Goal: Information Seeking & Learning: Learn about a topic

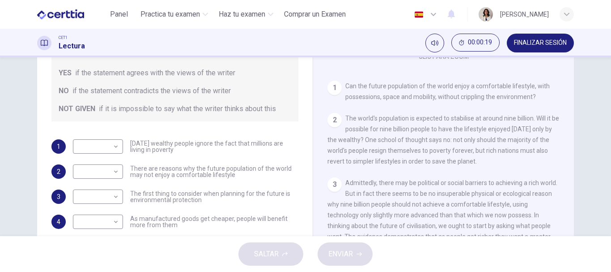
scroll to position [137, 0]
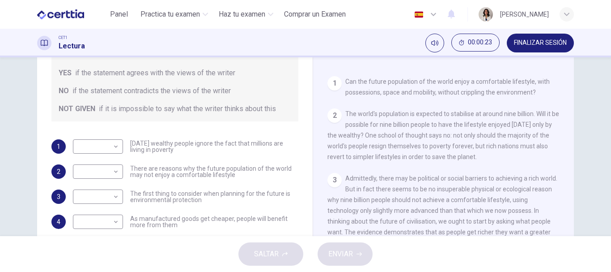
drag, startPoint x: 194, startPoint y: 142, endPoint x: 226, endPoint y: 154, distance: 34.4
click at [226, 154] on div "1 ​ ​ [DATE] wealthy people ignore the fact that millions are living in poverty…" at bounding box center [174, 209] width 247 height 140
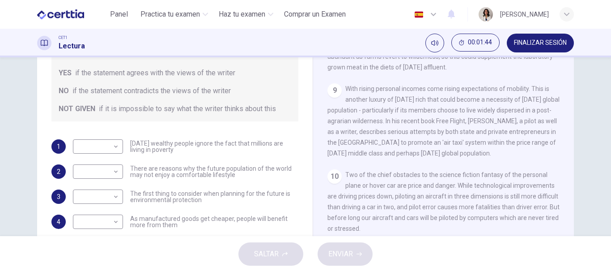
scroll to position [840, 0]
drag, startPoint x: 202, startPoint y: 173, endPoint x: 219, endPoint y: 173, distance: 17.0
click at [219, 173] on span "There are reasons why the future population of the world may not enjoy a comfor…" at bounding box center [214, 171] width 168 height 13
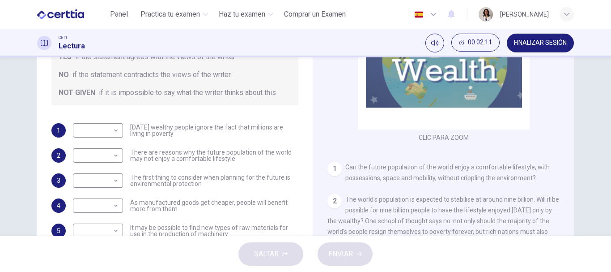
scroll to position [79, 0]
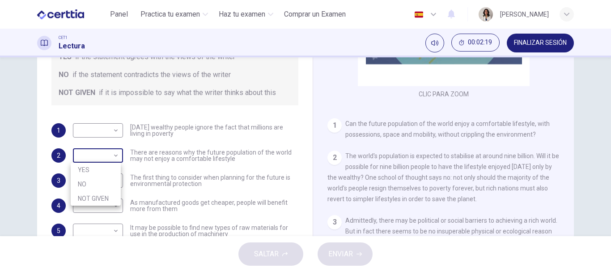
click at [101, 149] on body "Este sitio utiliza cookies, como se explica en nuestra Política de Privacidad .…" at bounding box center [305, 136] width 611 height 272
click at [91, 170] on li "YES" at bounding box center [96, 169] width 50 height 14
type input "***"
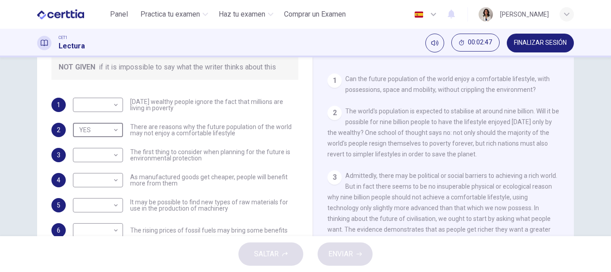
scroll to position [140, 0]
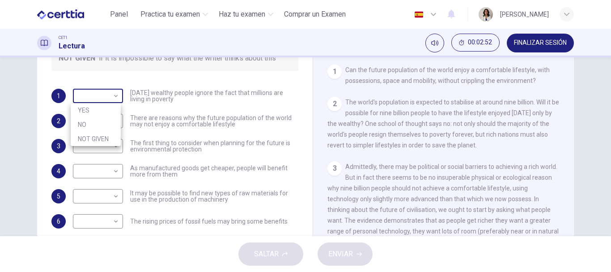
click at [106, 92] on body "Este sitio utiliza cookies, como se explica en nuestra Política de Privacidad .…" at bounding box center [305, 136] width 611 height 272
click at [93, 140] on li "NOT GIVEN" at bounding box center [96, 139] width 50 height 14
type input "*********"
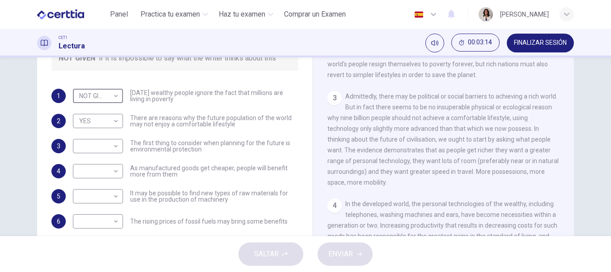
scroll to position [171, 0]
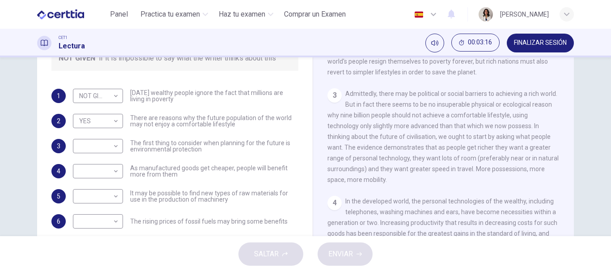
drag, startPoint x: 390, startPoint y: 120, endPoint x: 423, endPoint y: 124, distance: 33.7
click at [423, 124] on div "3 Admittedly, there may be political or social barriers to achieving a rich wor…" at bounding box center [443, 136] width 233 height 97
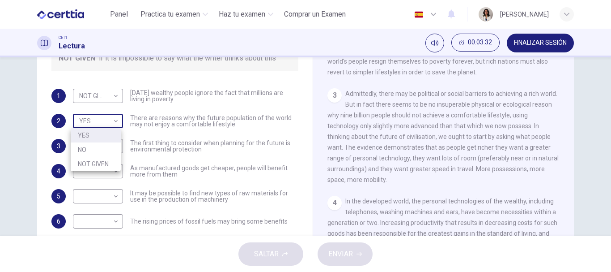
click at [114, 117] on body "Este sitio utiliza cookies, como se explica en nuestra Política de Privacidad .…" at bounding box center [305, 136] width 611 height 272
click at [102, 151] on li "NO" at bounding box center [96, 149] width 50 height 14
click at [104, 118] on body "Este sitio utiliza cookies, como se explica en nuestra Política de Privacidad .…" at bounding box center [305, 136] width 611 height 272
click at [99, 138] on li "YES" at bounding box center [96, 135] width 50 height 14
type input "***"
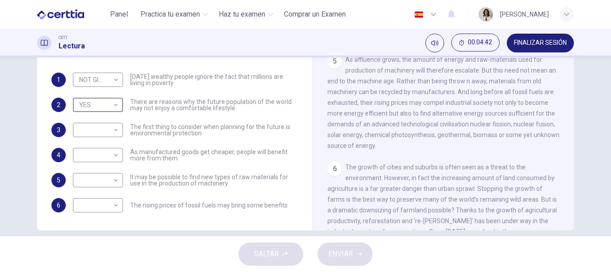
scroll to position [168, 0]
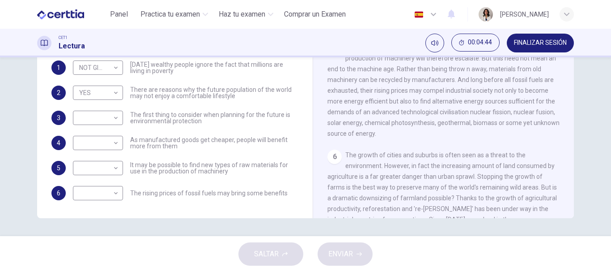
click at [122, 196] on div "​ ​ The rising prices of fossil fuels may bring some benefits" at bounding box center [180, 193] width 215 height 14
click at [107, 189] on body "Este sitio utiliza cookies, como se explica en nuestra Política de Privacidad .…" at bounding box center [305, 136] width 611 height 272
click at [106, 208] on li "YES" at bounding box center [96, 207] width 50 height 14
type input "***"
click at [80, 165] on body "Este sitio utiliza cookies, como se explica en nuestra Política de Privacidad .…" at bounding box center [305, 136] width 611 height 272
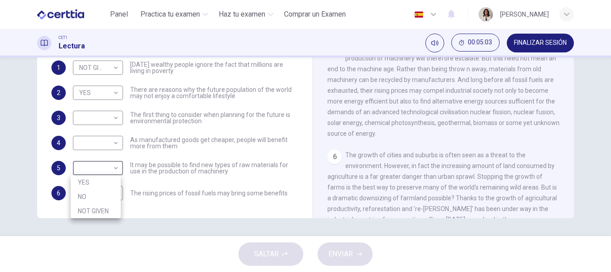
click at [81, 179] on li "YES" at bounding box center [96, 182] width 50 height 14
type input "***"
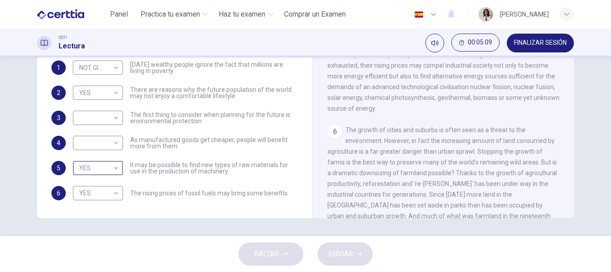
scroll to position [391, 0]
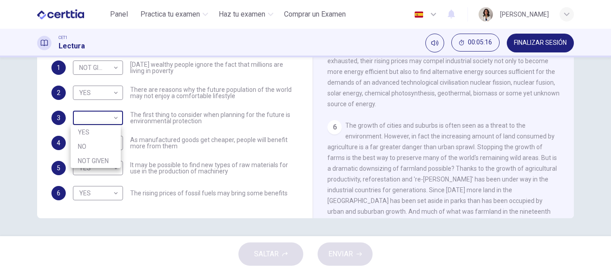
click at [110, 119] on body "Este sitio utiliza cookies, como se explica en nuestra Política de Privacidad .…" at bounding box center [305, 136] width 611 height 272
click at [100, 136] on li "YES" at bounding box center [96, 132] width 50 height 14
type input "***"
click at [121, 143] on div "​ ​ As manufactured goods get cheaper, people will benefit more from them" at bounding box center [185, 143] width 225 height 14
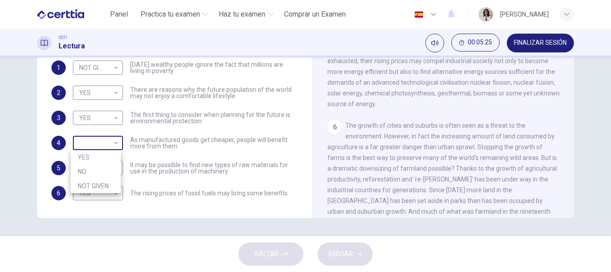
click at [111, 144] on body "Este sitio utiliza cookies, como se explica en nuestra Política de Privacidad .…" at bounding box center [305, 136] width 611 height 272
click at [103, 157] on li "YES" at bounding box center [96, 157] width 50 height 14
type input "***"
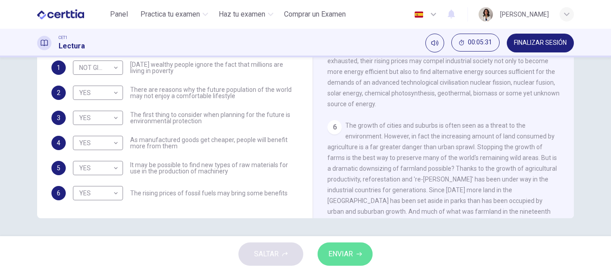
click at [354, 246] on button "ENVIAR" at bounding box center [345, 253] width 55 height 23
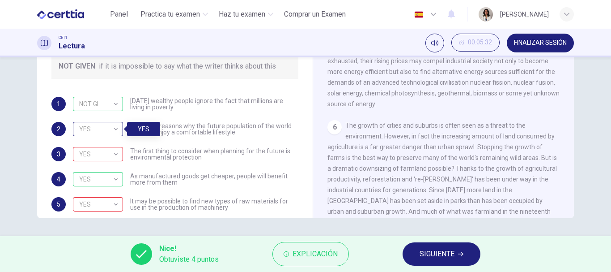
scroll to position [36, 0]
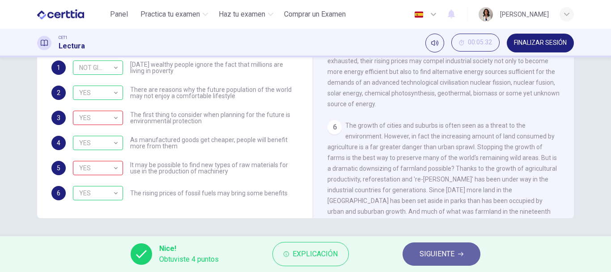
click at [427, 253] on span "SIGUIENTE" at bounding box center [437, 253] width 35 height 13
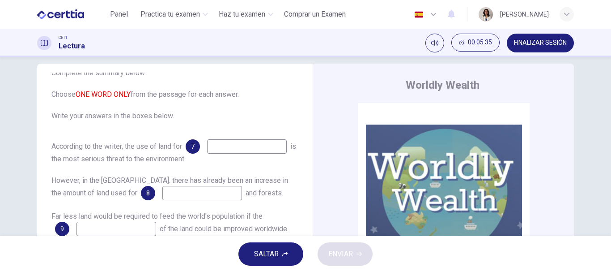
scroll to position [42, 0]
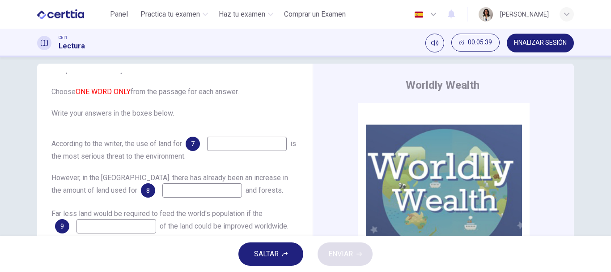
click at [191, 147] on span "7" at bounding box center [193, 143] width 4 height 6
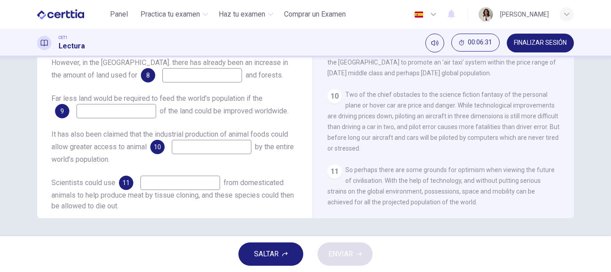
scroll to position [68, 0]
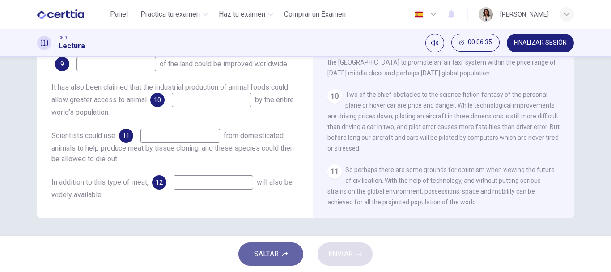
click at [267, 262] on button "SALTAR" at bounding box center [270, 253] width 65 height 23
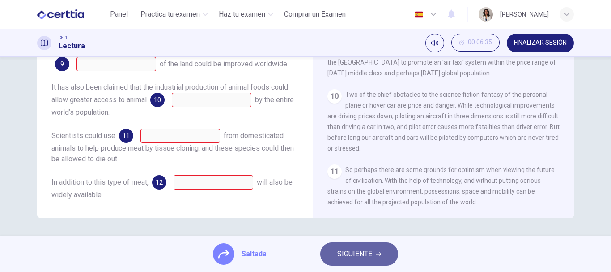
click at [367, 258] on span "SIGUIENTE" at bounding box center [354, 253] width 35 height 13
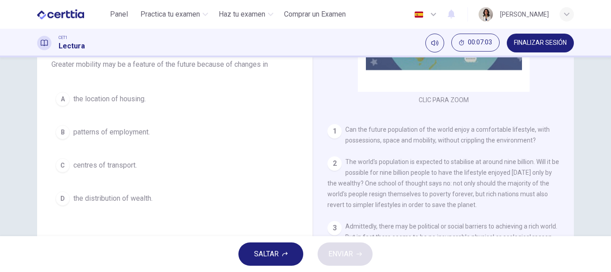
scroll to position [100, 0]
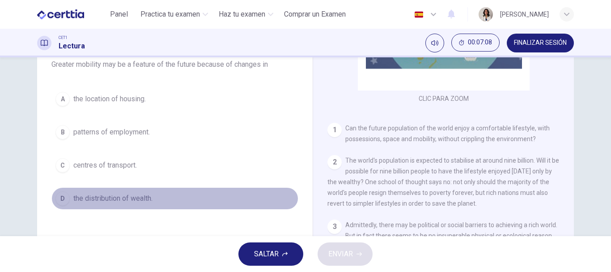
click at [109, 200] on span "the distribution of wealth." at bounding box center [112, 198] width 79 height 11
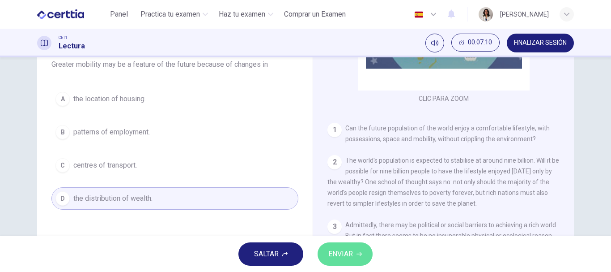
click at [366, 259] on button "ENVIAR" at bounding box center [345, 253] width 55 height 23
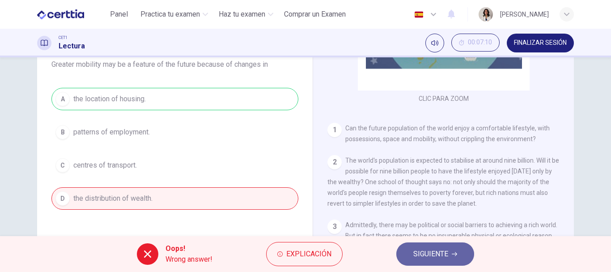
click at [403, 256] on button "SIGUIENTE" at bounding box center [435, 253] width 78 height 23
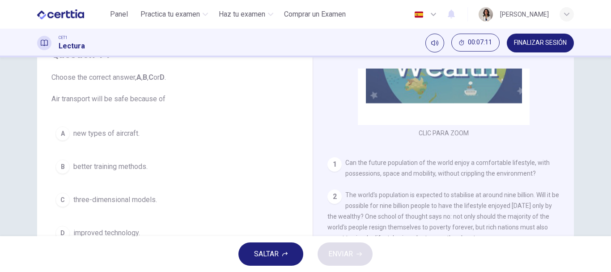
scroll to position [43, 0]
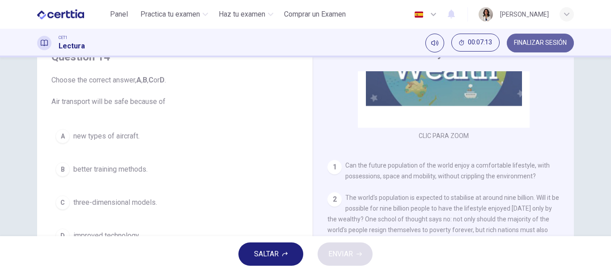
click at [523, 44] on span "FINALIZAR SESIÓN" at bounding box center [540, 42] width 53 height 7
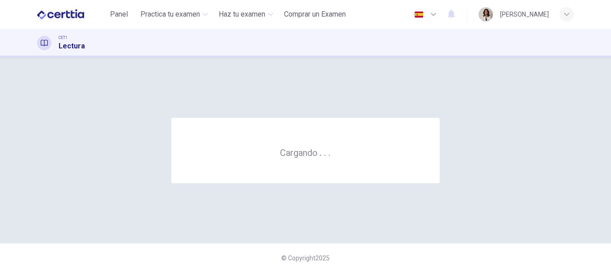
scroll to position [0, 0]
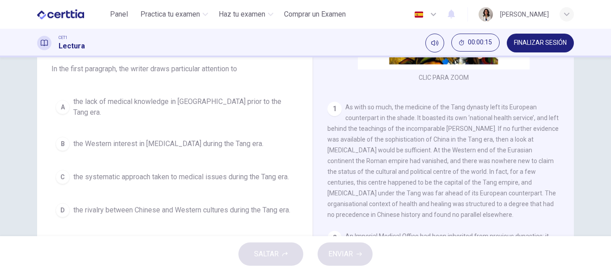
scroll to position [81, 0]
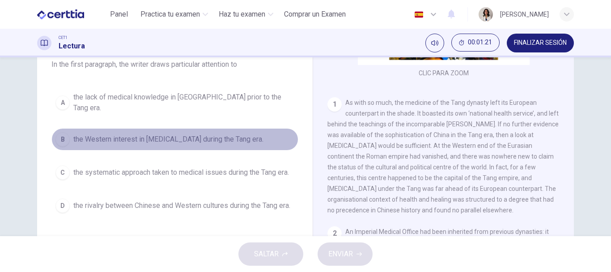
click at [178, 134] on span "the Western interest in Chinese medicine during the Tang era." at bounding box center [168, 139] width 190 height 11
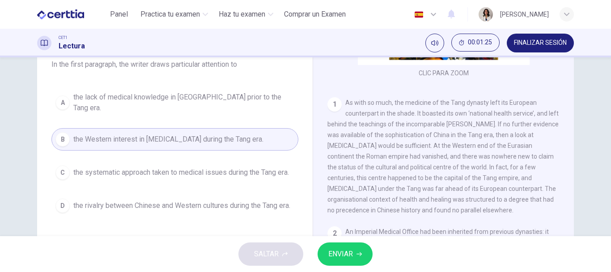
drag, startPoint x: 471, startPoint y: 113, endPoint x: 504, endPoint y: 131, distance: 37.0
click at [504, 131] on div "1 As with so much, the medicine of the Tang dynasty left its European counterpa…" at bounding box center [443, 156] width 233 height 118
drag, startPoint x: 438, startPoint y: 159, endPoint x: 471, endPoint y: 176, distance: 36.2
click at [471, 176] on div "1 As with so much, the medicine of the Tang dynasty left its European counterpa…" at bounding box center [443, 156] width 233 height 118
click at [333, 249] on span "ENVIAR" at bounding box center [340, 253] width 25 height 13
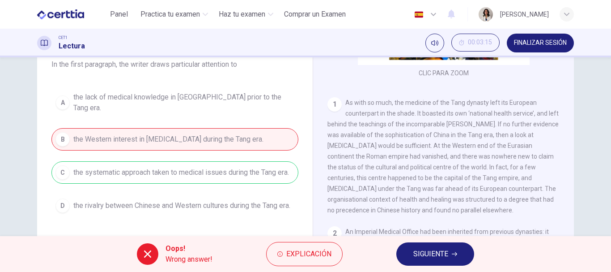
click at [240, 164] on div "A the lack of medical knowledge in China prior to the Tang era. B the Western i…" at bounding box center [174, 152] width 247 height 129
click at [441, 251] on span "SIGUIENTE" at bounding box center [430, 253] width 35 height 13
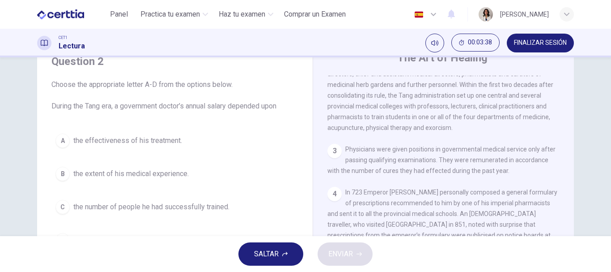
scroll to position [350, 0]
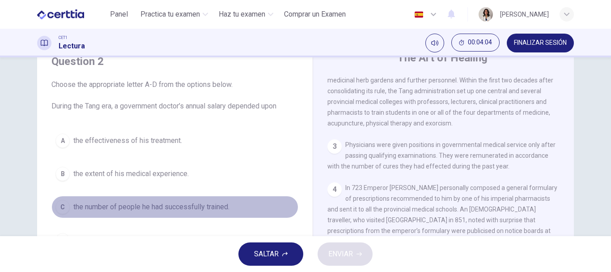
click at [168, 208] on span "the number of people he had successfully trained." at bounding box center [151, 206] width 156 height 11
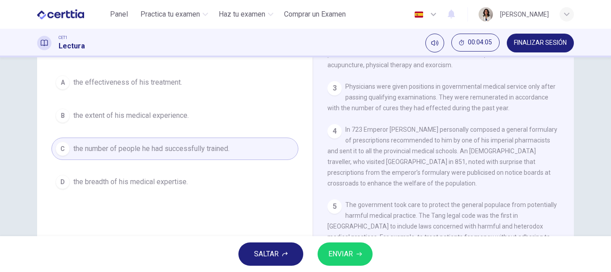
scroll to position [98, 0]
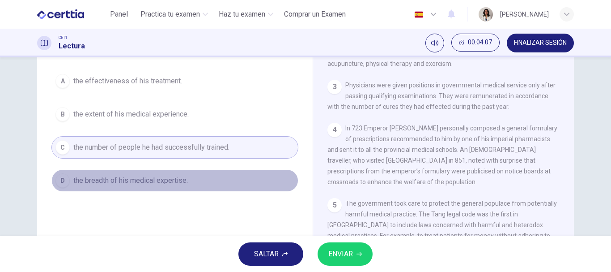
click at [157, 183] on span "the breadth of his medical expertise." at bounding box center [130, 180] width 115 height 11
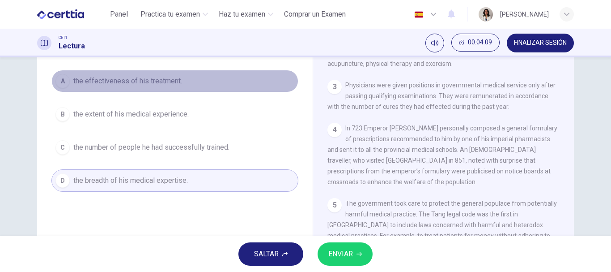
click at [152, 83] on span "the effectiveness of his treatment." at bounding box center [127, 81] width 109 height 11
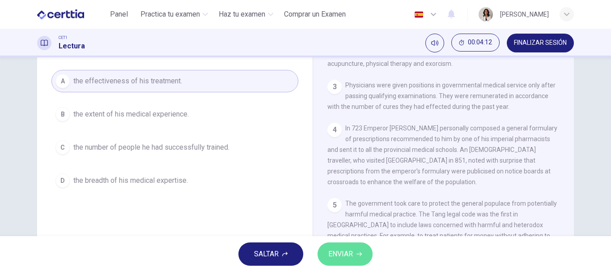
click at [337, 251] on span "ENVIAR" at bounding box center [340, 253] width 25 height 13
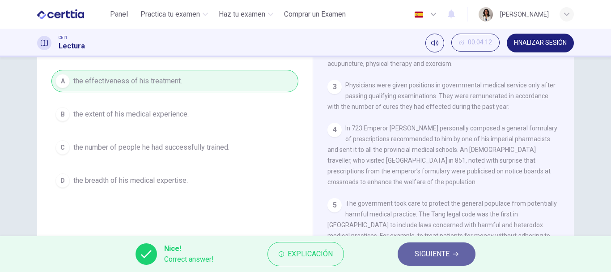
click at [424, 254] on span "SIGUIENTE" at bounding box center [432, 253] width 35 height 13
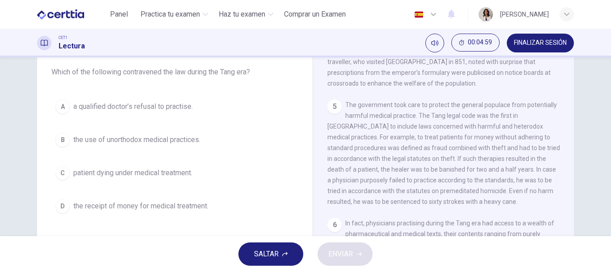
scroll to position [57, 0]
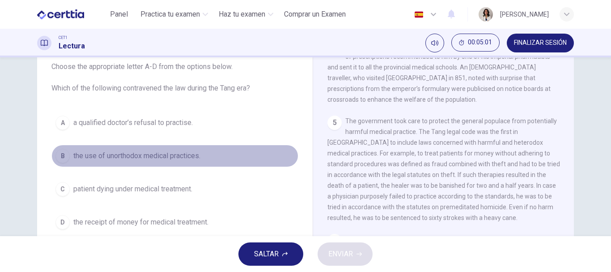
click at [119, 154] on span "the use of unorthodox medical practices." at bounding box center [136, 155] width 127 height 11
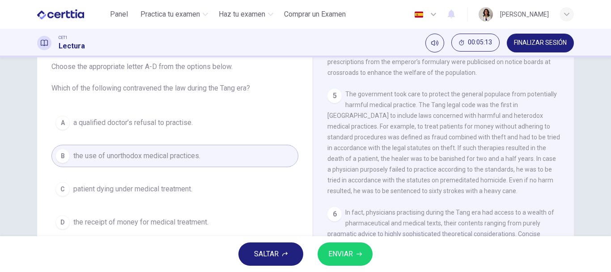
scroll to position [509, 0]
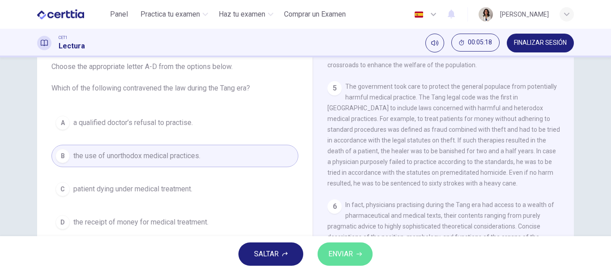
click at [354, 252] on button "ENVIAR" at bounding box center [345, 253] width 55 height 23
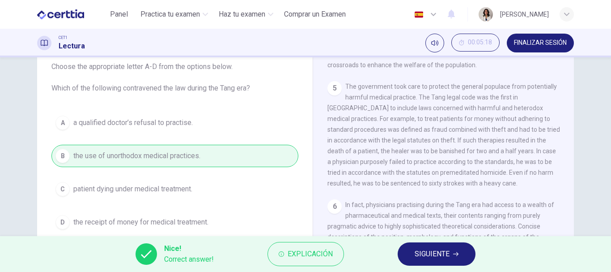
click at [421, 249] on span "SIGUIENTE" at bounding box center [432, 253] width 35 height 13
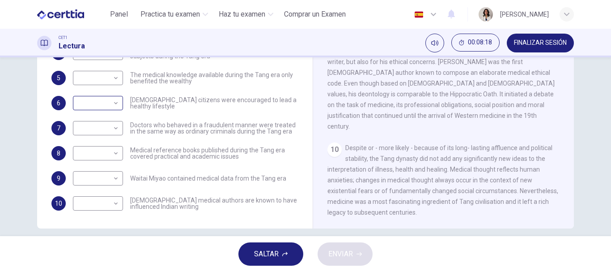
scroll to position [0, 0]
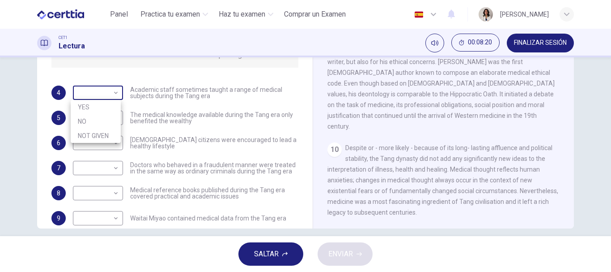
click at [115, 97] on body "Este sitio utiliza cookies, como se explica en nuestra Política de Privacidad .…" at bounding box center [305, 136] width 611 height 272
click at [96, 138] on li "NOT GIVEN" at bounding box center [96, 135] width 50 height 14
type input "*********"
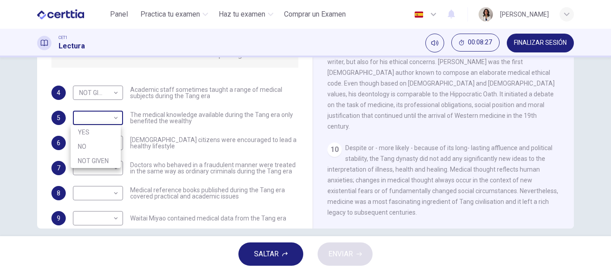
click at [104, 112] on body "Este sitio utiliza cookies, como se explica en nuestra Política de Privacidad .…" at bounding box center [305, 136] width 611 height 272
click at [81, 132] on li "YES" at bounding box center [96, 132] width 50 height 14
type input "***"
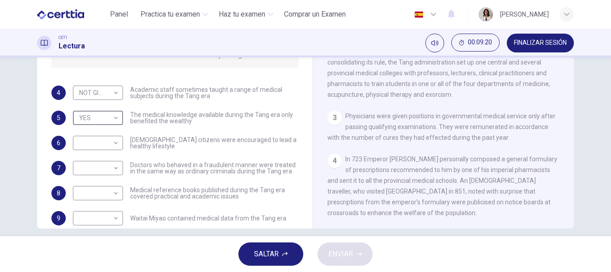
scroll to position [258, 0]
click at [112, 141] on body "Este sitio utiliza cookies, como se explica en nuestra Política de Privacidad .…" at bounding box center [305, 136] width 611 height 272
click at [109, 186] on li "NOT GIVEN" at bounding box center [96, 185] width 50 height 14
type input "*********"
click at [108, 166] on body "Este sitio utiliza cookies, como se explica en nuestra Política de Privacidad .…" at bounding box center [305, 136] width 611 height 272
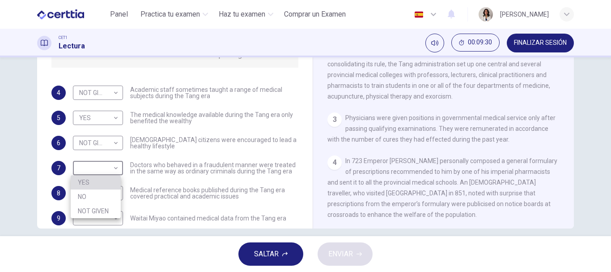
click at [92, 183] on li "YES" at bounding box center [96, 182] width 50 height 14
type input "***"
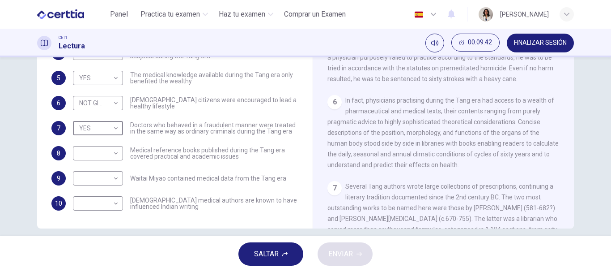
scroll to position [513, 0]
click at [116, 150] on body "Este sitio utiliza cookies, como se explica en nuestra Política de Privacidad .…" at bounding box center [305, 136] width 611 height 272
click at [106, 167] on li "YES" at bounding box center [96, 167] width 50 height 14
type input "***"
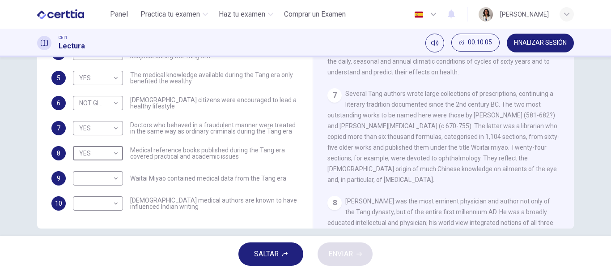
scroll to position [606, 0]
click at [419, 171] on span "Several Tang authors wrote large collections of prescriptions, continuing a lit…" at bounding box center [443, 135] width 232 height 93
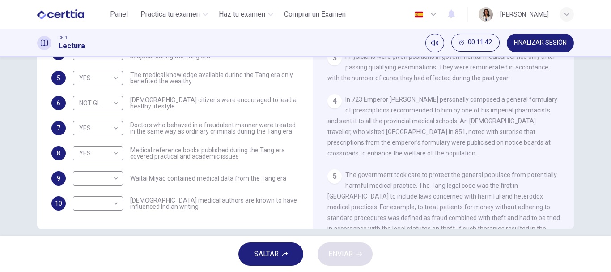
scroll to position [318, 0]
click at [102, 201] on body "Este sitio utiliza cookies, como se explica en nuestra Política de Privacidad .…" at bounding box center [305, 136] width 611 height 272
click at [87, 250] on li "NOT GIVEN" at bounding box center [96, 246] width 50 height 14
type input "*********"
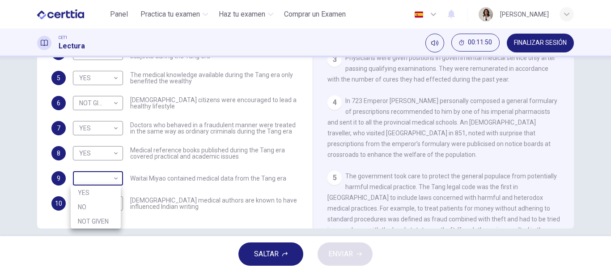
click at [107, 179] on body "Este sitio utiliza cookies, como se explica en nuestra Política de Privacidad .…" at bounding box center [305, 136] width 611 height 272
click at [103, 188] on li "YES" at bounding box center [96, 192] width 50 height 14
type input "***"
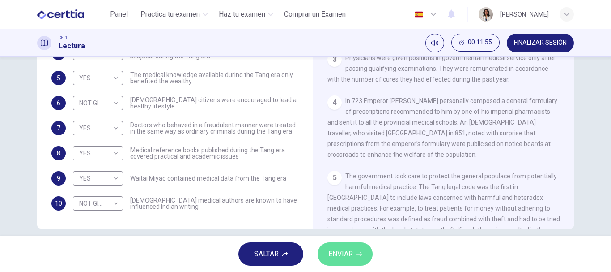
click at [335, 252] on span "ENVIAR" at bounding box center [340, 253] width 25 height 13
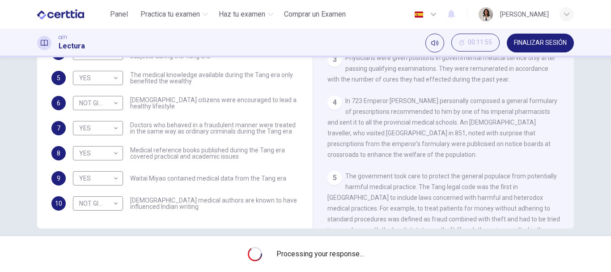
click at [335, 252] on span "Processing your response..." at bounding box center [319, 253] width 87 height 11
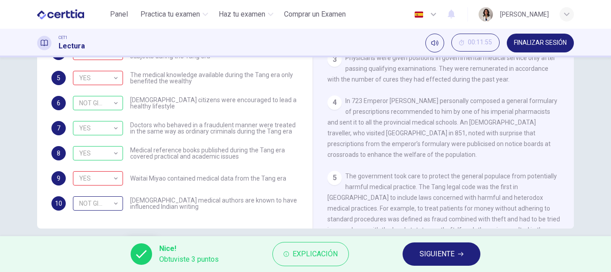
scroll to position [0, 0]
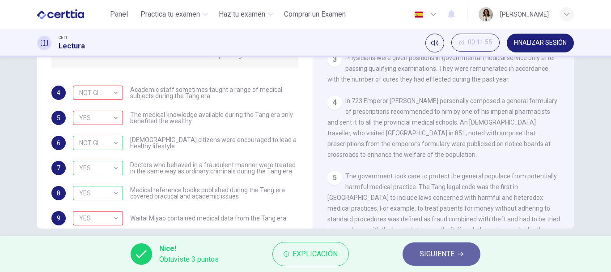
click at [419, 249] on button "SIGUIENTE" at bounding box center [442, 253] width 78 height 23
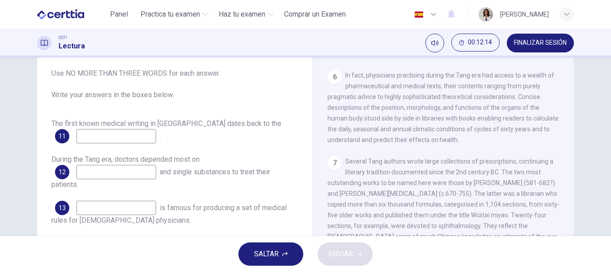
scroll to position [635, 0]
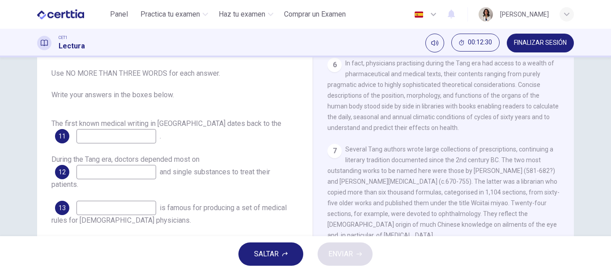
click at [150, 137] on input at bounding box center [116, 136] width 80 height 14
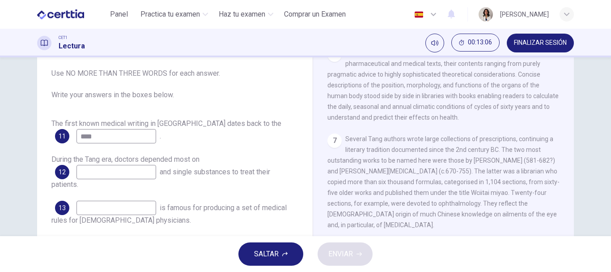
scroll to position [644, 0]
type input "**********"
click at [106, 169] on input at bounding box center [116, 172] width 80 height 14
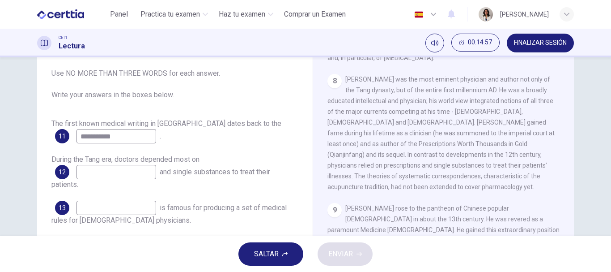
scroll to position [815, 0]
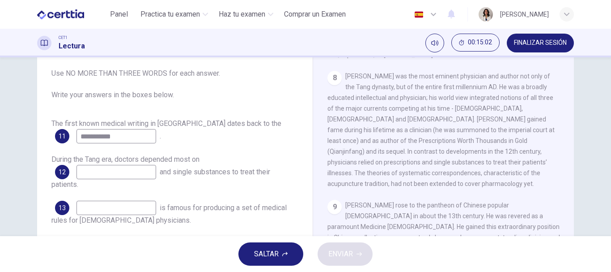
click at [116, 170] on input at bounding box center [116, 172] width 80 height 14
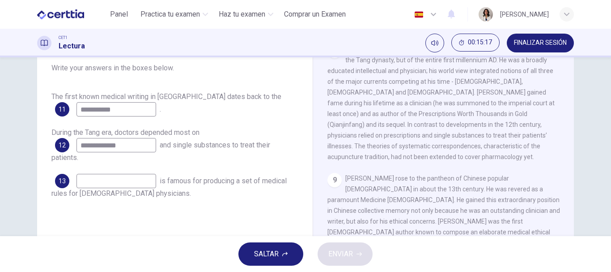
type input "**********"
click at [147, 174] on input at bounding box center [116, 181] width 80 height 14
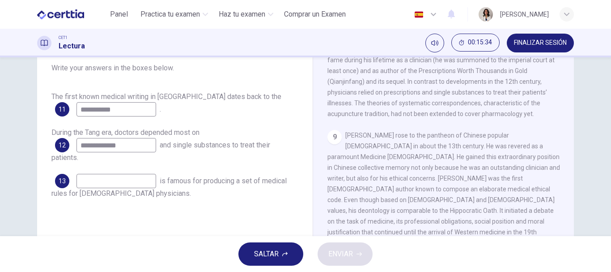
scroll to position [874, 0]
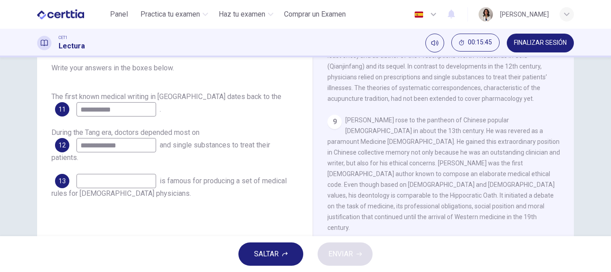
click at [405, 183] on span "Sun Simiao rose to the pantheon of Chinese popular Buddhism in about the 13th c…" at bounding box center [443, 173] width 233 height 115
click at [163, 189] on span "is famous for producing a set of medical rules for Chinese physicians." at bounding box center [168, 186] width 235 height 21
click at [156, 182] on input at bounding box center [116, 181] width 80 height 14
type input "**********"
click at [338, 251] on span "ENVIAR" at bounding box center [340, 253] width 25 height 13
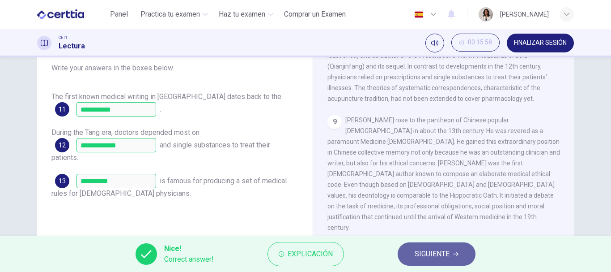
click at [433, 256] on span "SIGUIENTE" at bounding box center [432, 253] width 35 height 13
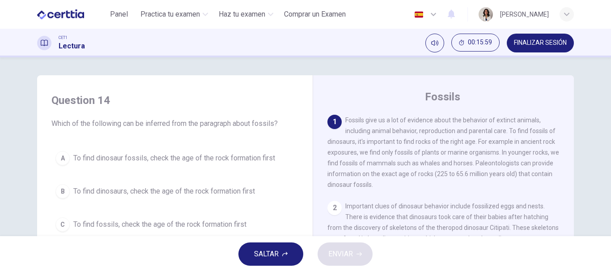
click at [548, 44] on span "FINALIZAR SESIÓN" at bounding box center [540, 42] width 53 height 7
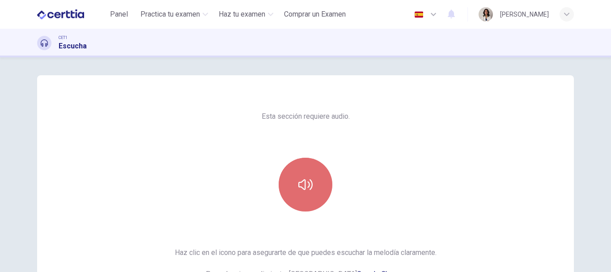
click at [326, 196] on button "button" at bounding box center [306, 184] width 54 height 54
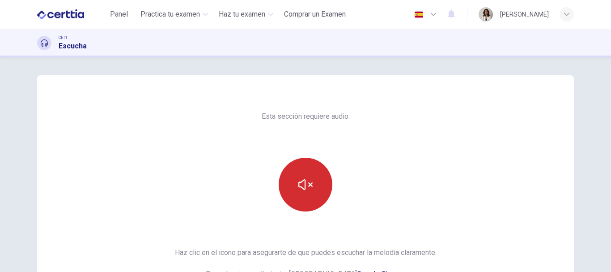
scroll to position [91, 0]
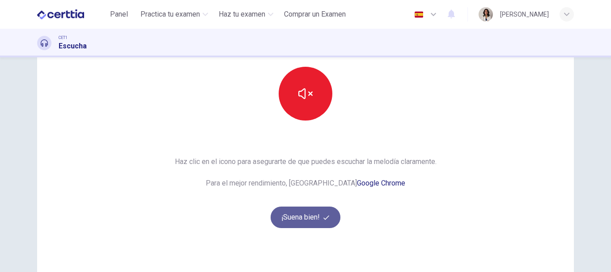
click at [315, 227] on button "¡Suena bien!" at bounding box center [306, 216] width 70 height 21
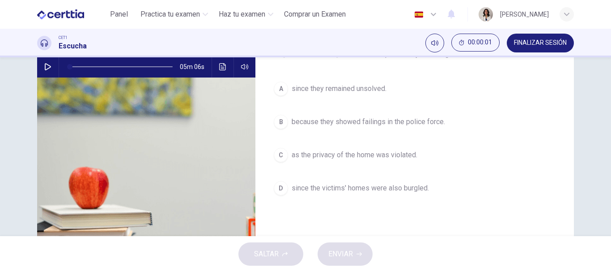
scroll to position [45, 0]
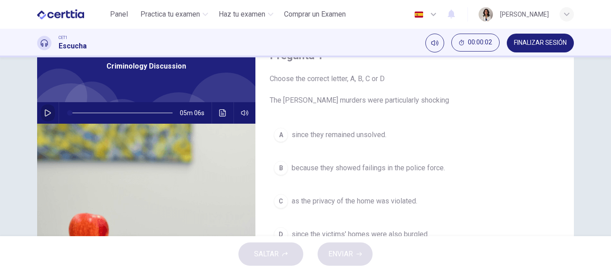
click at [45, 112] on icon "button" at bounding box center [47, 112] width 7 height 7
click at [47, 114] on icon "button" at bounding box center [47, 112] width 7 height 7
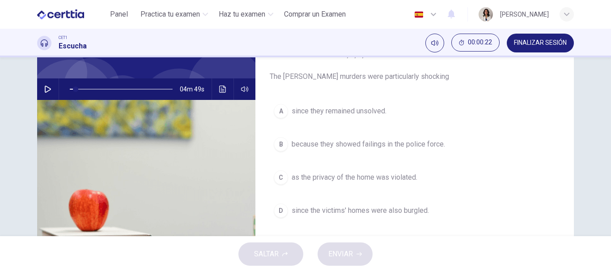
scroll to position [70, 0]
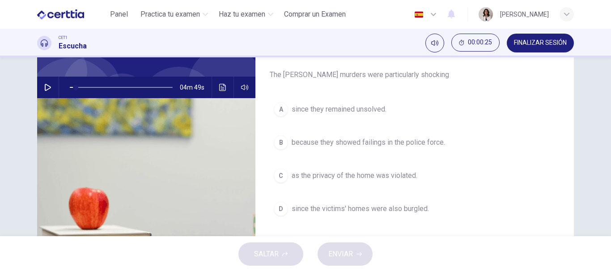
click at [41, 85] on button "button" at bounding box center [48, 86] width 14 height 21
click at [45, 87] on icon "button" at bounding box center [47, 87] width 5 height 5
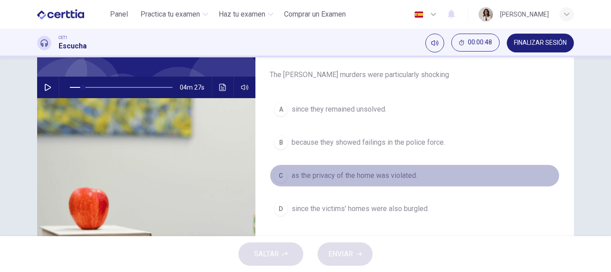
click at [334, 180] on span "as the privacy of the home was violated." at bounding box center [355, 175] width 126 height 11
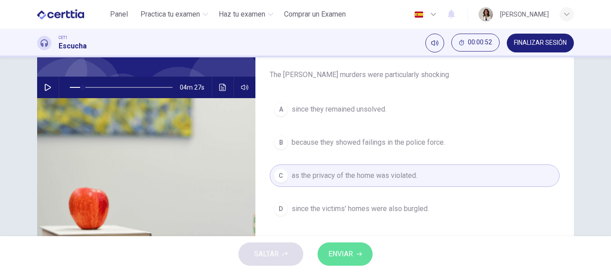
click at [349, 255] on span "ENVIAR" at bounding box center [340, 253] width 25 height 13
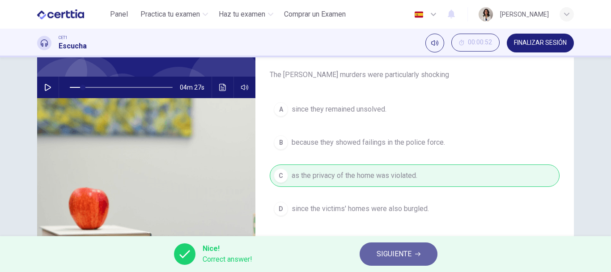
click at [383, 252] on span "SIGUIENTE" at bounding box center [394, 253] width 35 height 13
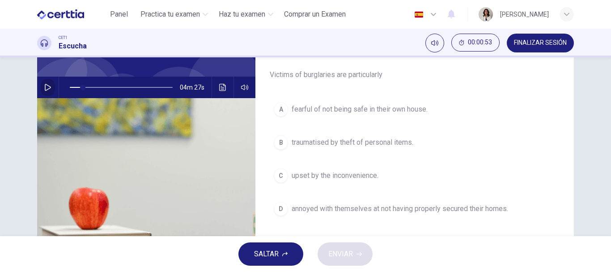
click at [46, 88] on icon "button" at bounding box center [47, 87] width 7 height 7
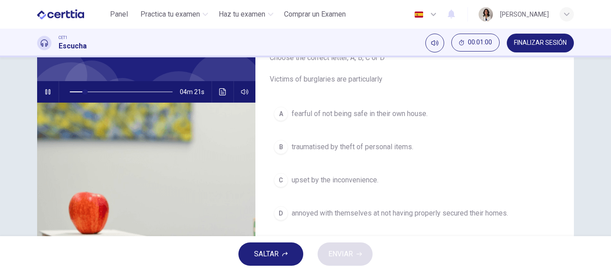
scroll to position [73, 0]
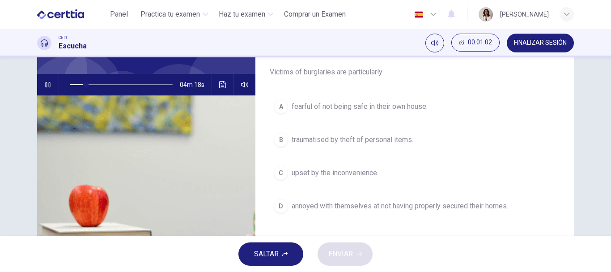
click at [317, 108] on span "fearful of not being safe in their own house." at bounding box center [360, 106] width 136 height 11
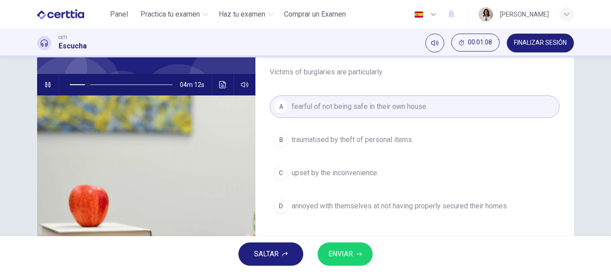
click at [368, 254] on button "ENVIAR" at bounding box center [345, 253] width 55 height 23
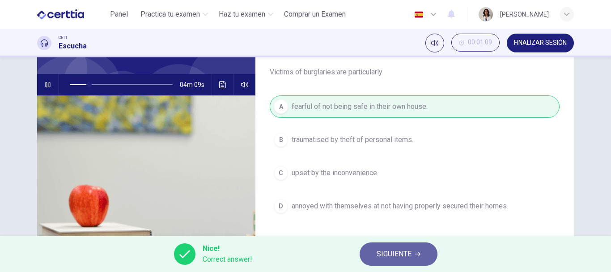
click at [383, 253] on span "SIGUIENTE" at bounding box center [394, 253] width 35 height 13
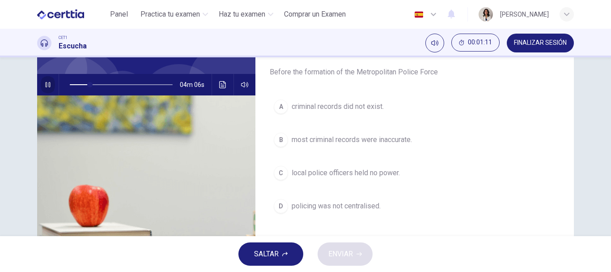
click at [45, 83] on icon "button" at bounding box center [47, 84] width 7 height 7
click at [49, 86] on button "button" at bounding box center [48, 84] width 14 height 21
click at [46, 87] on icon "button" at bounding box center [47, 84] width 7 height 7
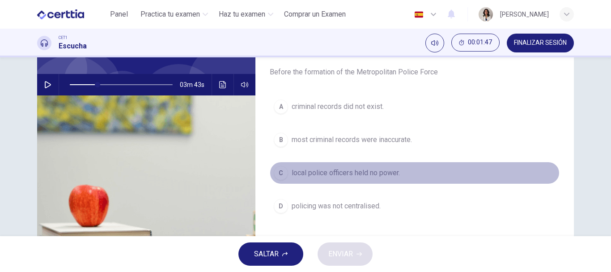
click at [292, 170] on span "local police officers held no power." at bounding box center [346, 172] width 108 height 11
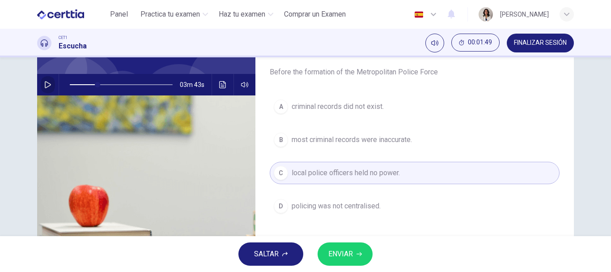
click at [44, 84] on icon "button" at bounding box center [47, 84] width 7 height 7
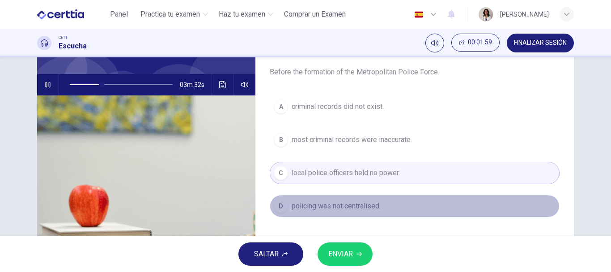
click at [311, 203] on span "policing was not centralised." at bounding box center [336, 205] width 89 height 11
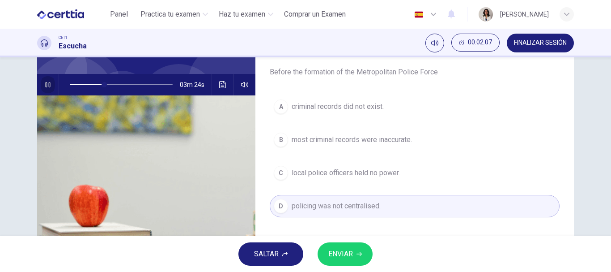
click at [45, 82] on icon "button" at bounding box center [47, 84] width 7 height 7
click at [347, 255] on span "ENVIAR" at bounding box center [340, 253] width 25 height 13
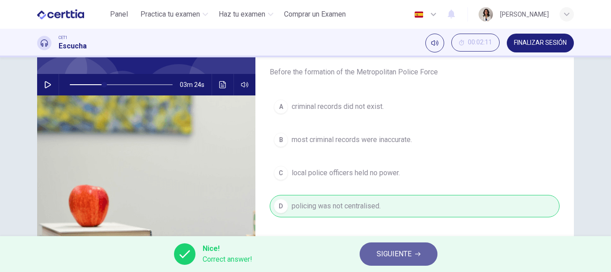
click at [384, 257] on span "SIGUIENTE" at bounding box center [394, 253] width 35 height 13
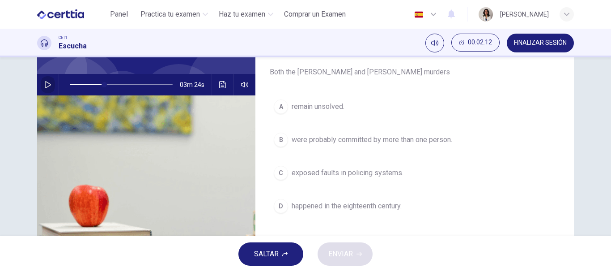
click at [44, 84] on icon "button" at bounding box center [47, 84] width 7 height 7
click at [47, 85] on icon "button" at bounding box center [47, 84] width 7 height 7
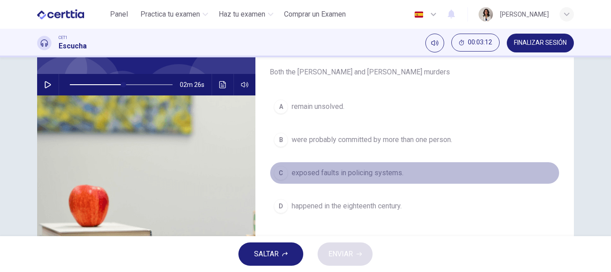
click at [280, 174] on div "C" at bounding box center [281, 173] width 14 height 14
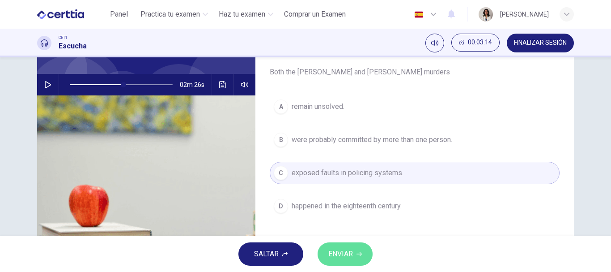
click at [339, 250] on span "ENVIAR" at bounding box center [340, 253] width 25 height 13
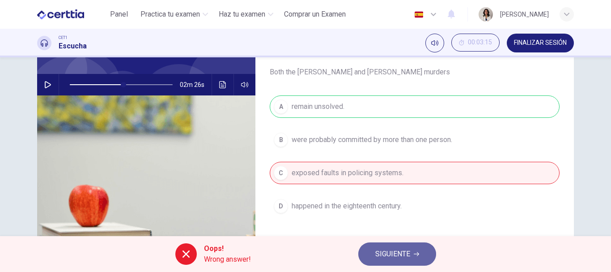
click at [371, 251] on button "SIGUIENTE" at bounding box center [397, 253] width 78 height 23
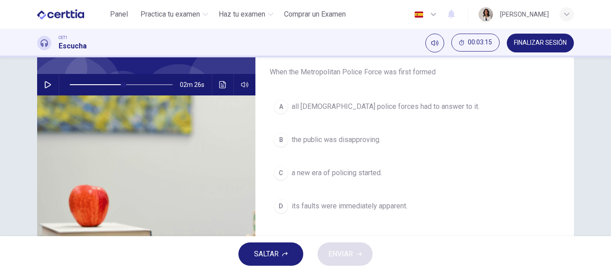
click at [44, 87] on icon "button" at bounding box center [47, 84] width 7 height 7
click at [45, 87] on icon "button" at bounding box center [47, 84] width 5 height 5
click at [44, 87] on icon "button" at bounding box center [47, 84] width 7 height 7
click at [45, 87] on icon "button" at bounding box center [47, 84] width 5 height 5
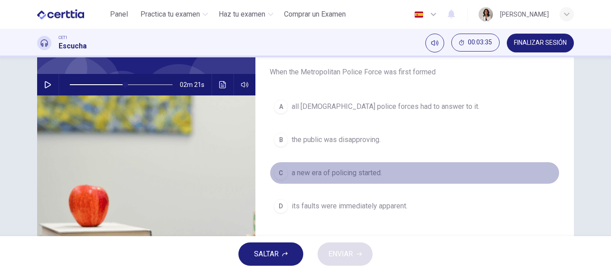
click at [279, 165] on button "C a new era of policing started." at bounding box center [415, 172] width 290 height 22
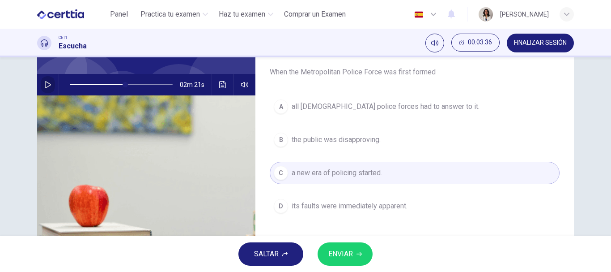
click at [47, 89] on button "button" at bounding box center [48, 84] width 14 height 21
click at [47, 87] on icon "button" at bounding box center [47, 84] width 5 height 5
click at [47, 93] on button "button" at bounding box center [48, 84] width 14 height 21
click at [47, 87] on icon "button" at bounding box center [47, 84] width 5 height 5
click at [44, 83] on icon "button" at bounding box center [47, 84] width 7 height 7
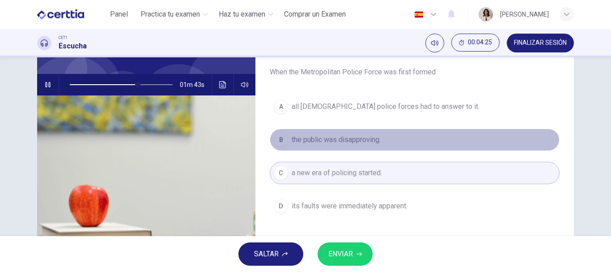
click at [298, 138] on span "the public was disapproving." at bounding box center [336, 139] width 89 height 11
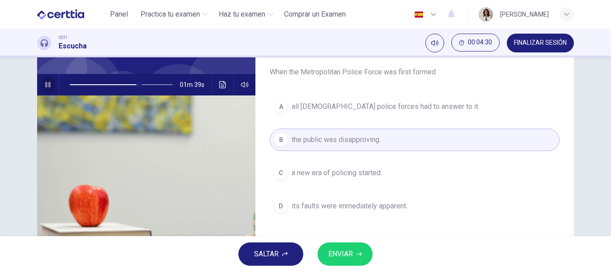
click at [46, 83] on icon "button" at bounding box center [47, 84] width 7 height 7
click at [344, 254] on span "ENVIAR" at bounding box center [340, 253] width 25 height 13
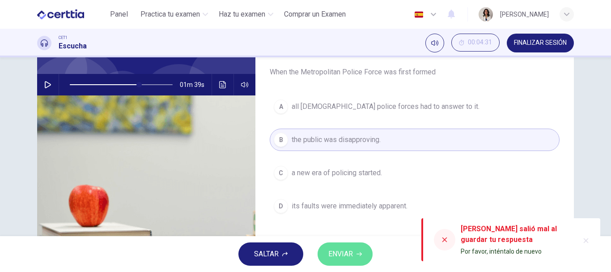
click at [362, 251] on button "ENVIAR" at bounding box center [345, 253] width 55 height 23
click at [441, 237] on div at bounding box center [444, 239] width 21 height 21
click at [581, 238] on button "button" at bounding box center [586, 240] width 14 height 14
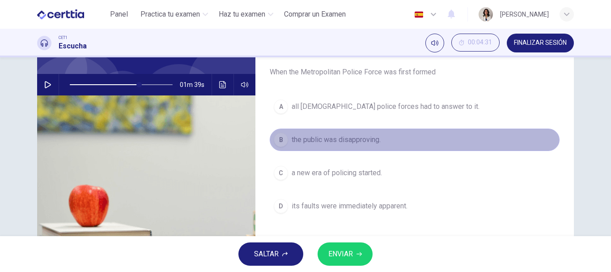
click at [381, 150] on button "B the public was disapproving." at bounding box center [415, 139] width 290 height 22
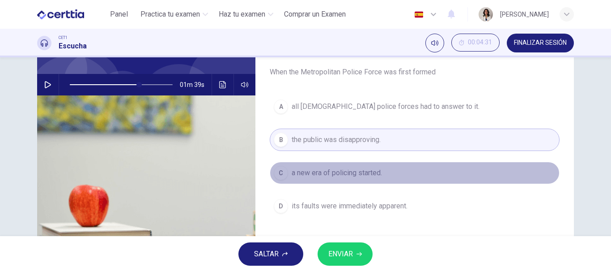
click at [367, 173] on span "a new era of policing started." at bounding box center [337, 172] width 90 height 11
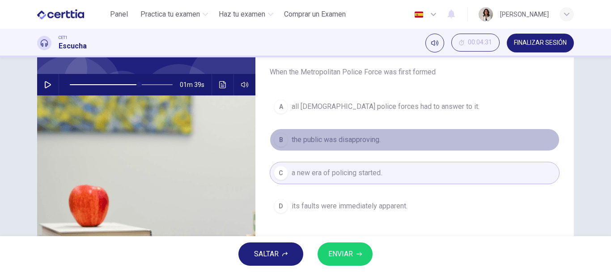
click at [375, 148] on button "B the public was disapproving." at bounding box center [415, 139] width 290 height 22
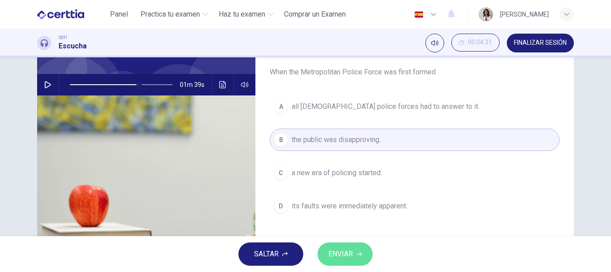
click at [355, 246] on button "ENVIAR" at bounding box center [345, 253] width 55 height 23
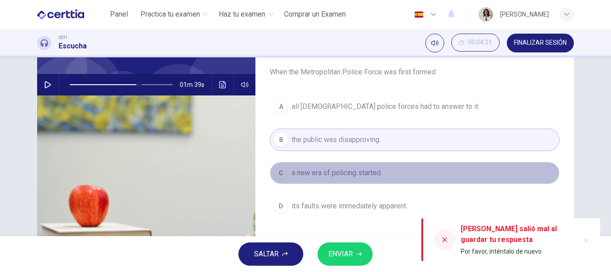
click at [388, 175] on button "C a new era of policing started." at bounding box center [415, 172] width 290 height 22
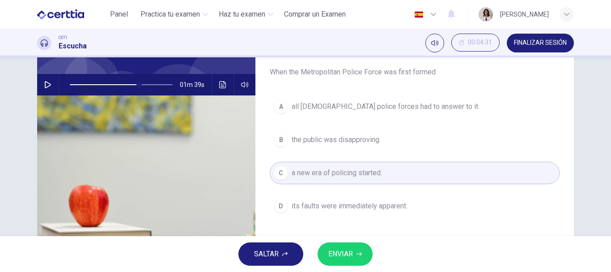
scroll to position [0, 0]
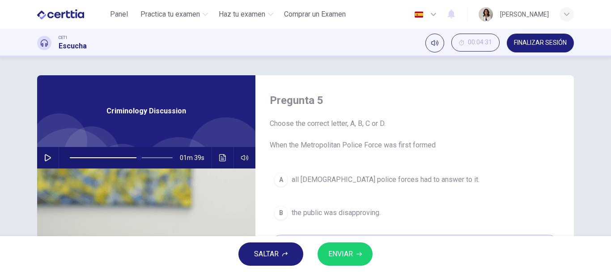
click at [426, 123] on span "Choose the correct letter, A, B, C or D. When the Metropolitan Police Force was…" at bounding box center [415, 134] width 290 height 32
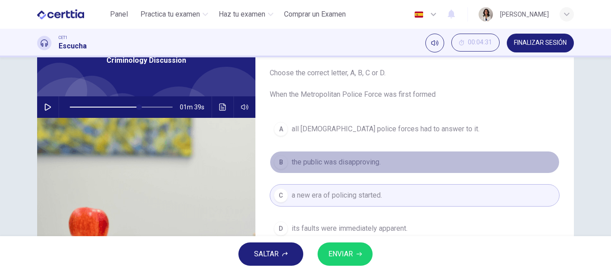
click at [344, 168] on button "B the public was disapproving." at bounding box center [415, 162] width 290 height 22
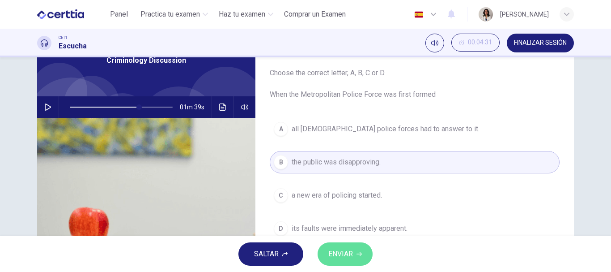
click at [341, 246] on button "ENVIAR" at bounding box center [345, 253] width 55 height 23
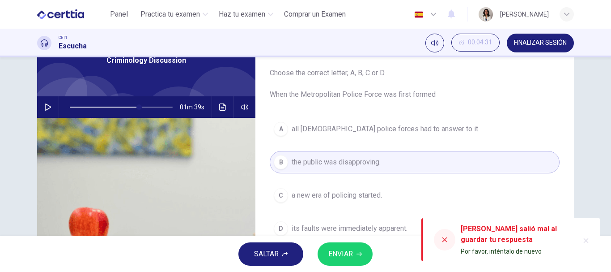
click at [446, 236] on icon at bounding box center [444, 239] width 7 height 7
click at [439, 108] on div "Pregunta 5 Choose the correct letter, A, B, C or D. When the Metropolitan Polic…" at bounding box center [414, 180] width 318 height 311
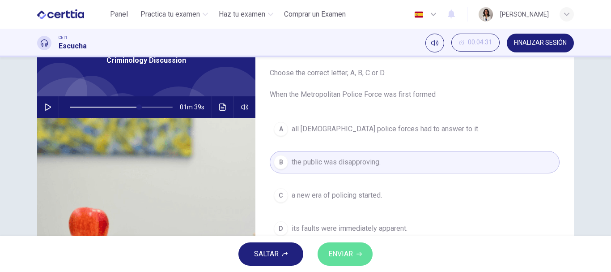
click at [351, 257] on span "ENVIAR" at bounding box center [340, 253] width 25 height 13
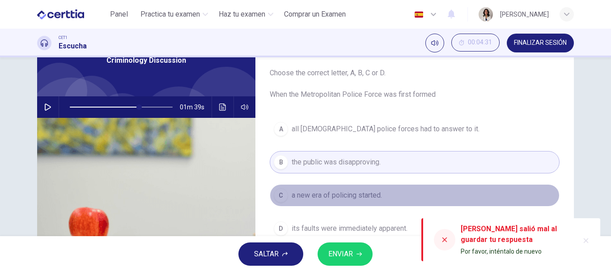
click at [348, 199] on span "a new era of policing started." at bounding box center [337, 195] width 90 height 11
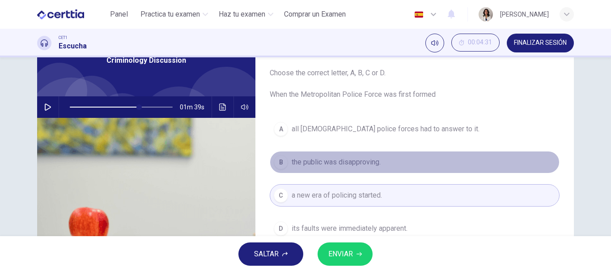
click at [363, 164] on span "the public was disapproving." at bounding box center [336, 162] width 89 height 11
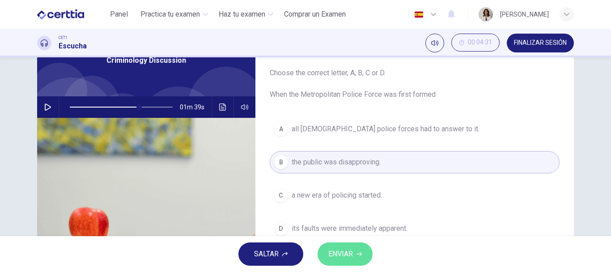
click at [339, 245] on button "ENVIAR" at bounding box center [345, 253] width 55 height 23
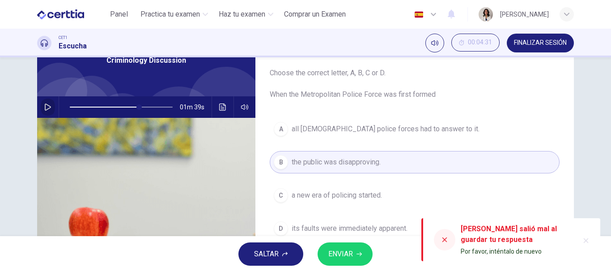
click at [41, 110] on button "button" at bounding box center [48, 106] width 14 height 21
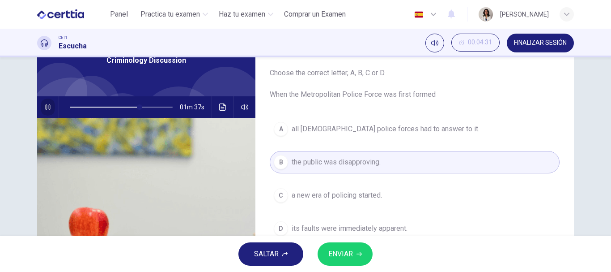
click at [41, 110] on button "button" at bounding box center [48, 106] width 14 height 21
click at [352, 258] on span "ENVIAR" at bounding box center [340, 253] width 25 height 13
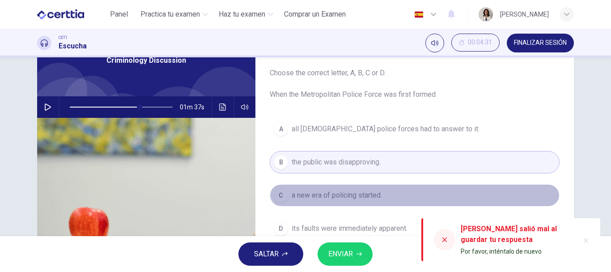
click at [357, 199] on span "a new era of policing started." at bounding box center [337, 195] width 90 height 11
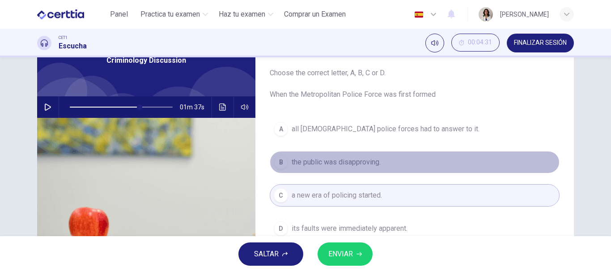
click at [370, 170] on button "B the public was disapproving." at bounding box center [415, 162] width 290 height 22
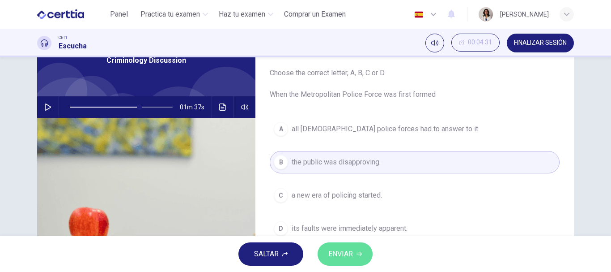
click at [343, 253] on span "ENVIAR" at bounding box center [340, 253] width 25 height 13
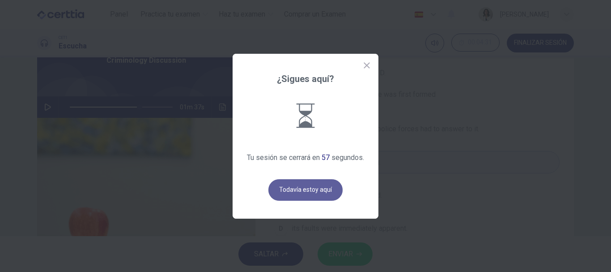
click at [318, 189] on button "Todavía estoy aquí" at bounding box center [305, 189] width 74 height 21
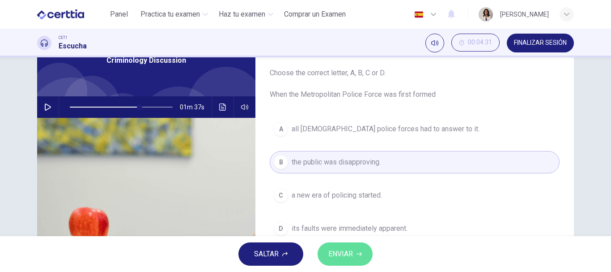
click at [344, 260] on button "ENVIAR" at bounding box center [345, 253] width 55 height 23
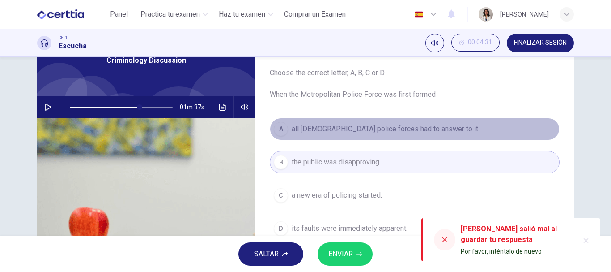
click at [358, 137] on button "A all UK police forces had to answer to it." at bounding box center [415, 129] width 290 height 22
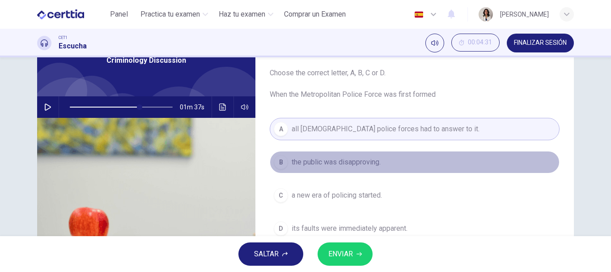
click at [352, 154] on button "B the public was disapproving." at bounding box center [415, 162] width 290 height 22
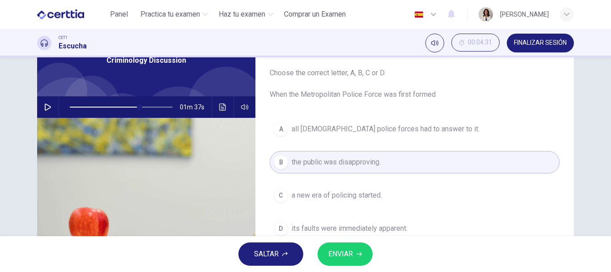
click at [294, 248] on button "SALTAR" at bounding box center [270, 253] width 65 height 23
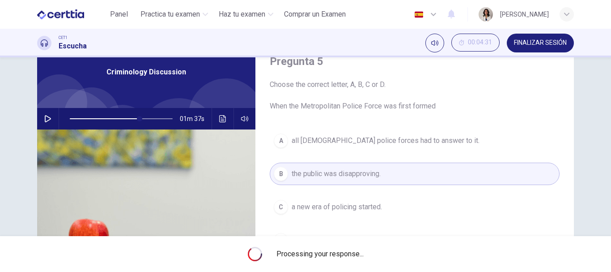
scroll to position [34, 0]
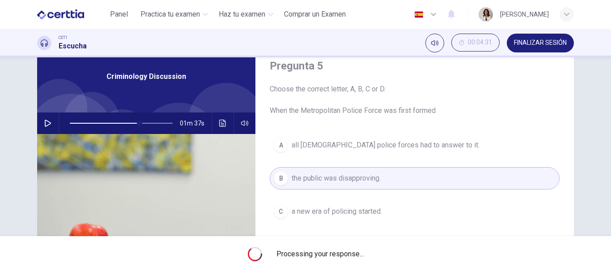
click at [271, 258] on div "Processing your response..." at bounding box center [305, 254] width 611 height 36
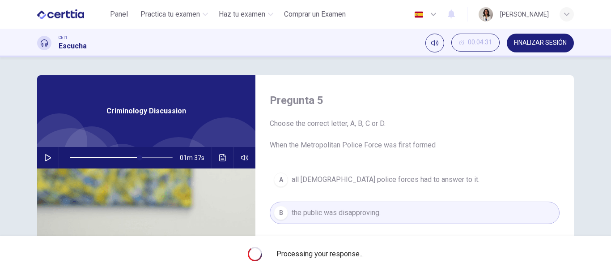
type input "**"
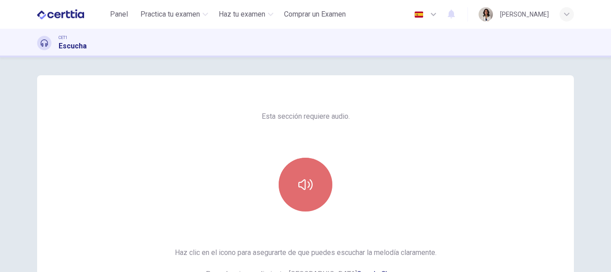
click at [292, 174] on button "button" at bounding box center [306, 184] width 54 height 54
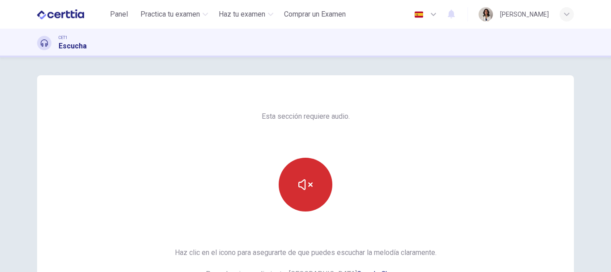
scroll to position [161, 0]
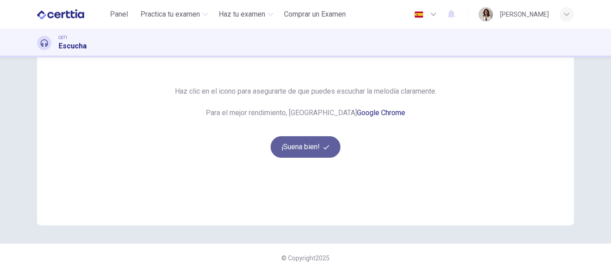
click at [294, 155] on button "¡Suena bien!" at bounding box center [306, 146] width 70 height 21
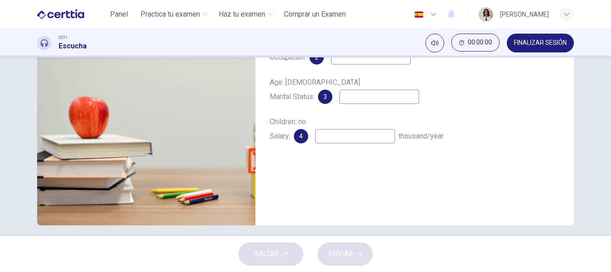
scroll to position [18, 0]
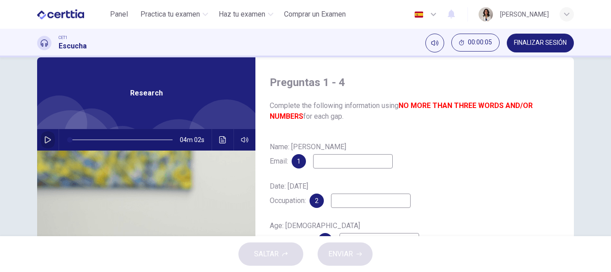
click at [45, 142] on icon "button" at bounding box center [48, 139] width 6 height 7
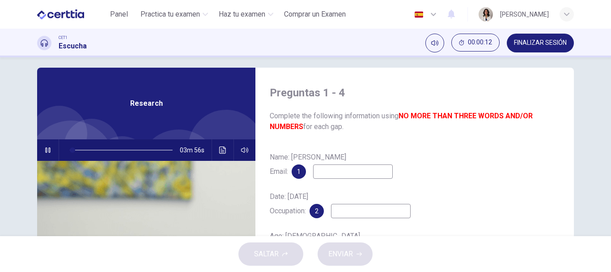
scroll to position [0, 0]
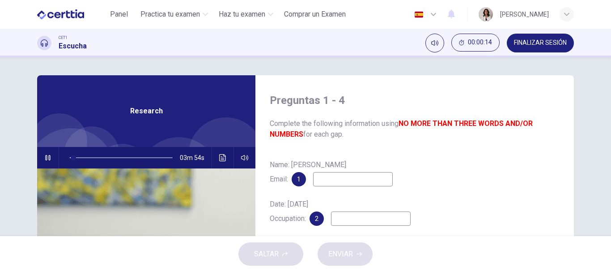
click at [336, 175] on input at bounding box center [353, 179] width 80 height 14
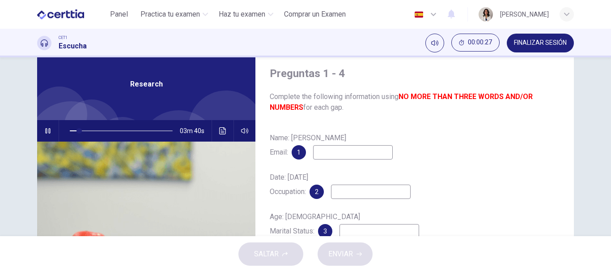
scroll to position [22, 0]
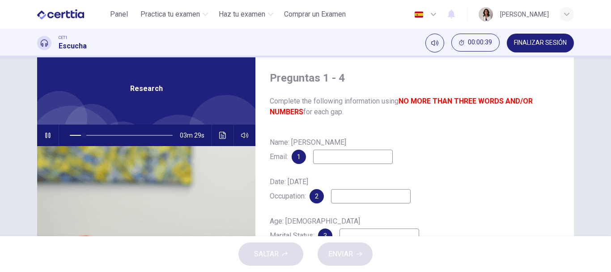
click at [338, 156] on input at bounding box center [353, 156] width 80 height 14
click at [46, 131] on button "button" at bounding box center [48, 134] width 14 height 21
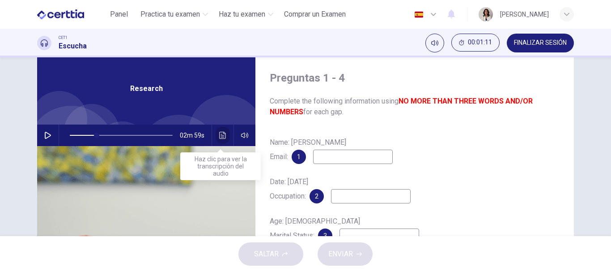
click at [219, 138] on icon "Haz clic para ver la transcripción del audio" at bounding box center [222, 135] width 7 height 7
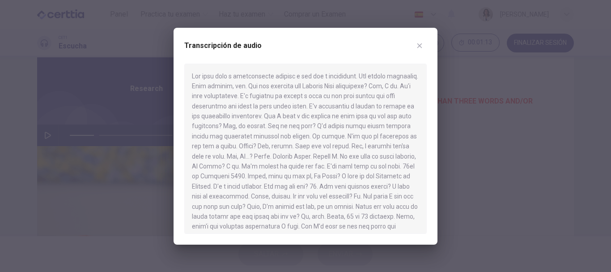
scroll to position [27, 0]
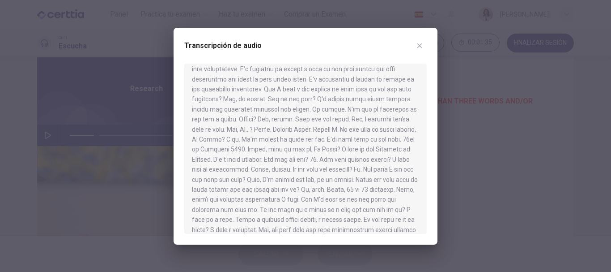
click at [497, 127] on div at bounding box center [305, 136] width 611 height 272
type input "**"
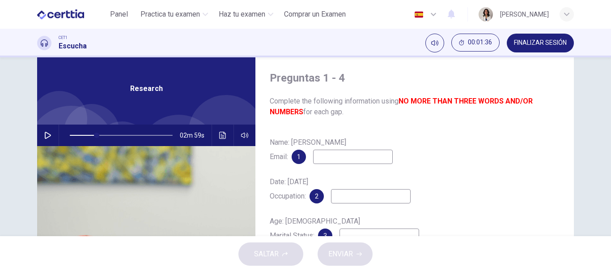
click at [371, 157] on input at bounding box center [353, 156] width 80 height 14
type input "*"
type input "**********"
type input "**"
type input "**********"
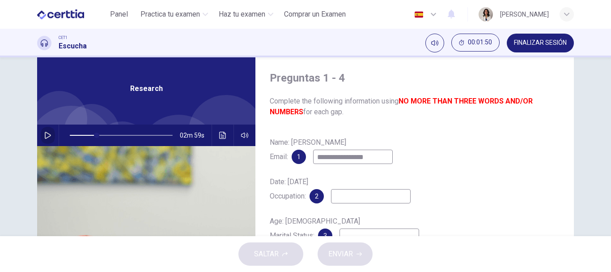
click at [46, 136] on icon "button" at bounding box center [47, 135] width 7 height 7
click at [387, 194] on input at bounding box center [371, 196] width 80 height 14
type input "**"
type input "*"
type input "**"
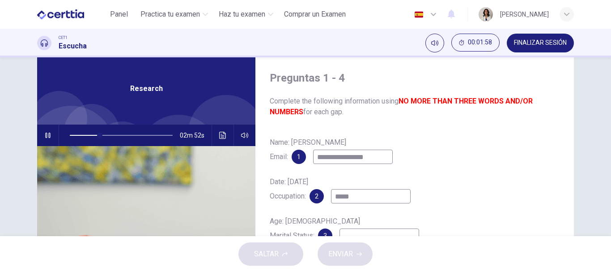
type input "*****"
type input "**"
type input "**********"
type input "**"
type input "**********"
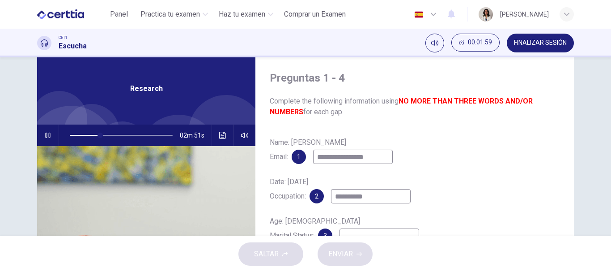
type input "**"
type input "**********"
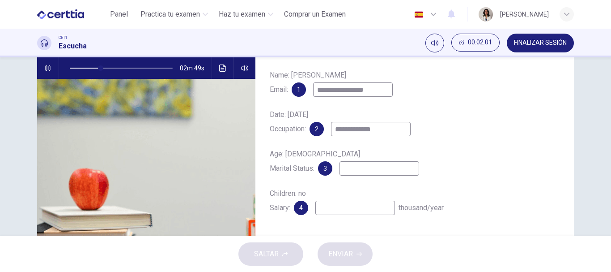
type input "**"
type input "**********"
click at [381, 171] on input at bounding box center [380, 168] width 80 height 14
type input "**"
type input "*"
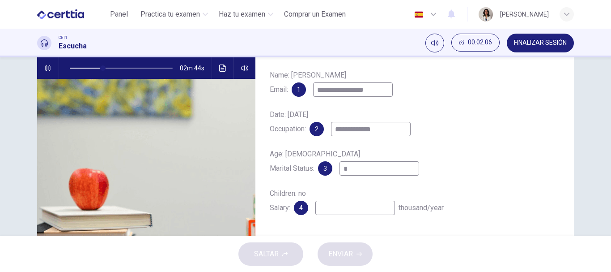
type input "**"
type input "******"
type input "**"
type input "******"
click at [358, 208] on input at bounding box center [355, 207] width 80 height 14
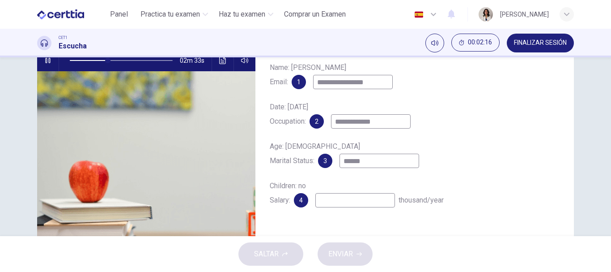
scroll to position [82, 0]
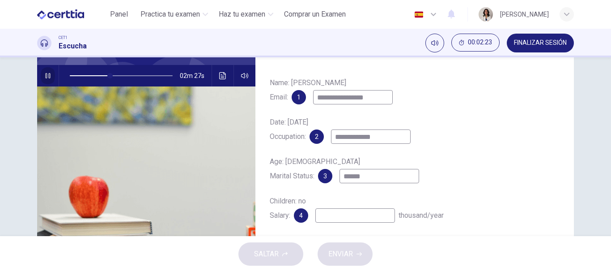
click at [51, 77] on button "button" at bounding box center [48, 75] width 14 height 21
type input "**"
click at [395, 217] on input at bounding box center [355, 215] width 80 height 14
type input "*"
type input "**"
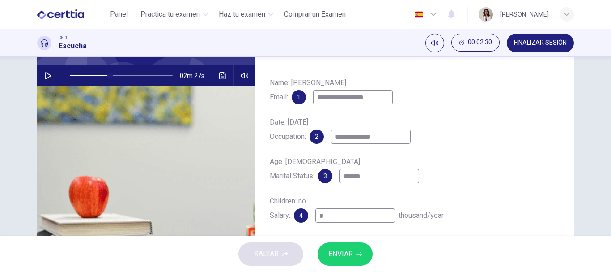
type input "**"
type input "***"
type input "**"
type input "****"
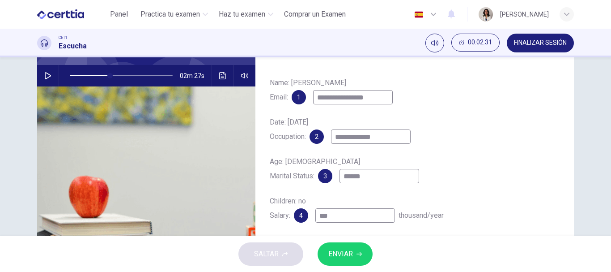
type input "**"
type input "*****"
type input "**"
type input "*****"
click at [47, 78] on icon "button" at bounding box center [47, 75] width 7 height 7
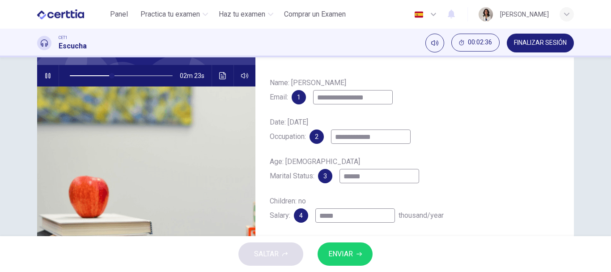
click at [47, 78] on icon "button" at bounding box center [47, 75] width 7 height 7
click at [340, 255] on span "ENVIAR" at bounding box center [340, 253] width 25 height 13
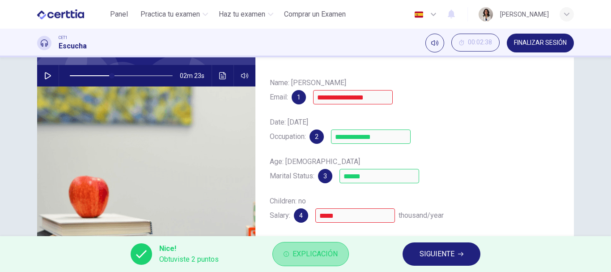
click at [328, 247] on span "Explicación" at bounding box center [315, 253] width 45 height 13
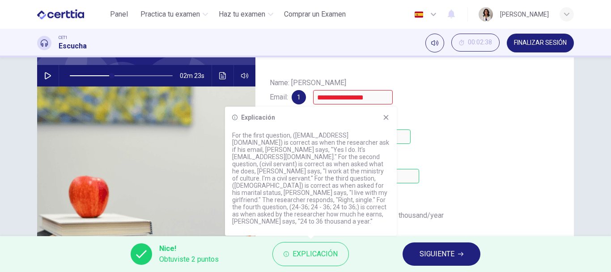
click at [387, 121] on icon at bounding box center [385, 117] width 7 height 7
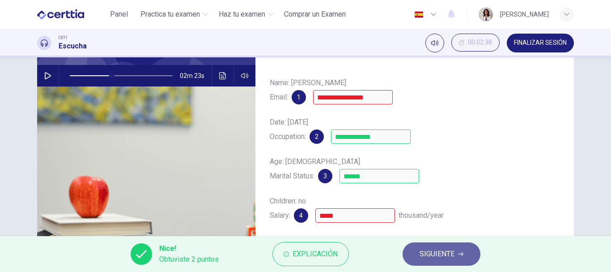
click at [430, 253] on span "SIGUIENTE" at bounding box center [437, 253] width 35 height 13
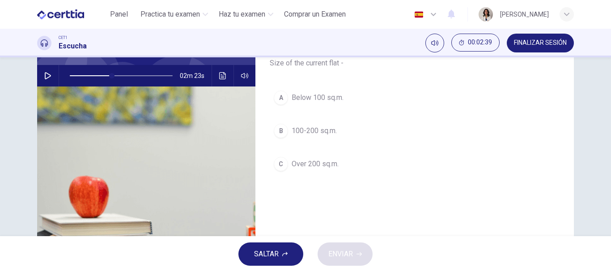
scroll to position [55, 0]
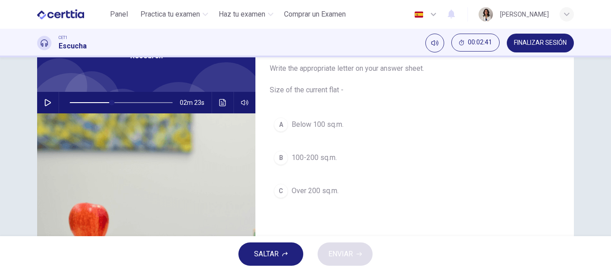
click at [41, 101] on button "button" at bounding box center [48, 102] width 14 height 21
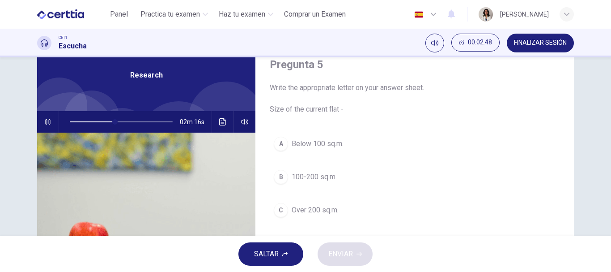
scroll to position [45, 0]
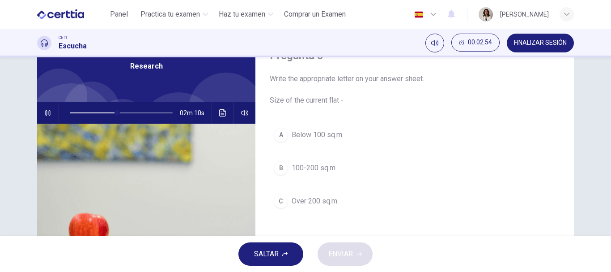
click at [292, 132] on span "Below 100 sq.m." at bounding box center [318, 134] width 52 height 11
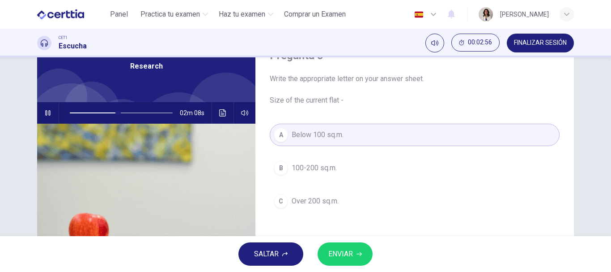
click at [352, 255] on span "ENVIAR" at bounding box center [340, 253] width 25 height 13
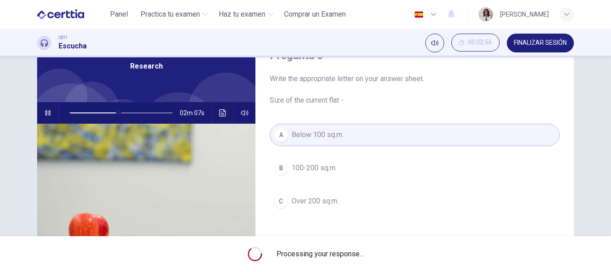
click at [47, 110] on icon "button" at bounding box center [47, 112] width 5 height 5
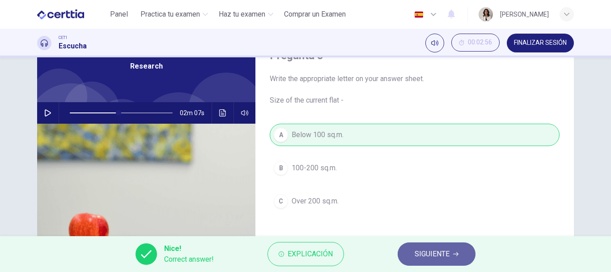
click at [402, 255] on button "SIGUIENTE" at bounding box center [437, 253] width 78 height 23
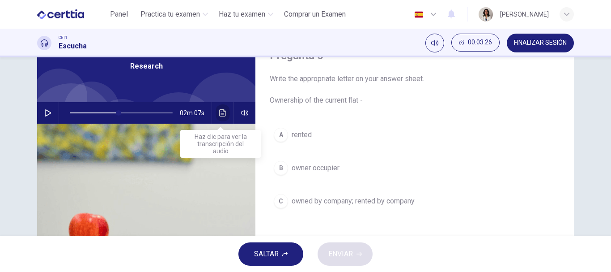
click at [219, 109] on icon "Haz clic para ver la transcripción del audio" at bounding box center [222, 112] width 7 height 7
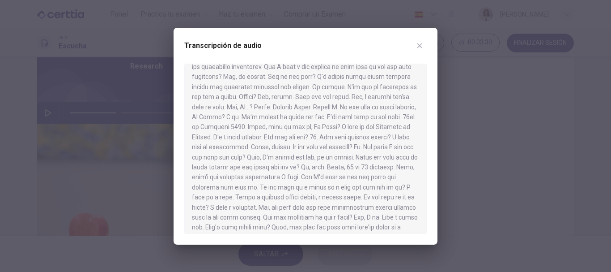
scroll to position [79, 0]
click at [476, 170] on div at bounding box center [305, 136] width 611 height 272
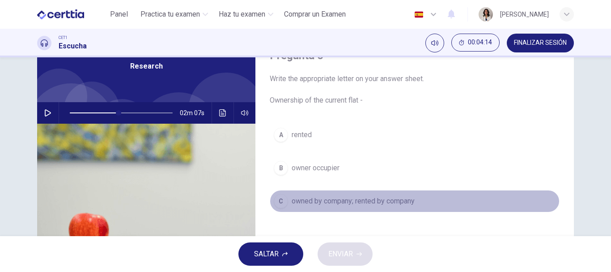
click at [314, 203] on span "owned by company; rented by company" at bounding box center [353, 200] width 123 height 11
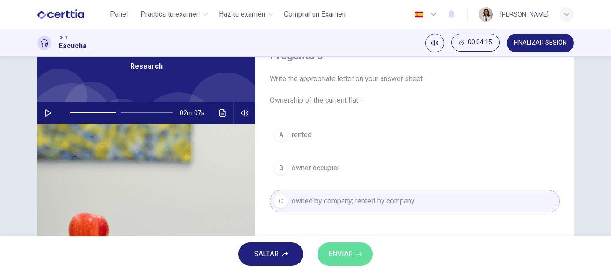
click at [349, 252] on span "ENVIAR" at bounding box center [340, 253] width 25 height 13
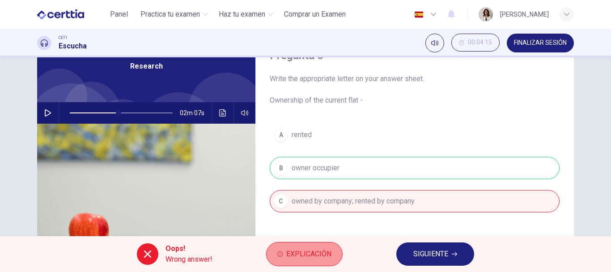
click at [302, 249] on span "Explicación" at bounding box center [308, 253] width 45 height 13
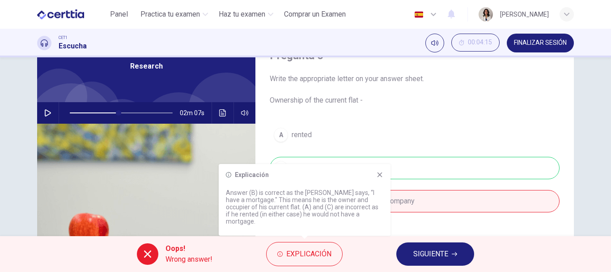
click at [439, 258] on span "SIGUIENTE" at bounding box center [430, 253] width 35 height 13
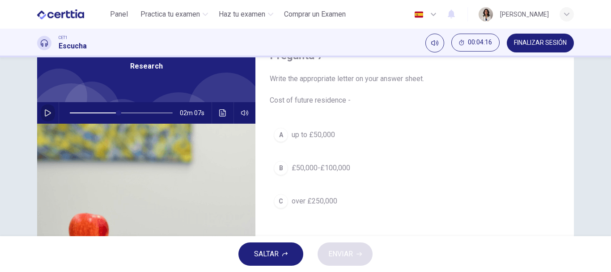
click at [44, 111] on icon "button" at bounding box center [47, 112] width 7 height 7
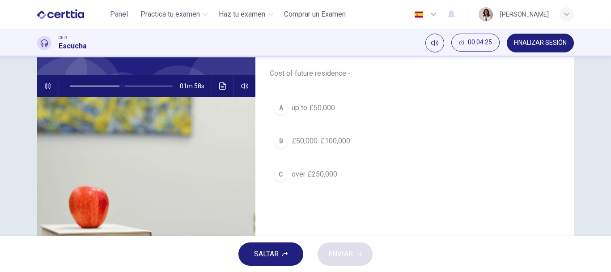
scroll to position [66, 0]
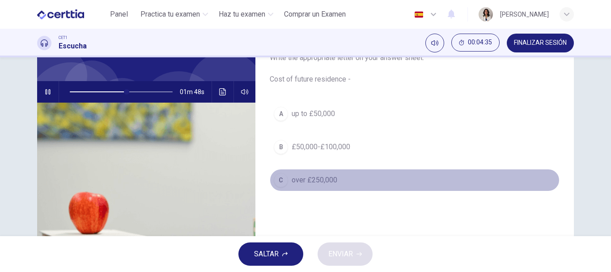
click at [317, 178] on span "over £250,000" at bounding box center [315, 179] width 46 height 11
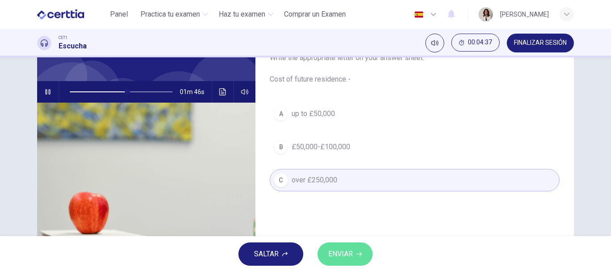
click at [360, 260] on button "ENVIAR" at bounding box center [345, 253] width 55 height 23
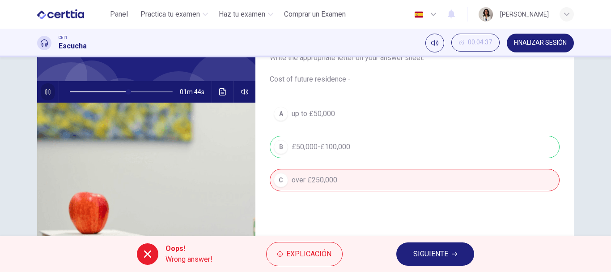
click at [44, 94] on icon "button" at bounding box center [47, 91] width 7 height 7
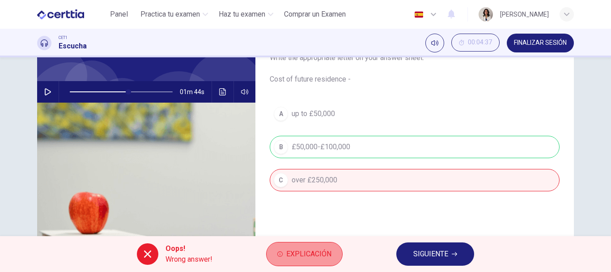
click at [288, 249] on span "Explicación" at bounding box center [308, 253] width 45 height 13
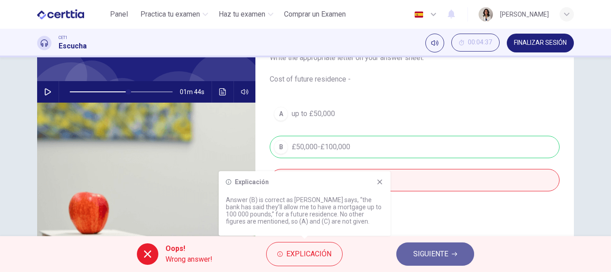
click at [416, 248] on span "SIGUIENTE" at bounding box center [430, 253] width 35 height 13
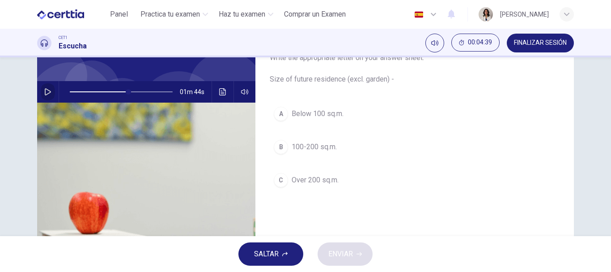
click at [46, 93] on icon "button" at bounding box center [47, 91] width 7 height 7
click at [309, 117] on span "Below 100 sq.m." at bounding box center [318, 113] width 52 height 11
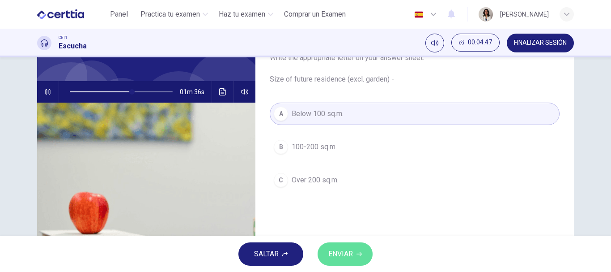
click at [349, 256] on span "ENVIAR" at bounding box center [340, 253] width 25 height 13
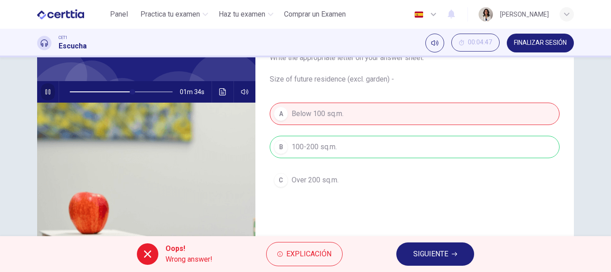
click at [47, 95] on button "button" at bounding box center [48, 91] width 14 height 21
click at [302, 259] on span "Explicación" at bounding box center [308, 253] width 45 height 13
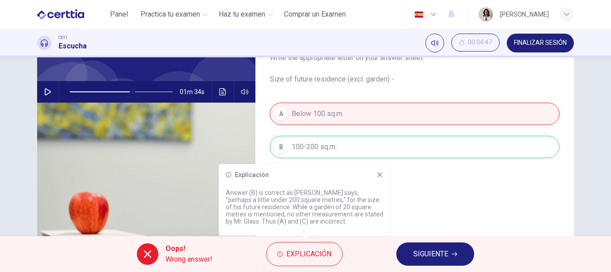
click at [418, 251] on span "SIGUIENTE" at bounding box center [430, 253] width 35 height 13
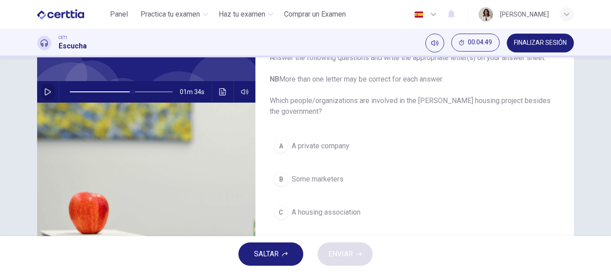
click at [49, 94] on icon "button" at bounding box center [47, 91] width 7 height 7
click at [41, 90] on button "button" at bounding box center [48, 91] width 14 height 21
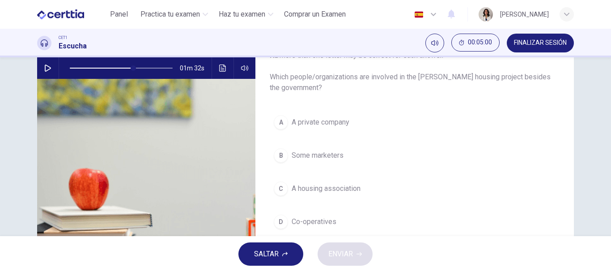
scroll to position [57, 0]
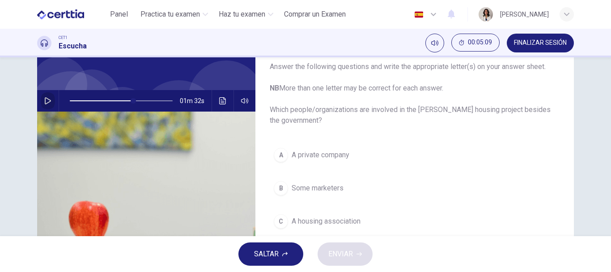
click at [45, 106] on button "button" at bounding box center [48, 100] width 14 height 21
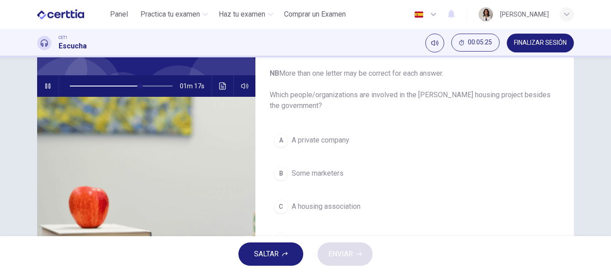
scroll to position [118, 0]
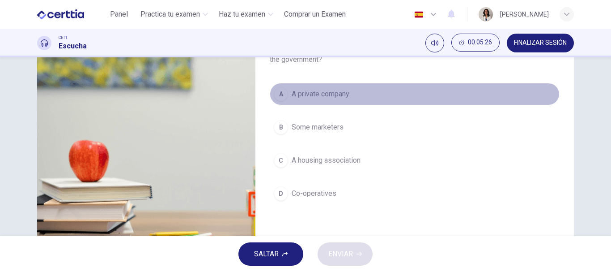
click at [321, 95] on span "A private company" at bounding box center [321, 94] width 58 height 11
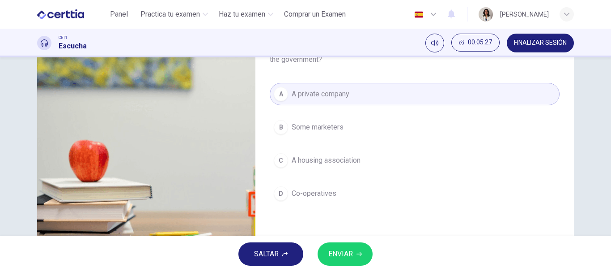
click at [338, 257] on span "ENVIAR" at bounding box center [340, 253] width 25 height 13
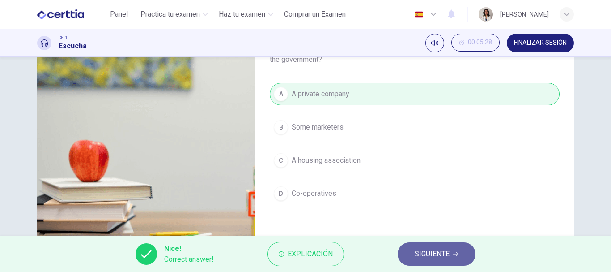
click at [436, 248] on span "SIGUIENTE" at bounding box center [432, 253] width 35 height 13
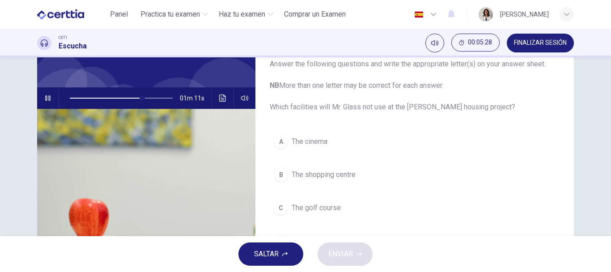
scroll to position [54, 0]
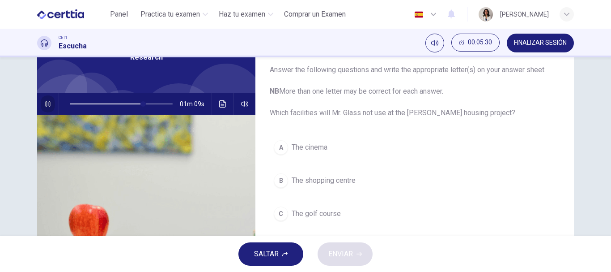
click at [44, 105] on icon "button" at bounding box center [47, 103] width 7 height 7
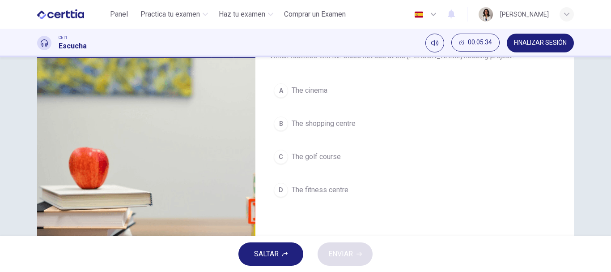
scroll to position [67, 0]
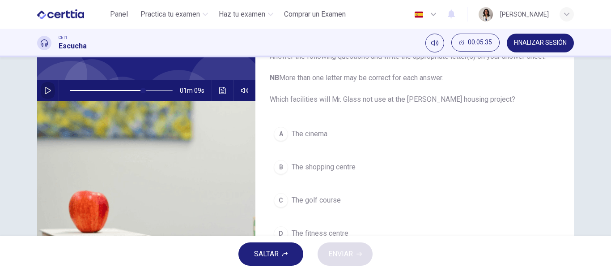
click at [42, 85] on button "button" at bounding box center [48, 90] width 14 height 21
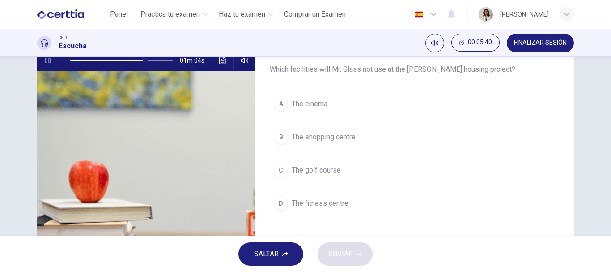
scroll to position [94, 0]
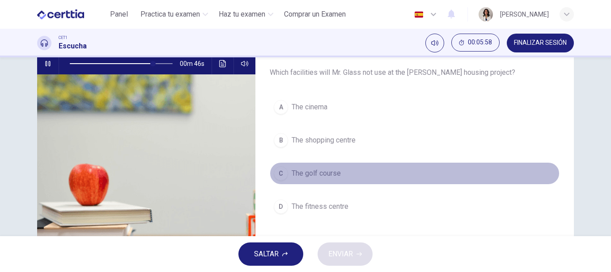
click at [327, 177] on span "The golf course" at bounding box center [316, 173] width 49 height 11
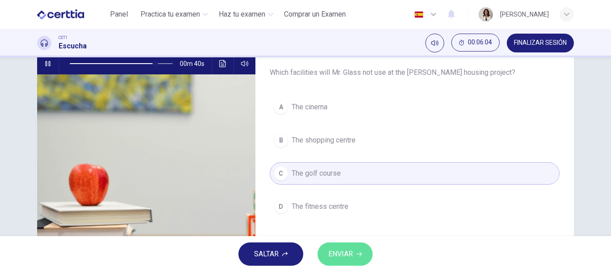
click at [339, 250] on span "ENVIAR" at bounding box center [340, 253] width 25 height 13
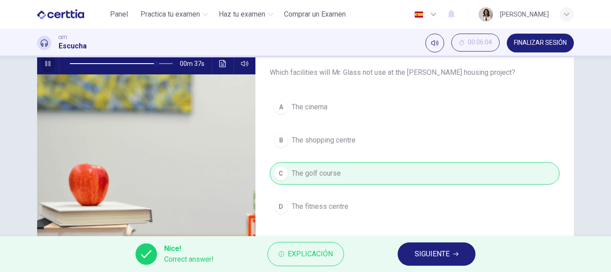
click at [44, 65] on icon "button" at bounding box center [47, 63] width 7 height 7
type input "**"
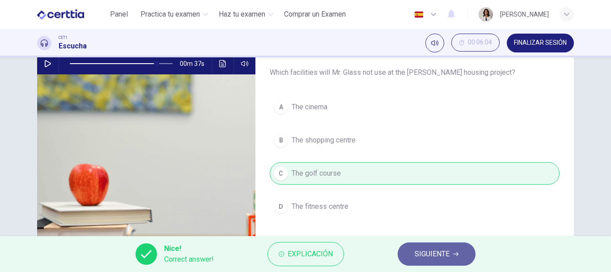
click at [422, 253] on span "SIGUIENTE" at bounding box center [432, 253] width 35 height 13
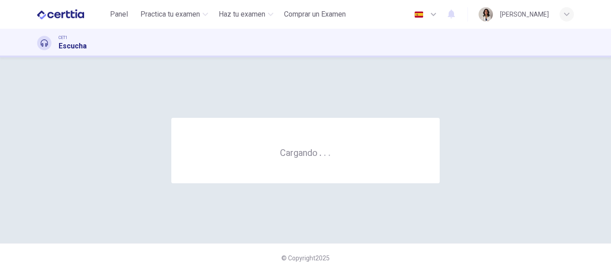
scroll to position [0, 0]
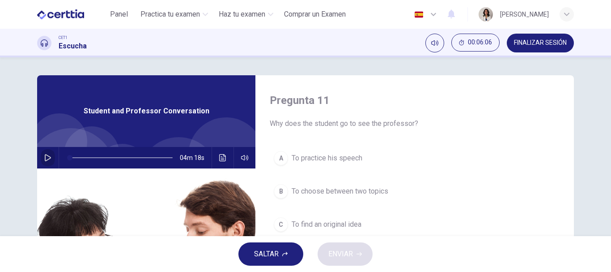
click at [45, 160] on icon "button" at bounding box center [48, 157] width 6 height 7
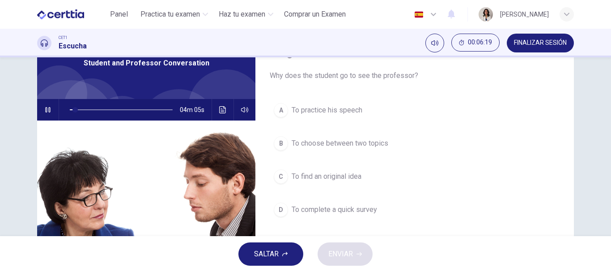
scroll to position [45, 0]
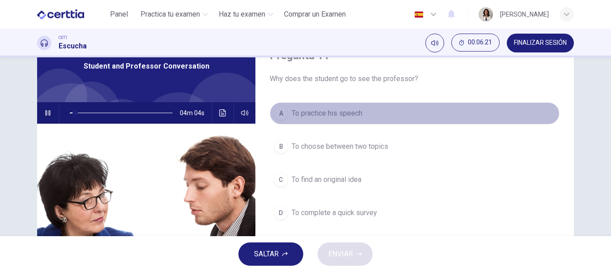
click at [308, 115] on span "To practice his speech" at bounding box center [327, 113] width 71 height 11
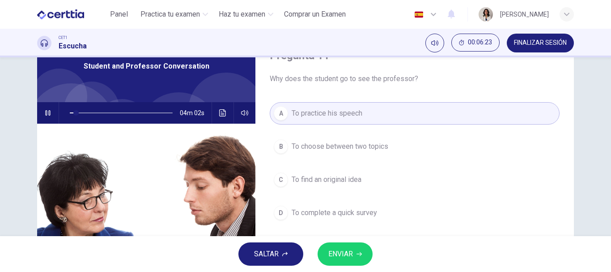
scroll to position [48, 0]
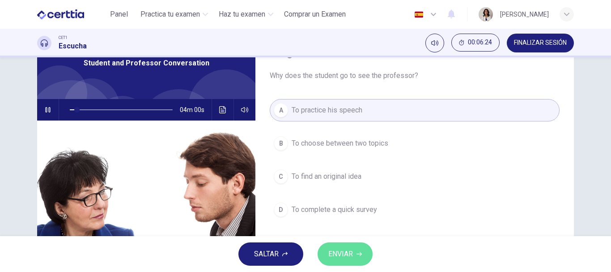
click at [340, 252] on span "ENVIAR" at bounding box center [340, 253] width 25 height 13
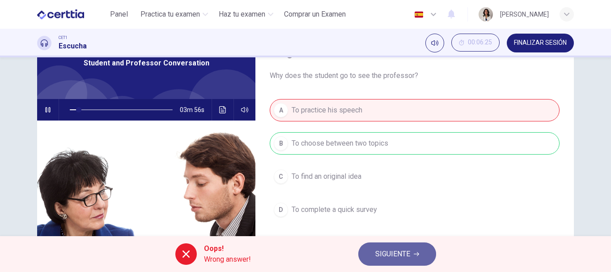
click at [379, 250] on span "SIGUIENTE" at bounding box center [392, 253] width 35 height 13
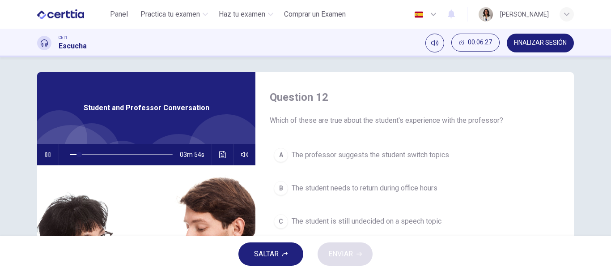
scroll to position [42, 0]
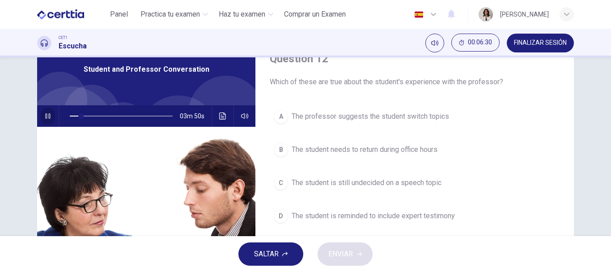
click at [44, 118] on icon "button" at bounding box center [47, 115] width 7 height 7
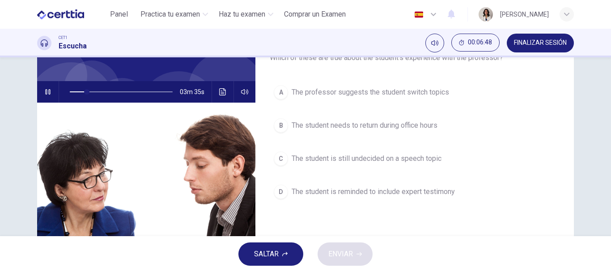
scroll to position [34, 0]
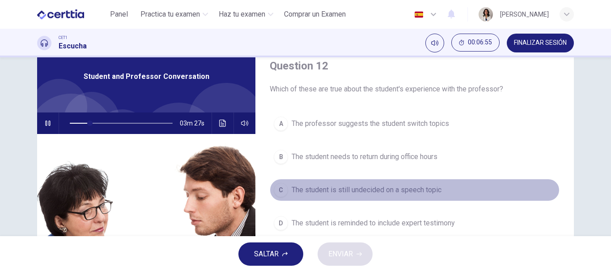
click at [348, 189] on span "The student is still undecided on a speech topic" at bounding box center [367, 189] width 150 height 11
click at [326, 192] on span "The student is still undecided on a speech topic" at bounding box center [367, 189] width 150 height 11
click at [346, 186] on span "The student is still undecided on a speech topic" at bounding box center [367, 189] width 150 height 11
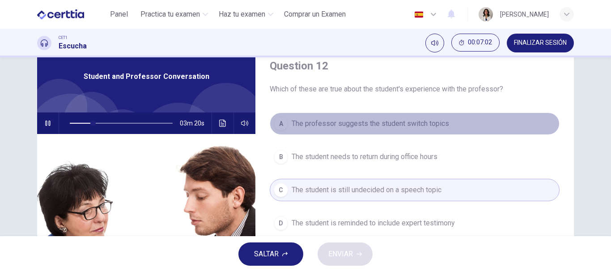
click at [351, 130] on button "A The professor suggests the student switch topics" at bounding box center [415, 123] width 290 height 22
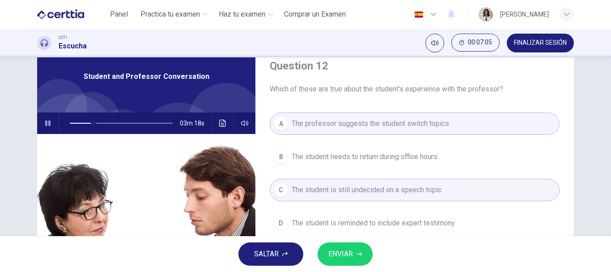
click at [47, 122] on icon "button" at bounding box center [47, 122] width 7 height 7
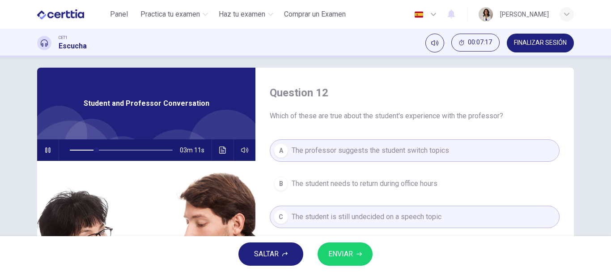
scroll to position [37, 0]
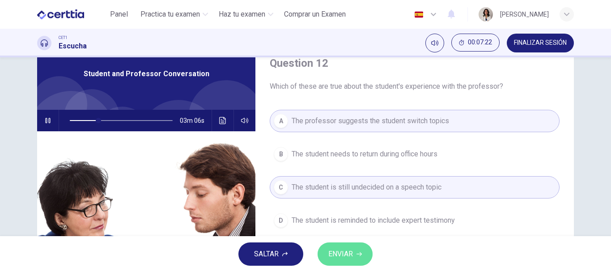
click at [368, 254] on button "ENVIAR" at bounding box center [345, 253] width 55 height 23
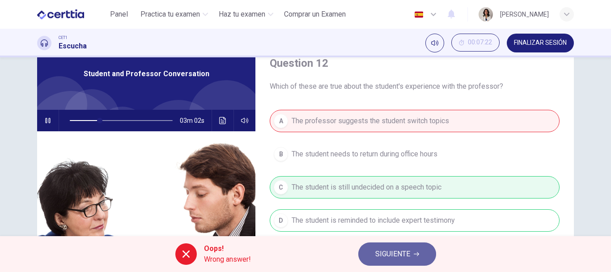
click at [411, 253] on button "SIGUIENTE" at bounding box center [397, 253] width 78 height 23
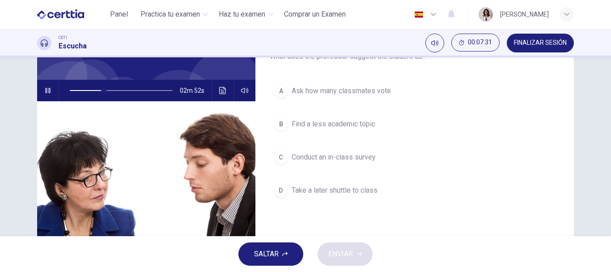
scroll to position [52, 0]
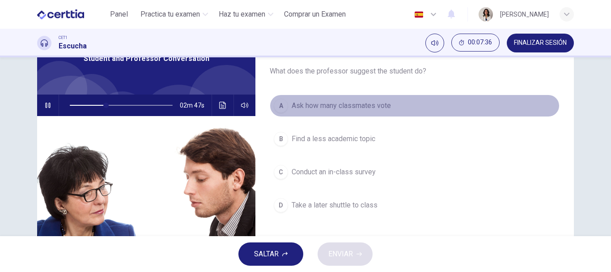
click at [361, 111] on button "A Ask how many classmates vote" at bounding box center [415, 105] width 290 height 22
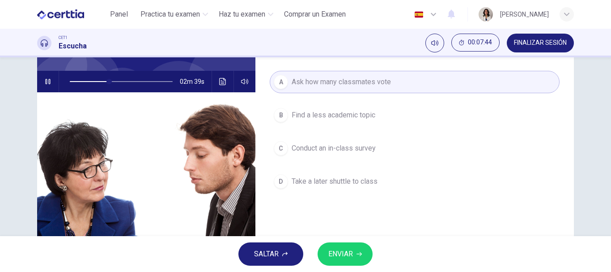
scroll to position [75, 0]
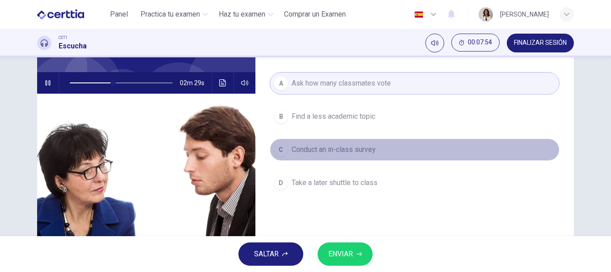
click at [365, 151] on span "Conduct an in-class survey" at bounding box center [334, 149] width 84 height 11
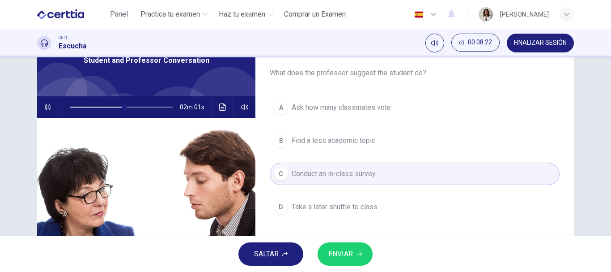
scroll to position [49, 0]
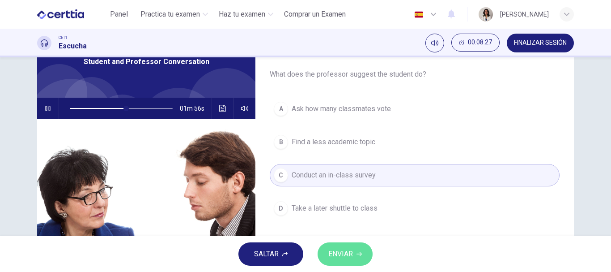
click at [350, 249] on span "ENVIAR" at bounding box center [340, 253] width 25 height 13
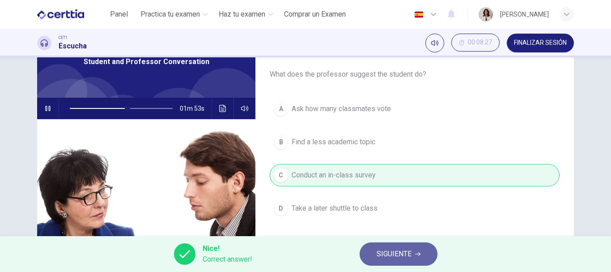
click at [396, 256] on span "SIGUIENTE" at bounding box center [394, 253] width 35 height 13
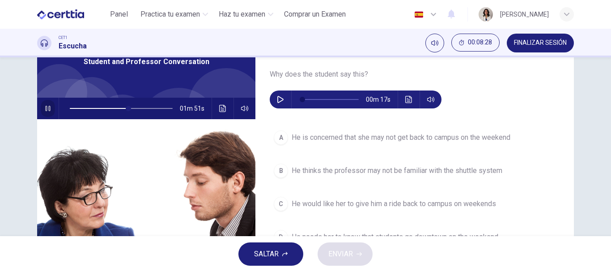
click at [47, 102] on button "button" at bounding box center [48, 108] width 14 height 21
type input "**"
click at [281, 98] on icon "button" at bounding box center [280, 99] width 7 height 7
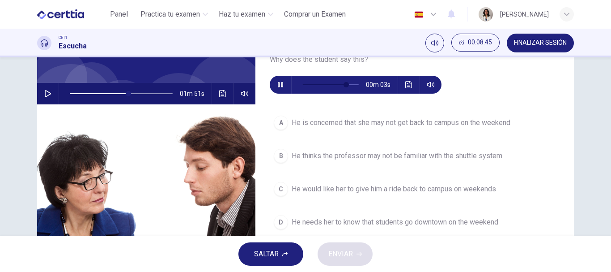
scroll to position [67, 0]
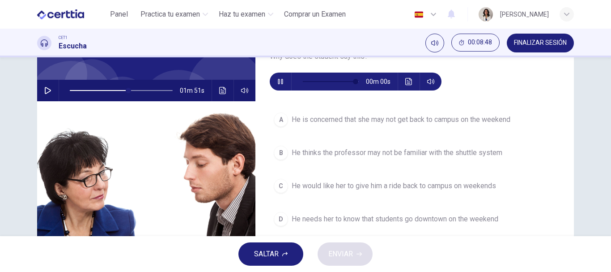
type input "*"
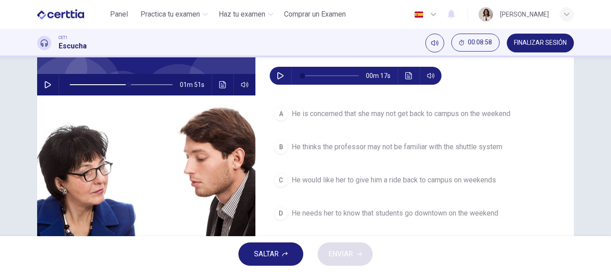
click at [428, 109] on span "He is concerned that she may not get back to campus on the weekend" at bounding box center [401, 113] width 219 height 11
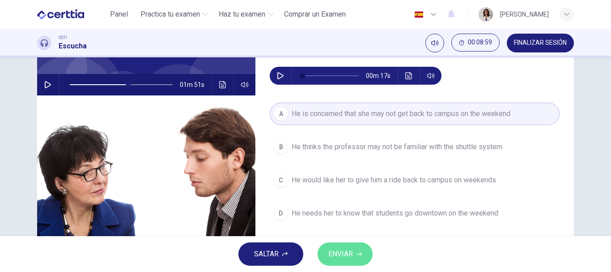
click at [354, 246] on button "ENVIAR" at bounding box center [345, 253] width 55 height 23
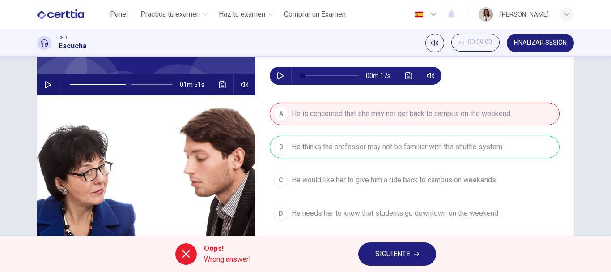
click at [403, 250] on span "SIGUIENTE" at bounding box center [392, 253] width 35 height 13
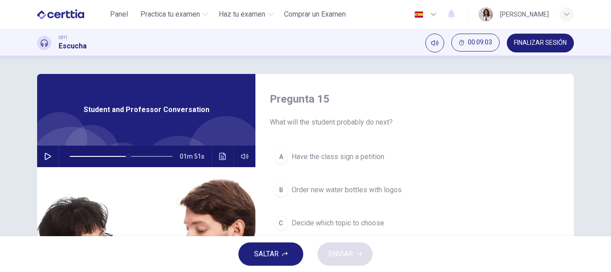
scroll to position [33, 0]
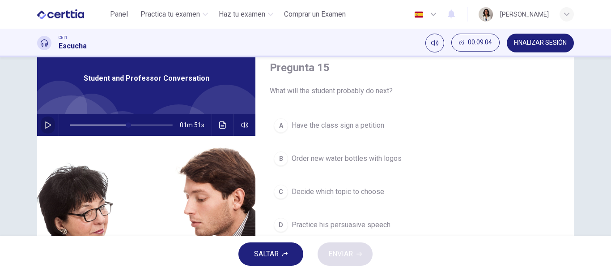
click at [44, 123] on icon "button" at bounding box center [47, 124] width 7 height 7
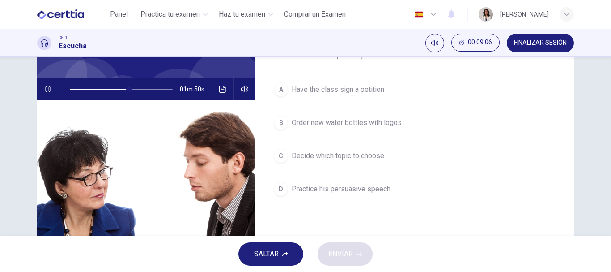
scroll to position [70, 0]
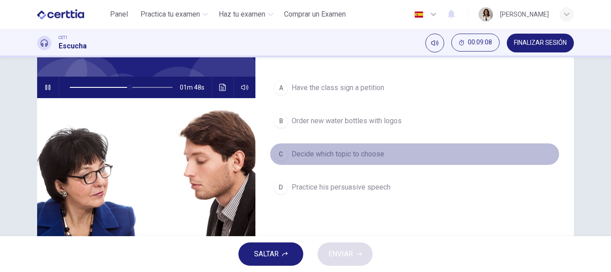
click at [347, 157] on span "Decide which topic to choose" at bounding box center [338, 154] width 93 height 11
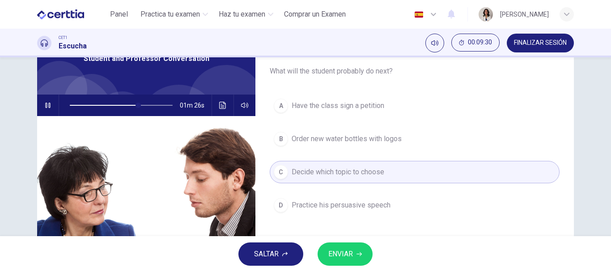
scroll to position [54, 0]
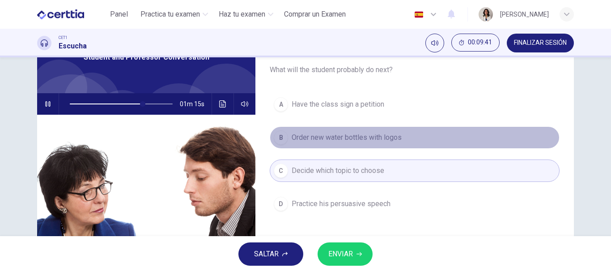
click at [350, 137] on span "Order new water bottles with logos" at bounding box center [347, 137] width 110 height 11
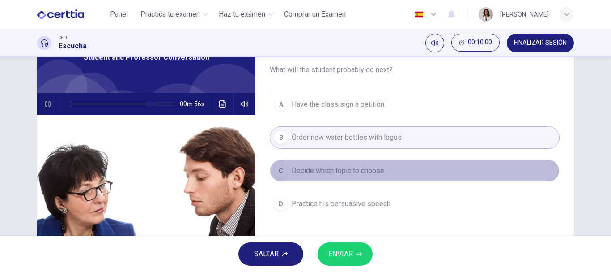
click at [354, 170] on span "Decide which topic to choose" at bounding box center [338, 170] width 93 height 11
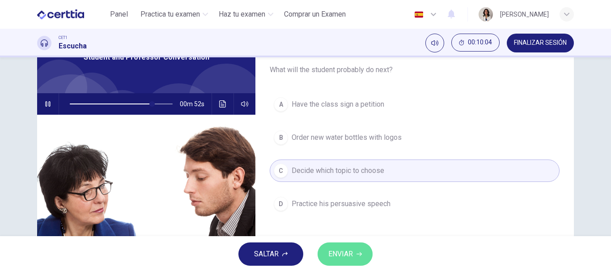
click at [361, 259] on button "ENVIAR" at bounding box center [345, 253] width 55 height 23
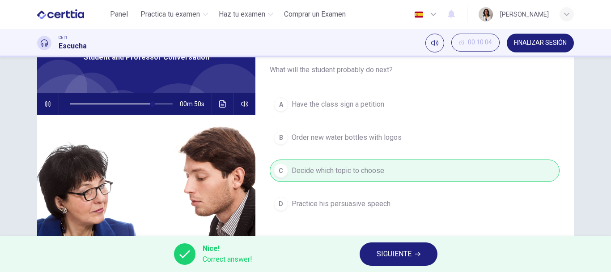
type input "**"
click at [402, 261] on button "SIGUIENTE" at bounding box center [399, 253] width 78 height 23
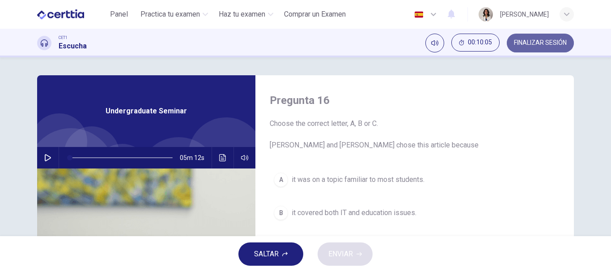
click at [517, 44] on span "FINALIZAR SESIÓN" at bounding box center [540, 42] width 53 height 7
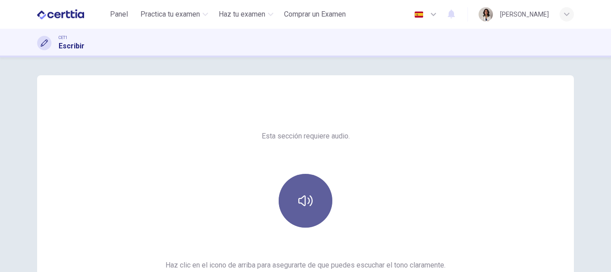
click at [316, 202] on button "button" at bounding box center [306, 201] width 54 height 54
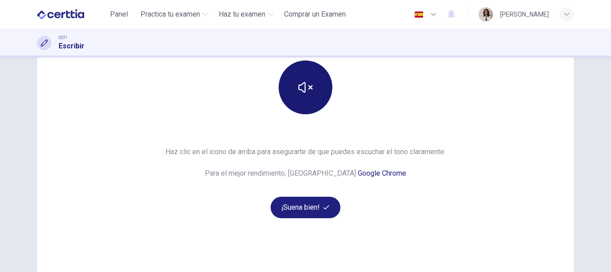
scroll to position [121, 0]
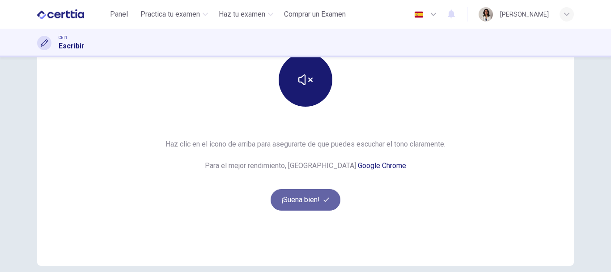
click at [316, 202] on button "¡Suena bien!" at bounding box center [306, 199] width 70 height 21
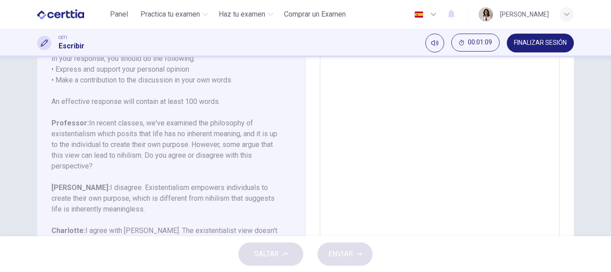
scroll to position [118, 0]
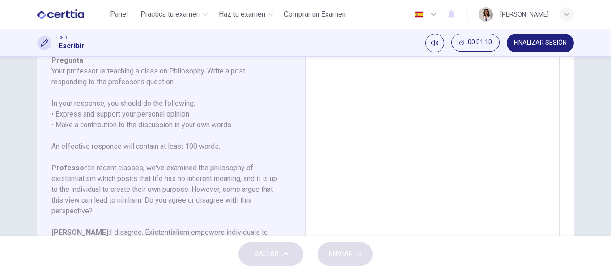
click at [365, 136] on textarea at bounding box center [439, 138] width 227 height 284
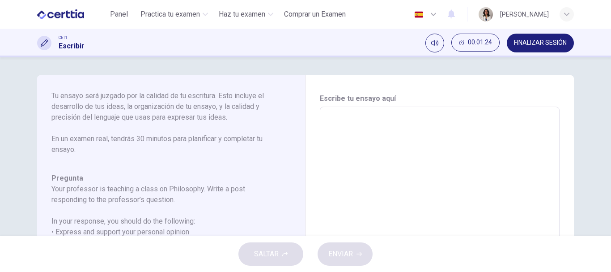
scroll to position [59, 0]
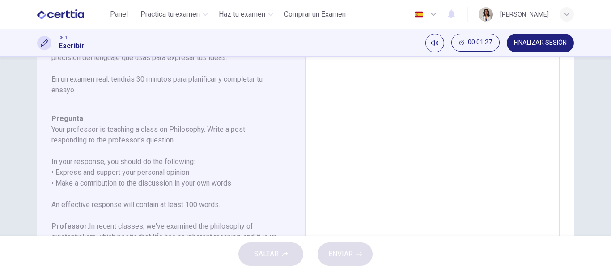
type textarea "*"
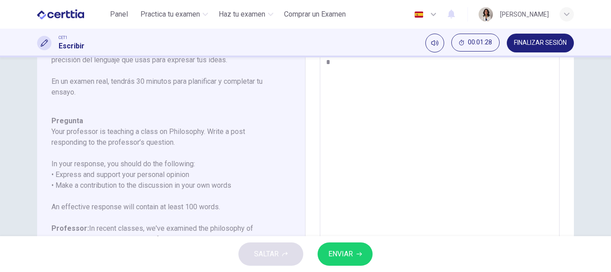
type textarea "*"
type textarea "***"
type textarea "*"
type textarea "****"
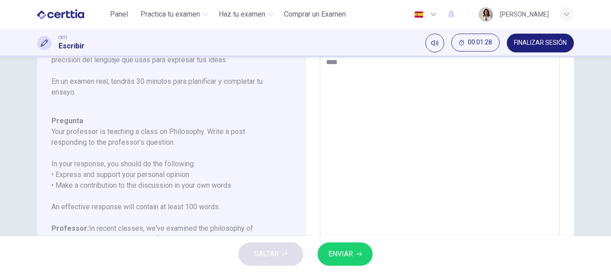
type textarea "*"
type textarea "****"
type textarea "*"
type textarea "******"
type textarea "*"
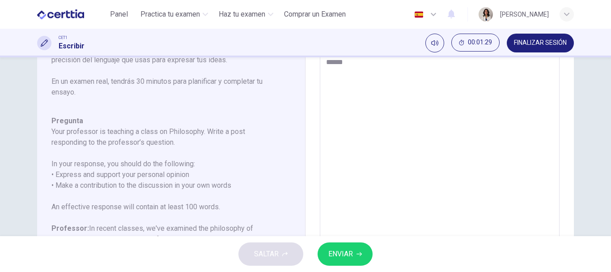
type textarea "*******"
type textarea "*"
type textarea "*******"
type textarea "*"
type textarea "*********"
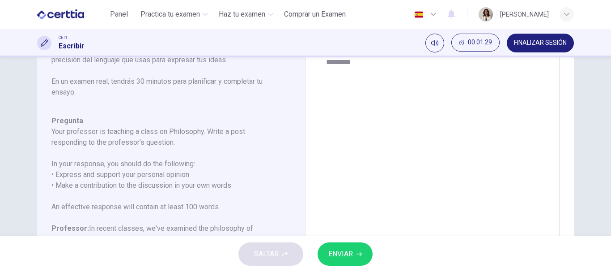
type textarea "*"
type textarea "**********"
type textarea "*"
type textarea "**********"
type textarea "*"
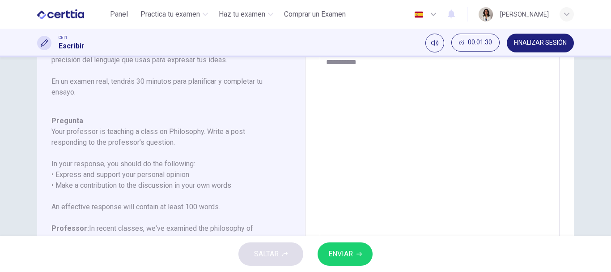
type textarea "**********"
type textarea "*"
type textarea "**********"
type textarea "*"
type textarea "**********"
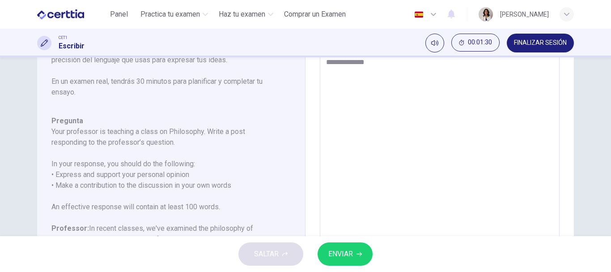
type textarea "*"
type textarea "**********"
type textarea "*"
type textarea "**********"
type textarea "*"
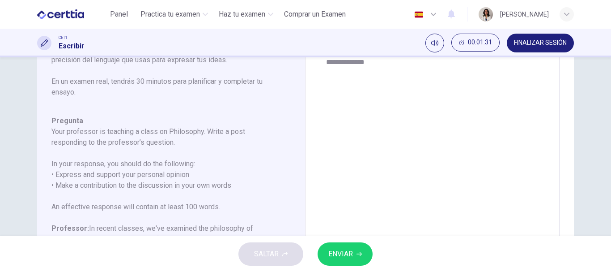
type textarea "**********"
type textarea "*"
type textarea "**********"
type textarea "*"
type textarea "**********"
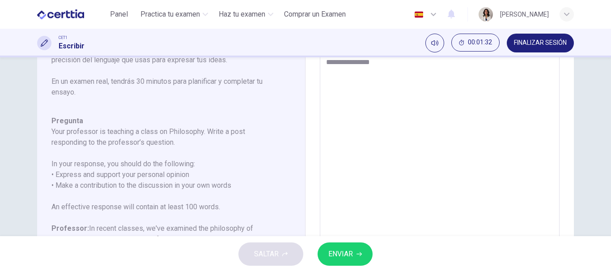
type textarea "*"
type textarea "**********"
type textarea "*"
type textarea "**********"
type textarea "*"
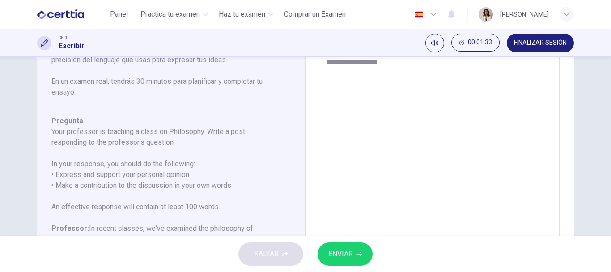
type textarea "**********"
type textarea "*"
type textarea "**********"
type textarea "*"
type textarea "**********"
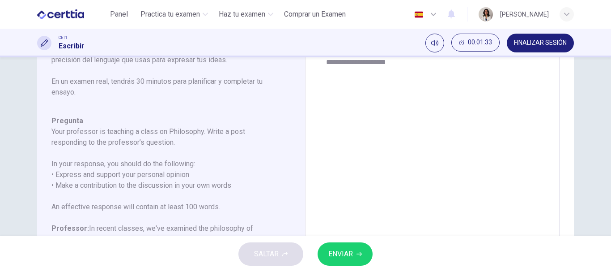
type textarea "*"
type textarea "**********"
type textarea "*"
type textarea "**********"
type textarea "*"
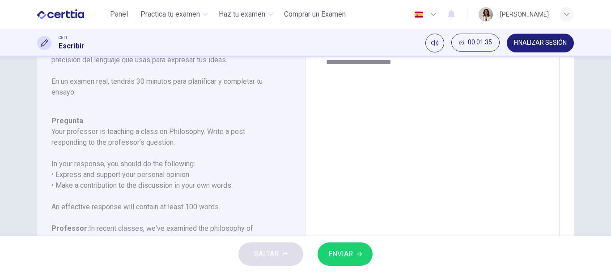
type textarea "**********"
type textarea "*"
type textarea "**********"
type textarea "*"
type textarea "**********"
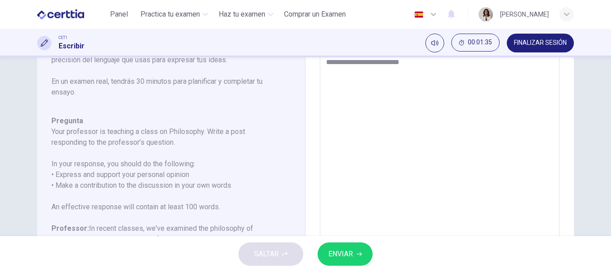
type textarea "*"
type textarea "**********"
type textarea "*"
type textarea "**********"
type textarea "*"
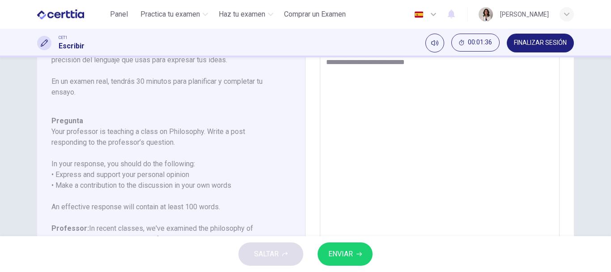
type textarea "**********"
type textarea "*"
type textarea "**********"
type textarea "*"
type textarea "**********"
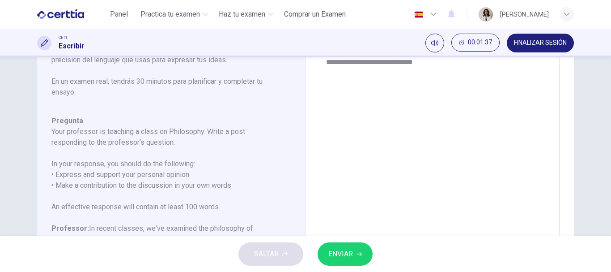
type textarea "*"
type textarea "**********"
type textarea "*"
type textarea "**********"
type textarea "*"
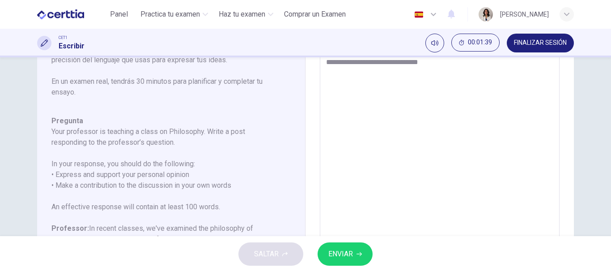
type textarea "**********"
type textarea "*"
type textarea "**********"
type textarea "*"
type textarea "**********"
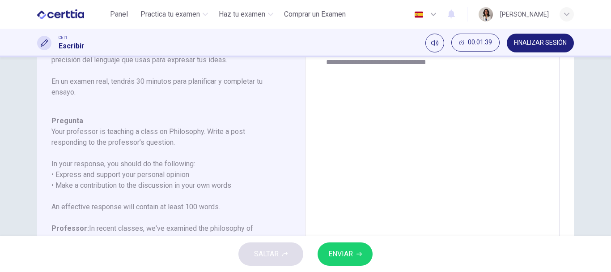
type textarea "*"
type textarea "**********"
type textarea "*"
type textarea "**********"
type textarea "*"
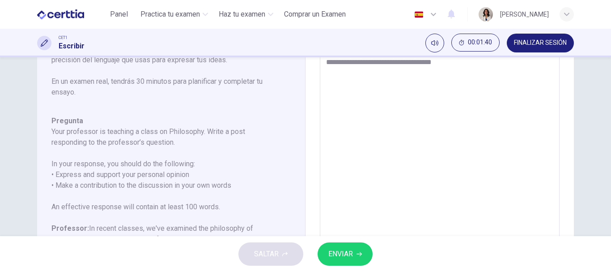
type textarea "**********"
type textarea "*"
type textarea "**********"
type textarea "*"
type textarea "**********"
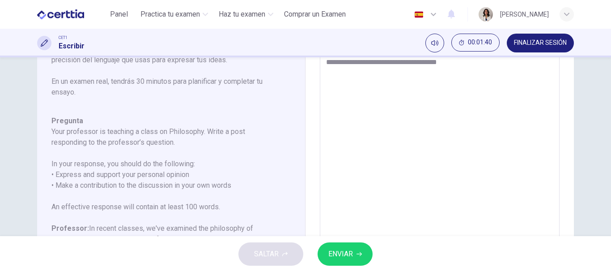
type textarea "*"
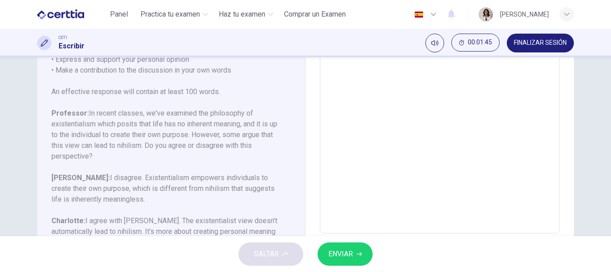
scroll to position [187, 0]
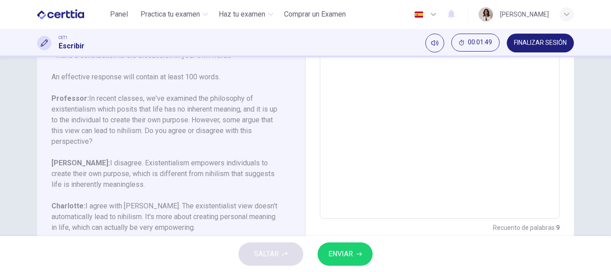
type textarea "**********"
click at [352, 247] on span "ENVIAR" at bounding box center [340, 253] width 25 height 13
type textarea "*"
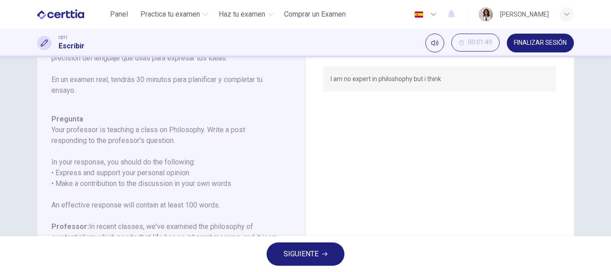
scroll to position [0, 0]
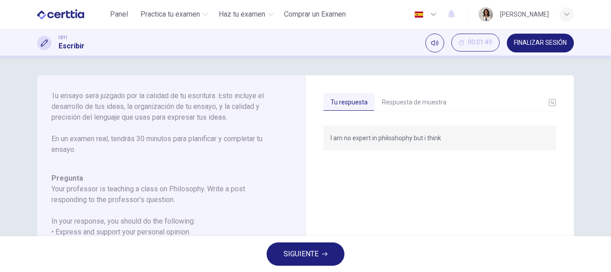
click at [415, 101] on button "Respuesta de muestra" at bounding box center [414, 102] width 79 height 19
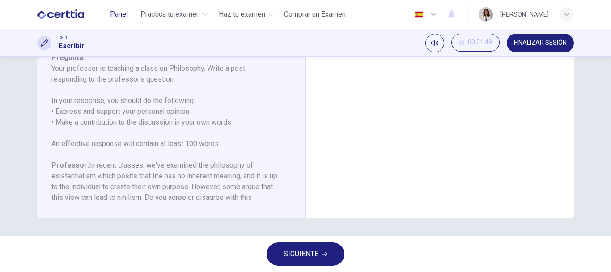
click at [119, 13] on span "Panel" at bounding box center [119, 14] width 18 height 11
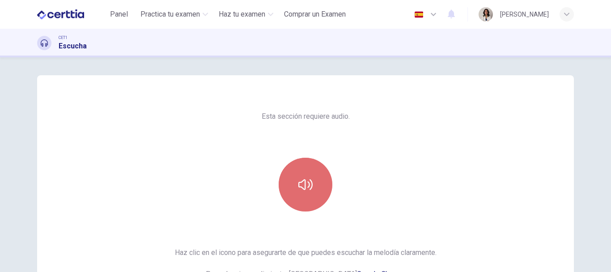
click at [285, 191] on button "button" at bounding box center [306, 184] width 54 height 54
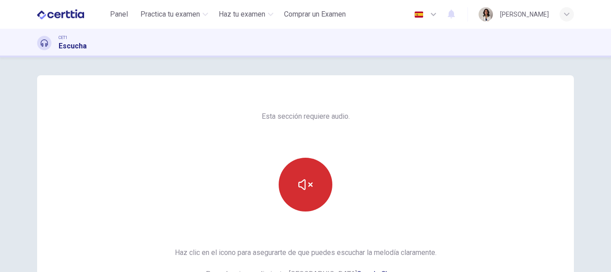
scroll to position [110, 0]
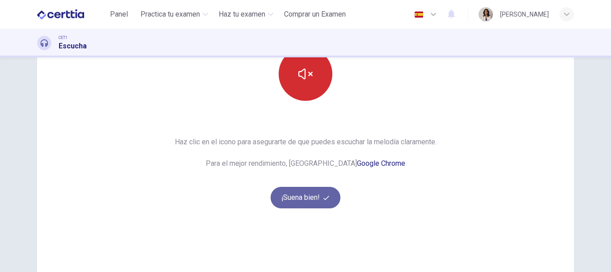
click at [292, 204] on button "¡Suena bien!" at bounding box center [306, 197] width 70 height 21
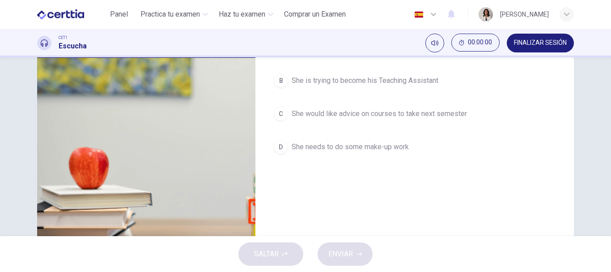
scroll to position [24, 0]
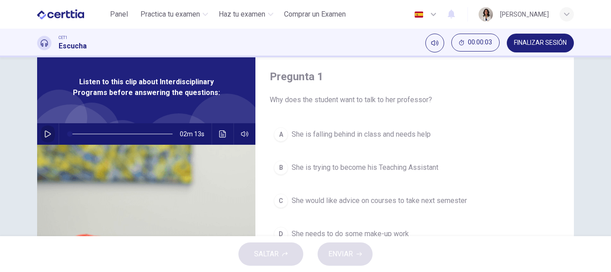
click at [48, 133] on icon "button" at bounding box center [48, 133] width 6 height 7
type input "*"
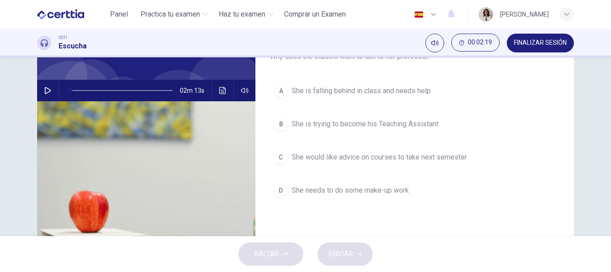
scroll to position [73, 0]
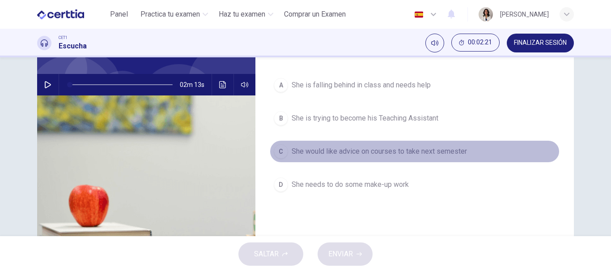
click at [323, 149] on span "She would like advice on courses to take next semester" at bounding box center [379, 151] width 175 height 11
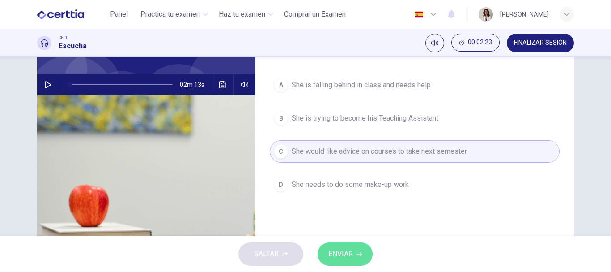
click at [334, 253] on span "ENVIAR" at bounding box center [340, 253] width 25 height 13
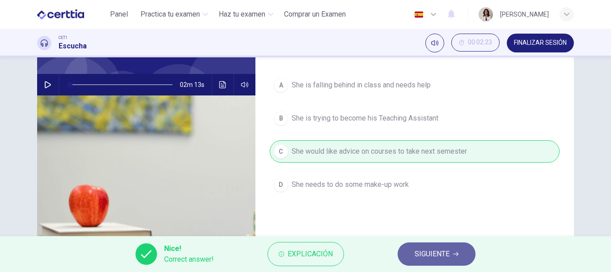
click at [402, 253] on button "SIGUIENTE" at bounding box center [437, 253] width 78 height 23
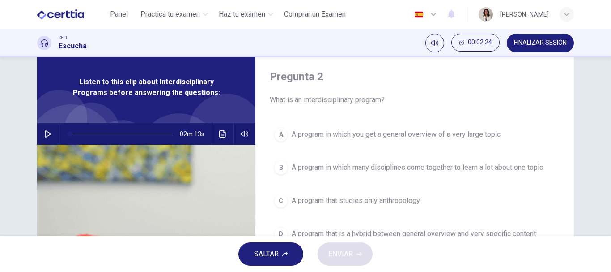
scroll to position [58, 0]
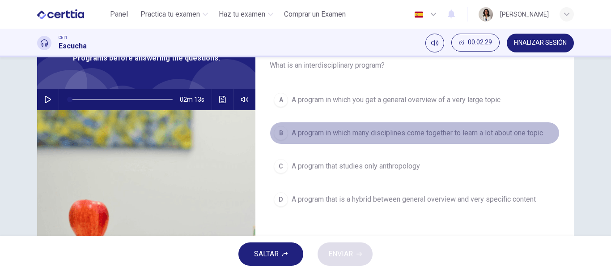
click at [365, 136] on span "A program in which many disciplines come together to learn a lot about one topic" at bounding box center [417, 132] width 251 height 11
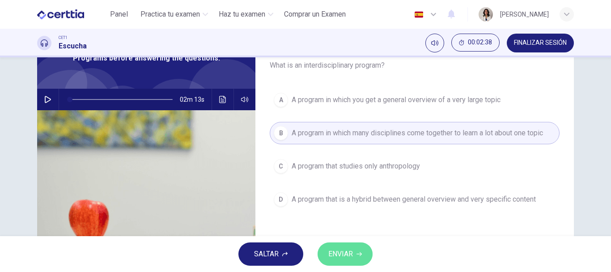
click at [353, 247] on button "ENVIAR" at bounding box center [345, 253] width 55 height 23
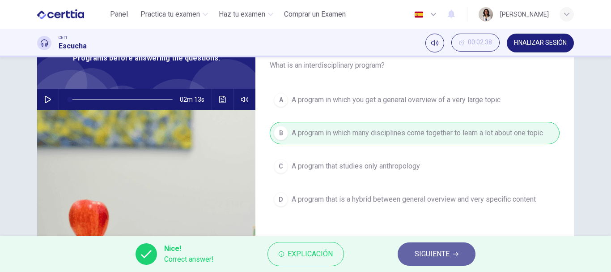
click at [435, 248] on span "SIGUIENTE" at bounding box center [432, 253] width 35 height 13
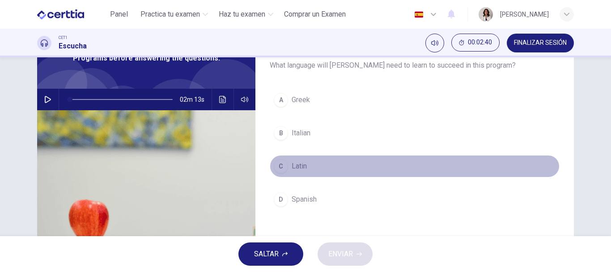
click at [295, 160] on button "C Latin" at bounding box center [415, 166] width 290 height 22
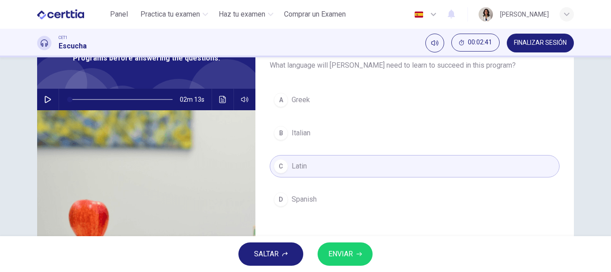
click at [357, 255] on icon "button" at bounding box center [359, 253] width 5 height 5
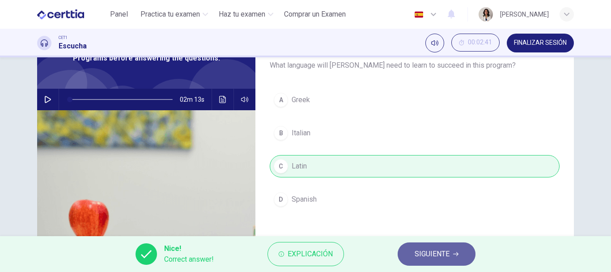
click at [434, 250] on span "SIGUIENTE" at bounding box center [432, 253] width 35 height 13
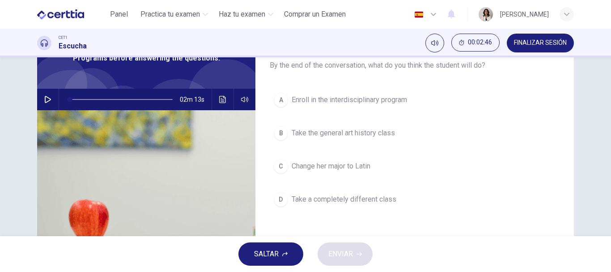
click at [362, 100] on span "Enroll in the interdisciplinary program" at bounding box center [349, 99] width 115 height 11
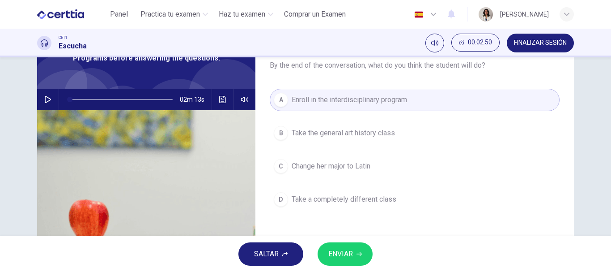
click at [338, 257] on span "ENVIAR" at bounding box center [340, 253] width 25 height 13
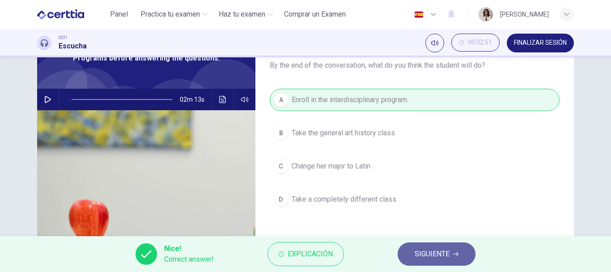
click at [431, 255] on span "SIGUIENTE" at bounding box center [432, 253] width 35 height 13
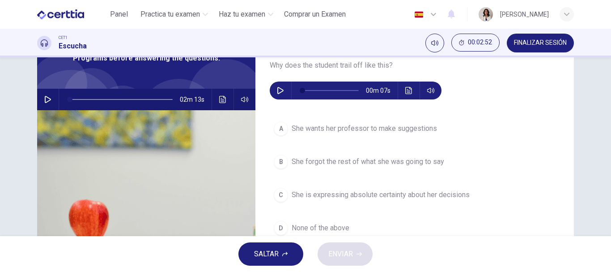
scroll to position [24, 0]
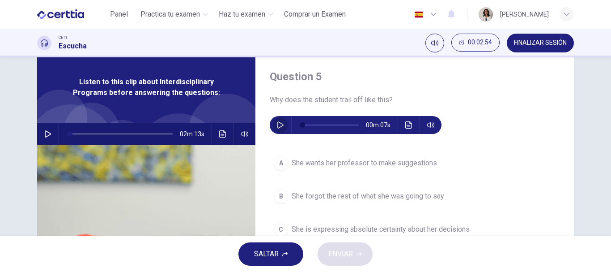
click at [278, 120] on button "button" at bounding box center [280, 125] width 14 height 18
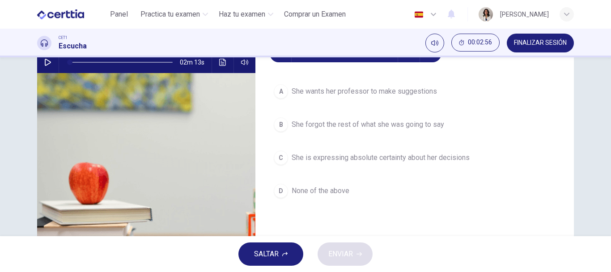
scroll to position [59, 0]
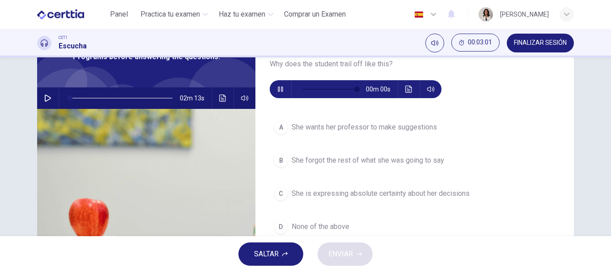
type input "*"
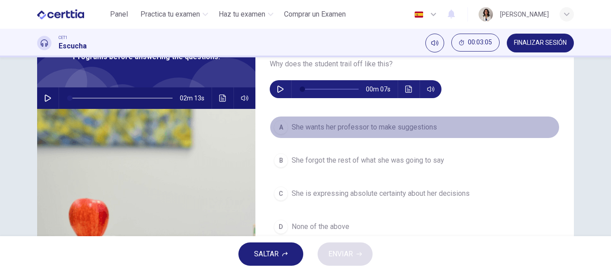
click at [337, 132] on span "She wants her professor to make suggestions" at bounding box center [364, 127] width 145 height 11
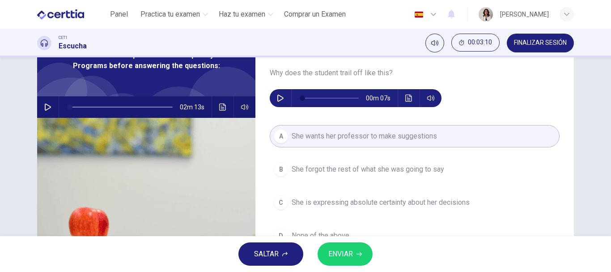
scroll to position [95, 0]
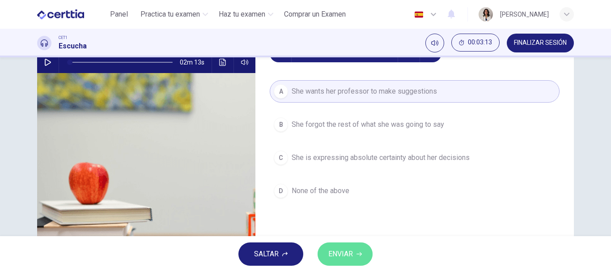
click at [344, 255] on span "ENVIAR" at bounding box center [340, 253] width 25 height 13
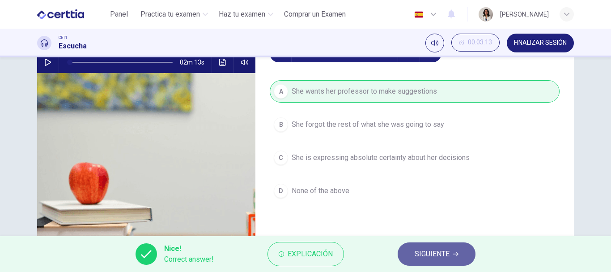
click at [462, 251] on button "SIGUIENTE" at bounding box center [437, 253] width 78 height 23
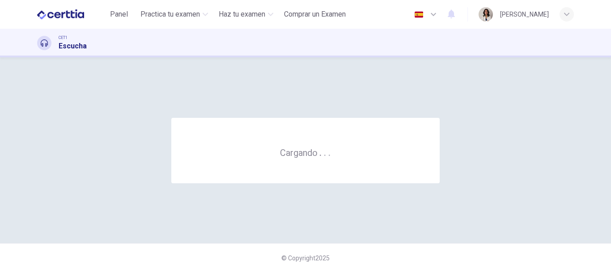
scroll to position [0, 0]
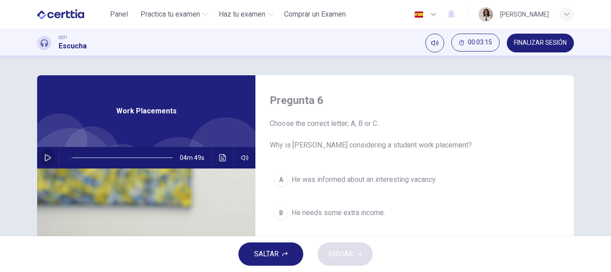
click at [45, 159] on icon "button" at bounding box center [47, 157] width 7 height 7
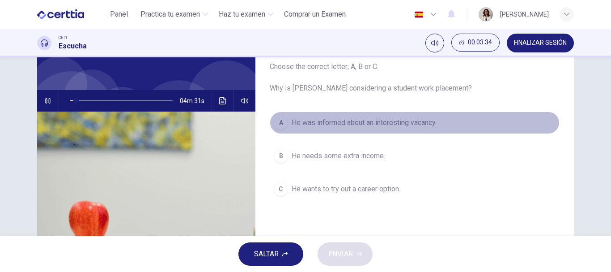
click at [329, 123] on span "He was informed about an interesting vacancy." at bounding box center [364, 122] width 145 height 11
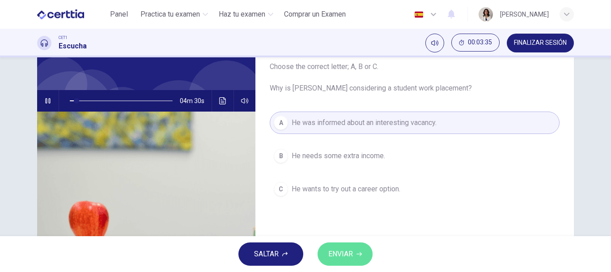
click at [338, 253] on span "ENVIAR" at bounding box center [340, 253] width 25 height 13
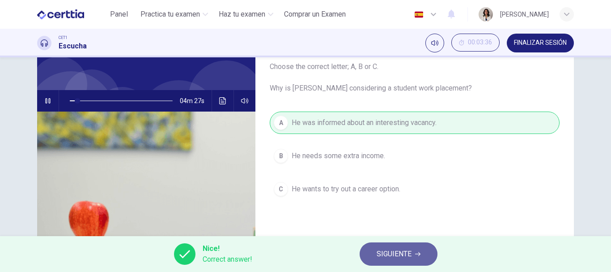
click at [406, 261] on button "SIGUIENTE" at bounding box center [399, 253] width 78 height 23
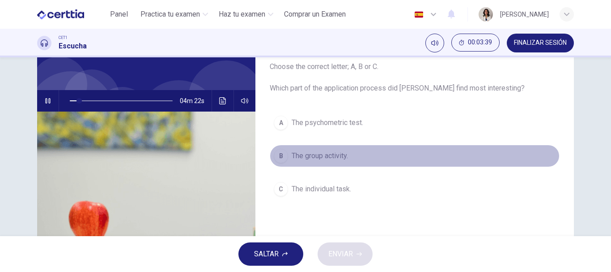
click at [328, 151] on span "The group activity." at bounding box center [320, 155] width 56 height 11
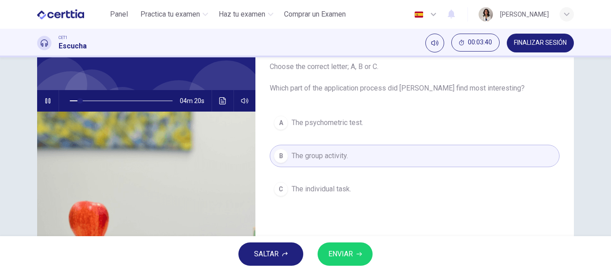
scroll to position [40, 0]
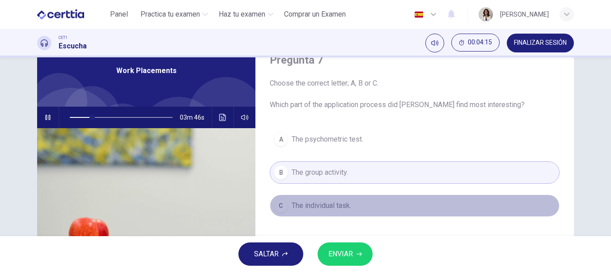
click at [292, 210] on span "The individual task." at bounding box center [321, 205] width 59 height 11
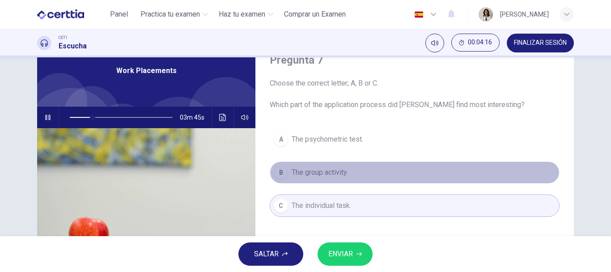
click at [308, 170] on span "The group activity." at bounding box center [320, 172] width 56 height 11
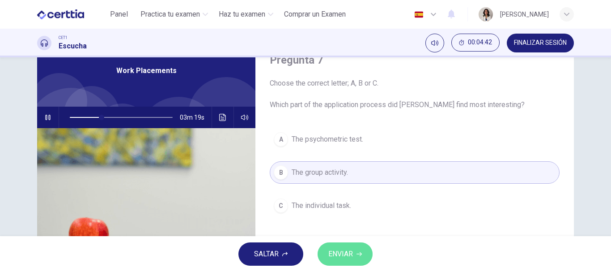
click at [345, 247] on span "ENVIAR" at bounding box center [340, 253] width 25 height 13
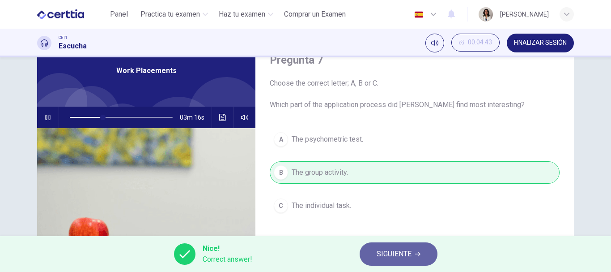
click at [401, 260] on button "SIGUIENTE" at bounding box center [399, 253] width 78 height 23
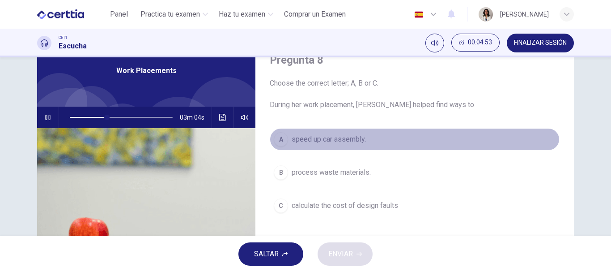
click at [335, 143] on span "speed up car assembly." at bounding box center [329, 139] width 74 height 11
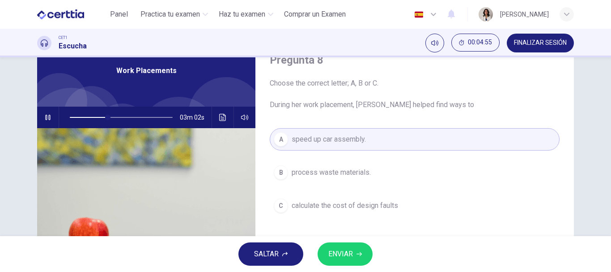
click at [344, 254] on span "ENVIAR" at bounding box center [340, 253] width 25 height 13
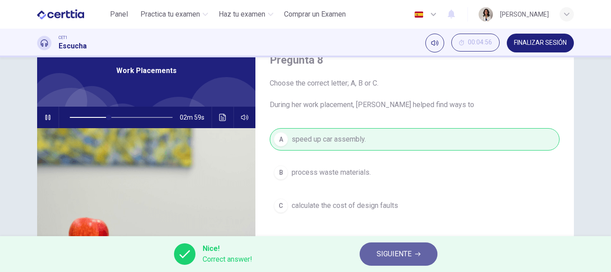
click at [393, 258] on span "SIGUIENTE" at bounding box center [394, 253] width 35 height 13
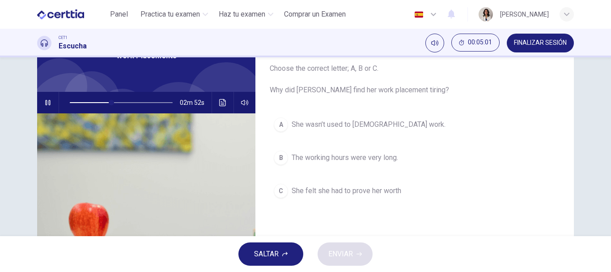
scroll to position [57, 0]
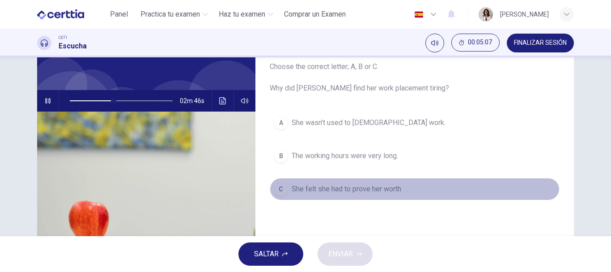
click at [359, 184] on span "She felt she had to prove her worth" at bounding box center [347, 188] width 110 height 11
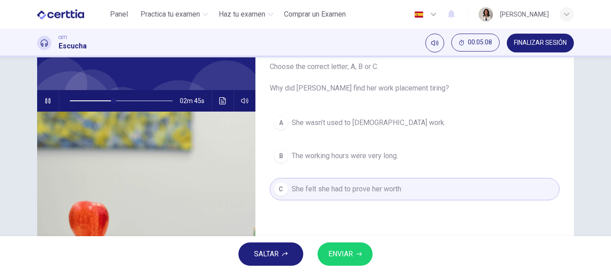
scroll to position [4, 0]
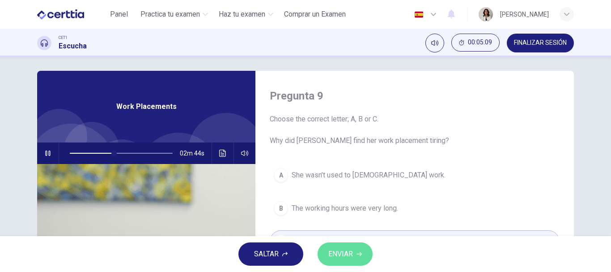
click at [359, 252] on icon "button" at bounding box center [359, 253] width 5 height 5
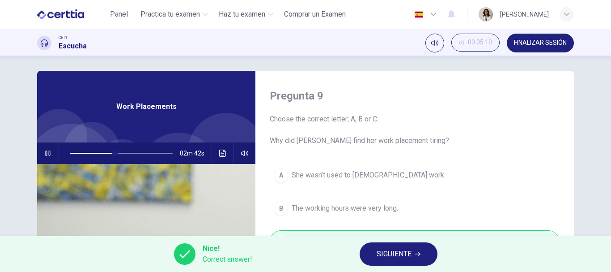
scroll to position [12, 0]
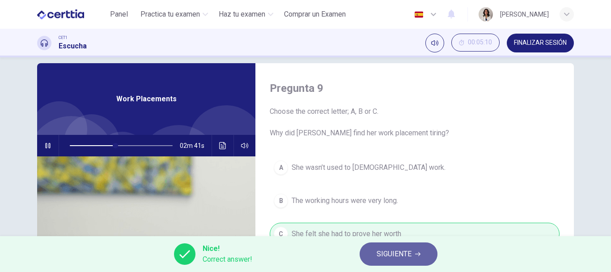
click at [377, 256] on span "SIGUIENTE" at bounding box center [394, 253] width 35 height 13
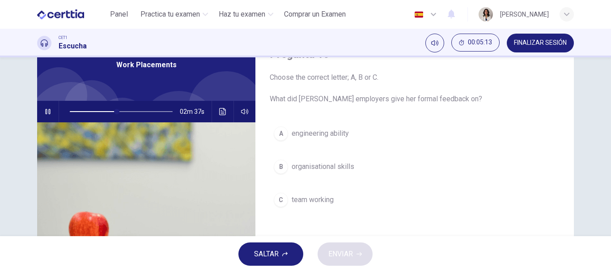
scroll to position [51, 0]
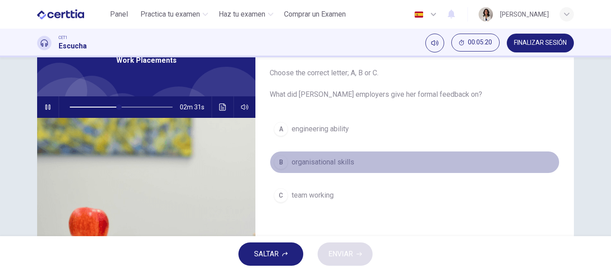
click at [331, 157] on span "organisational skills" at bounding box center [323, 162] width 63 height 11
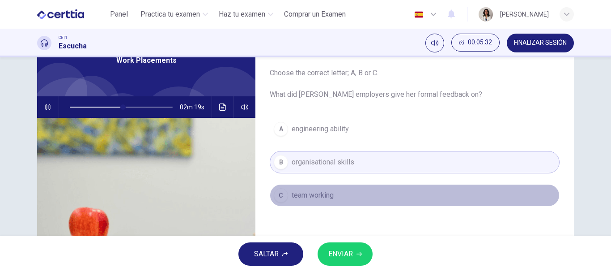
click at [335, 189] on button "C team working" at bounding box center [415, 195] width 290 height 22
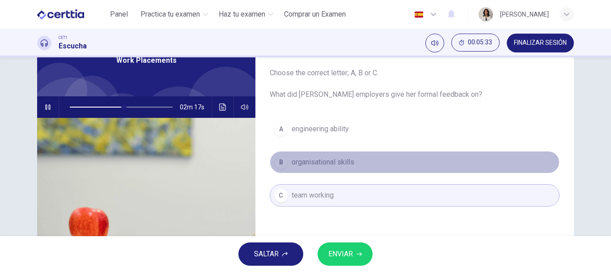
click at [359, 157] on button "B organisational skills" at bounding box center [415, 162] width 290 height 22
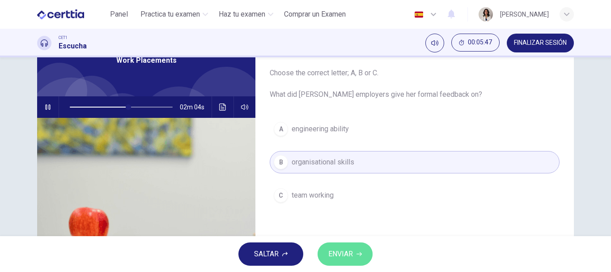
click at [344, 251] on span "ENVIAR" at bounding box center [340, 253] width 25 height 13
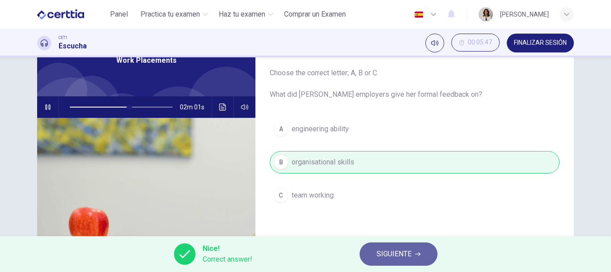
click at [399, 252] on span "SIGUIENTE" at bounding box center [394, 253] width 35 height 13
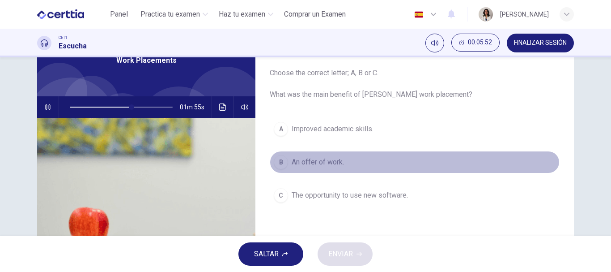
click at [311, 161] on span "An offer of work." at bounding box center [318, 162] width 52 height 11
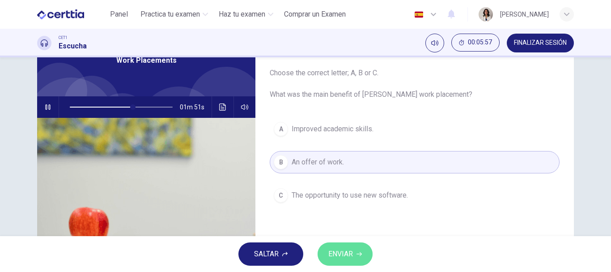
click at [344, 248] on span "ENVIAR" at bounding box center [340, 253] width 25 height 13
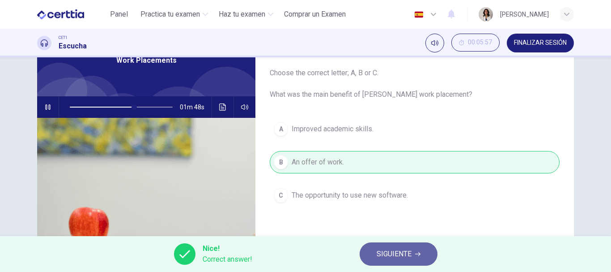
click at [395, 255] on span "SIGUIENTE" at bounding box center [394, 253] width 35 height 13
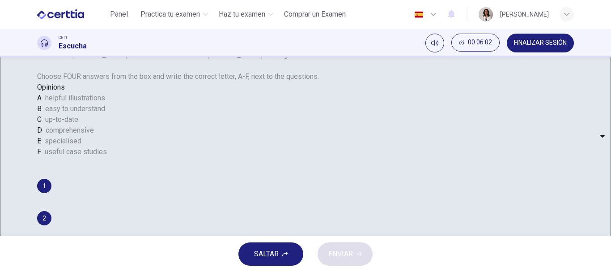
click at [598, 163] on div "Pregunta 12 What does [PERSON_NAME] think about the books on [PERSON_NAME] read…" at bounding box center [305, 146] width 611 height 178
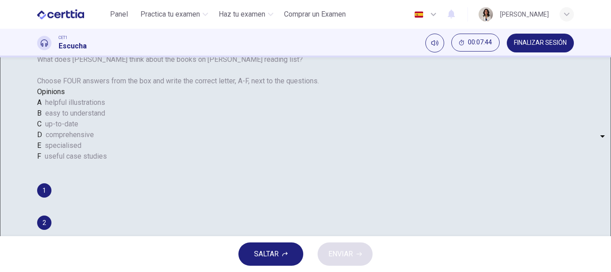
type input "*"
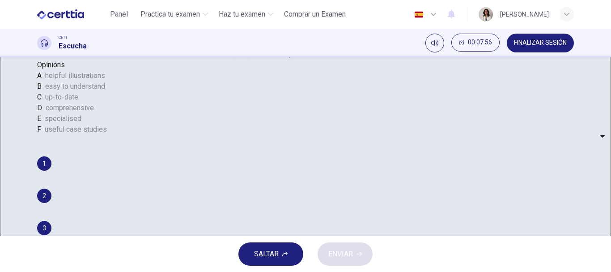
scroll to position [74, 0]
click at [316, 206] on body "Este sitio utiliza cookies, como se explica en nuestra Política de Privacidad .…" at bounding box center [305, 136] width 611 height 272
type input "*"
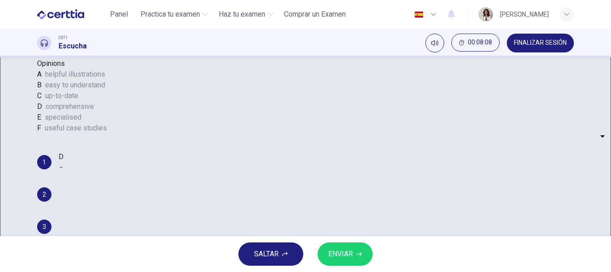
scroll to position [89, 0]
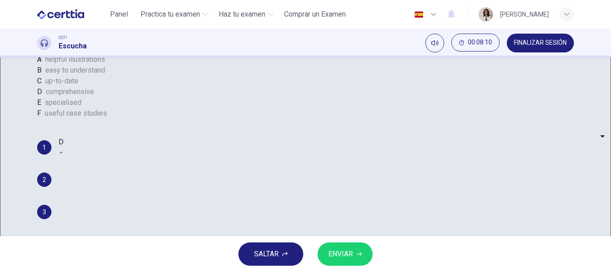
click at [335, 221] on body "Este sitio utiliza cookies, como se explica en nuestra Política de Privacidad .…" at bounding box center [305, 136] width 611 height 272
click at [305, 271] on li "A" at bounding box center [305, 277] width 611 height 11
type input "*"
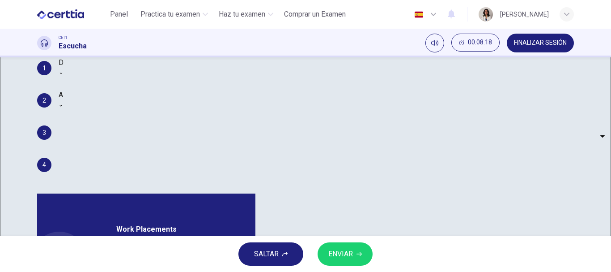
scroll to position [159, 0]
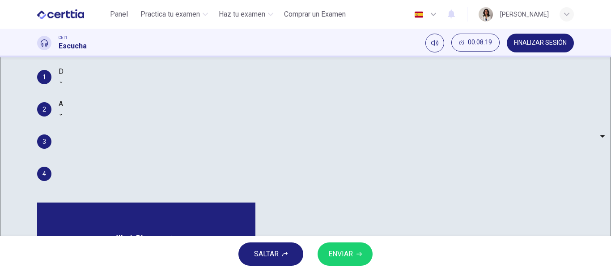
click at [331, 179] on body "Este sitio utiliza cookies, como se explica en nuestra Política de Privacidad .…" at bounding box center [305, 136] width 611 height 272
type input "*"
click at [310, 192] on body "Este sitio utiliza cookies, como se explica en nuestra Política de Privacidad .…" at bounding box center [305, 136] width 611 height 272
click at [400, 271] on div at bounding box center [305, 272] width 611 height 0
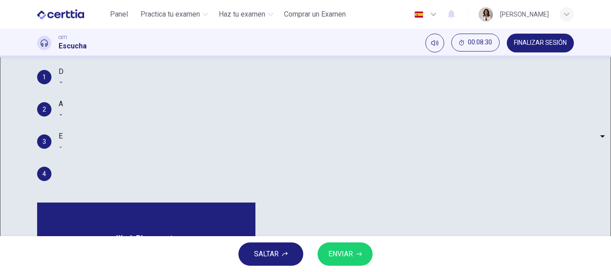
scroll to position [51, 0]
click at [322, 200] on body "Este sitio utiliza cookies, como se explica en nuestra Política de Privacidad .…" at bounding box center [305, 136] width 611 height 272
type input "*"
click at [348, 252] on span "ENVIAR" at bounding box center [340, 253] width 25 height 13
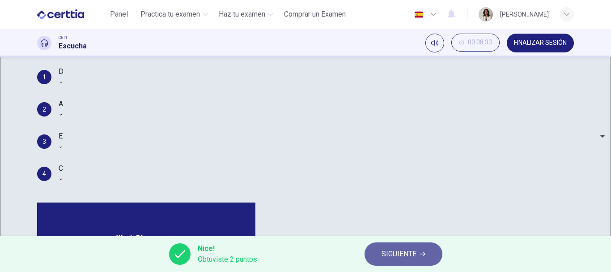
click at [395, 254] on span "SIGUIENTE" at bounding box center [399, 253] width 35 height 13
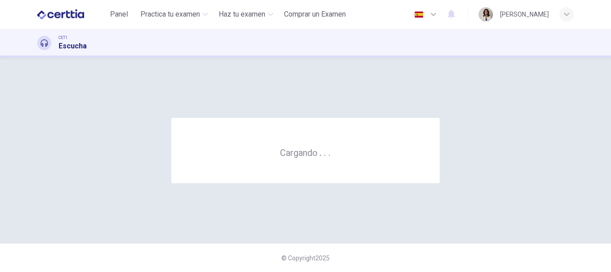
scroll to position [0, 0]
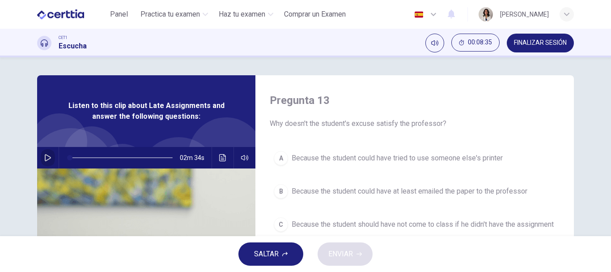
click at [45, 155] on icon "button" at bounding box center [48, 157] width 6 height 7
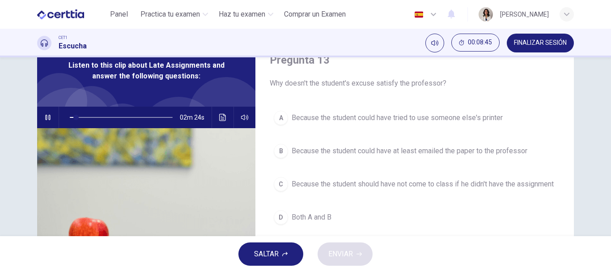
scroll to position [61, 0]
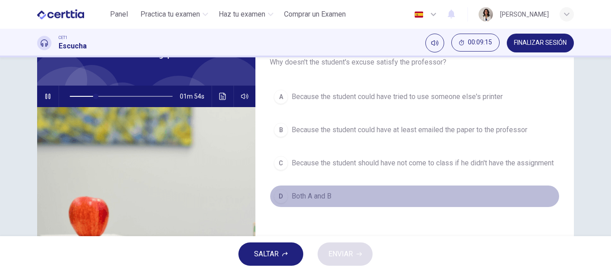
click at [316, 201] on span "Both A and B" at bounding box center [312, 196] width 40 height 11
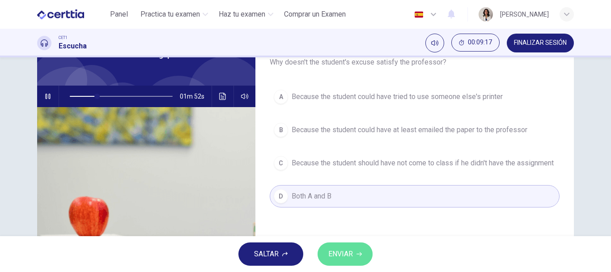
click at [339, 248] on span "ENVIAR" at bounding box center [340, 253] width 25 height 13
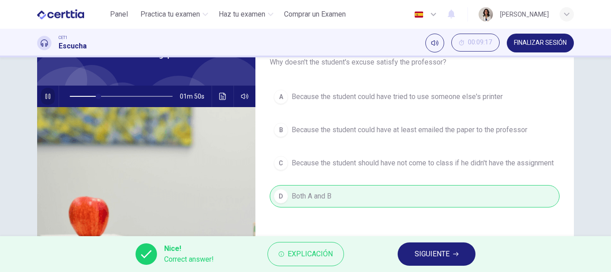
click at [49, 98] on icon "button" at bounding box center [47, 96] width 7 height 7
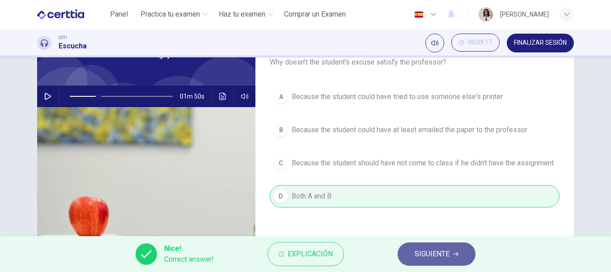
click at [409, 253] on button "SIGUIENTE" at bounding box center [437, 253] width 78 height 23
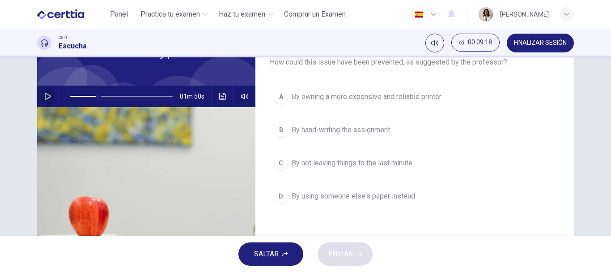
click at [47, 96] on icon "button" at bounding box center [47, 96] width 7 height 7
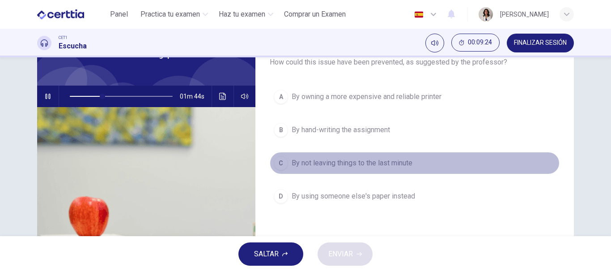
click at [308, 159] on span "By not leaving things to the last minute" at bounding box center [352, 162] width 121 height 11
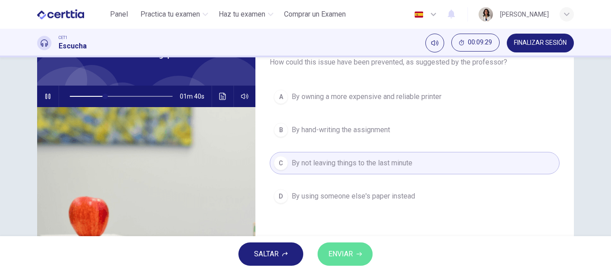
click at [360, 253] on icon "button" at bounding box center [359, 253] width 5 height 5
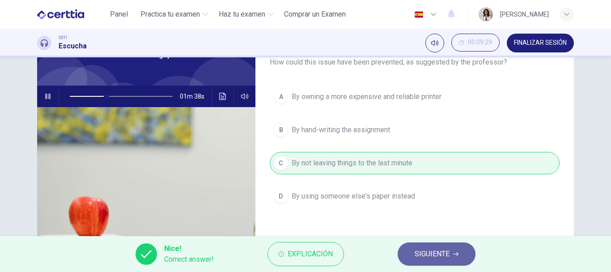
click at [437, 255] on span "SIGUIENTE" at bounding box center [432, 253] width 35 height 13
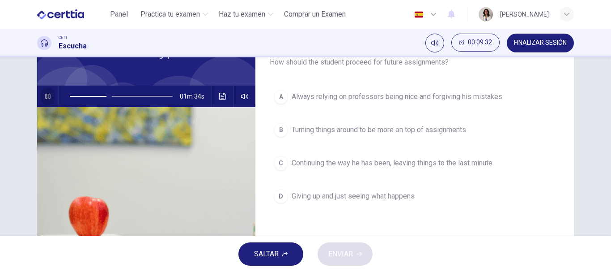
click at [47, 97] on icon "button" at bounding box center [47, 95] width 5 height 5
click at [47, 97] on icon "button" at bounding box center [47, 96] width 7 height 7
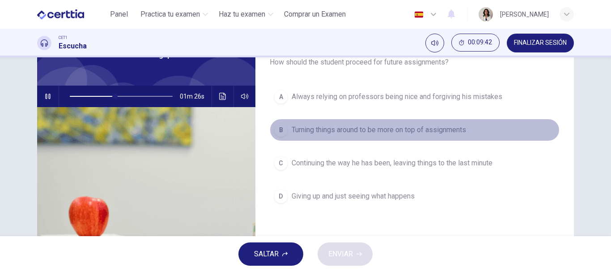
click at [341, 130] on span "Turning things around to be more on top of assignments" at bounding box center [379, 129] width 174 height 11
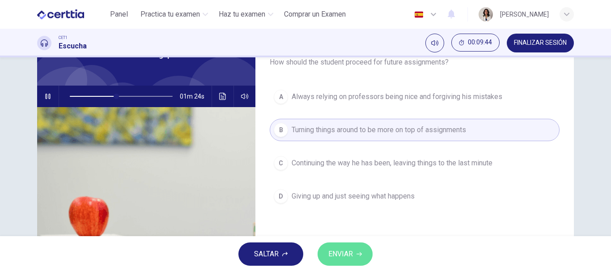
click at [341, 251] on span "ENVIAR" at bounding box center [340, 253] width 25 height 13
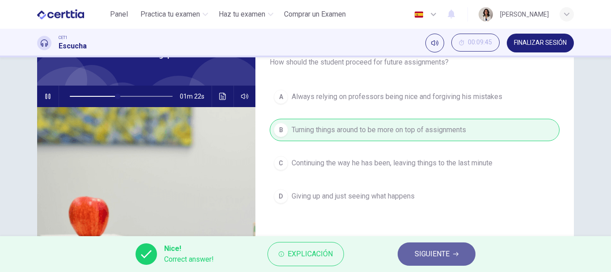
click at [416, 258] on span "SIGUIENTE" at bounding box center [432, 253] width 35 height 13
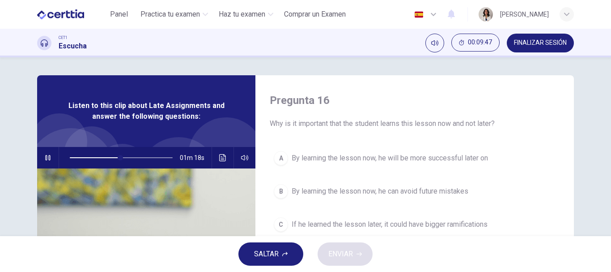
scroll to position [58, 0]
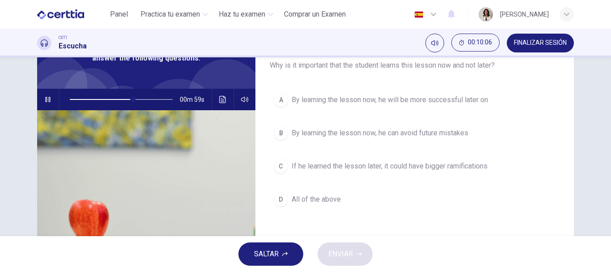
click at [365, 101] on span "By learning the lesson now, he will be more successful later on" at bounding box center [390, 99] width 196 height 11
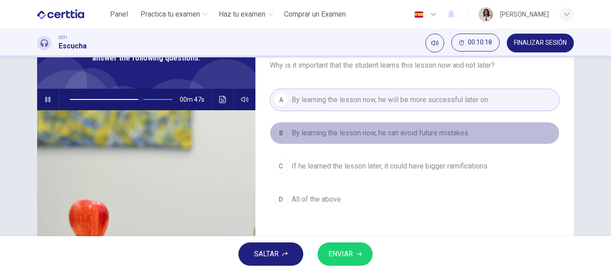
click at [377, 128] on span "By learning the lesson now, he can avoid future mistakes" at bounding box center [380, 132] width 177 height 11
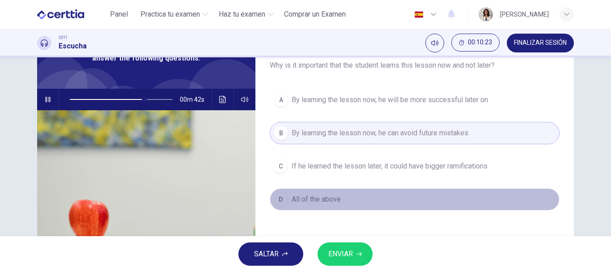
click at [317, 200] on span "All of the above" at bounding box center [316, 199] width 49 height 11
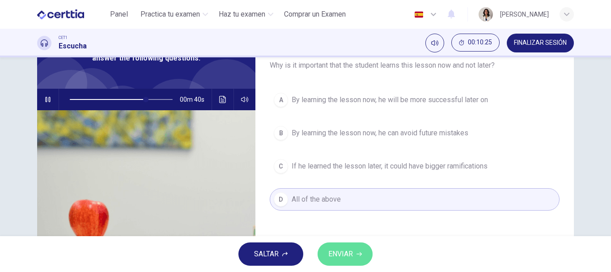
click at [335, 257] on span "ENVIAR" at bounding box center [340, 253] width 25 height 13
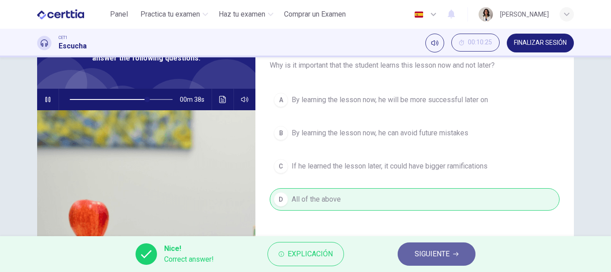
click at [428, 255] on span "SIGUIENTE" at bounding box center [432, 253] width 35 height 13
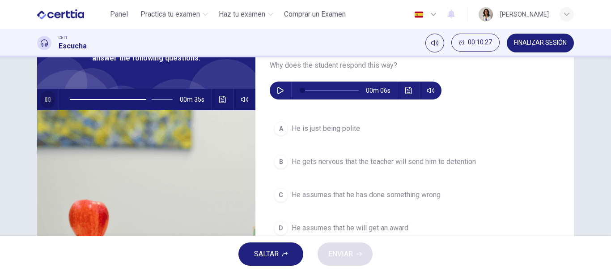
click at [46, 97] on icon "button" at bounding box center [47, 99] width 7 height 7
type input "**"
click at [277, 93] on icon "button" at bounding box center [280, 90] width 7 height 7
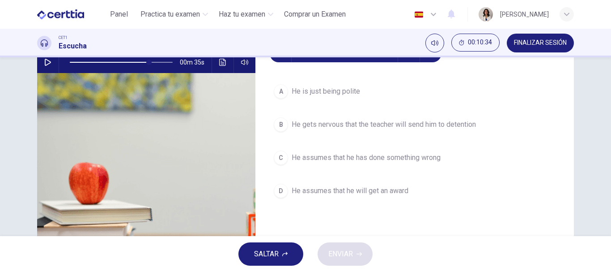
scroll to position [82, 0]
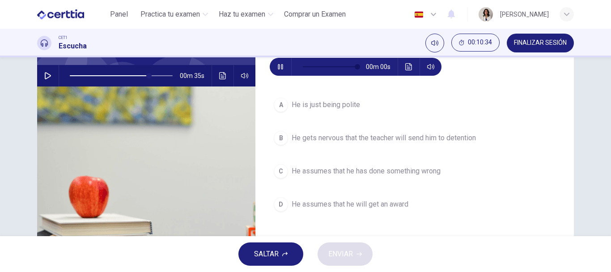
type input "*"
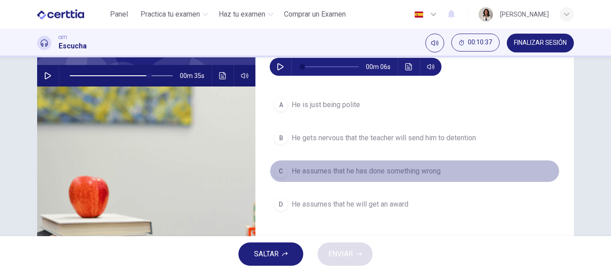
click at [376, 173] on span "He assumes that he has done something wrong" at bounding box center [366, 171] width 149 height 11
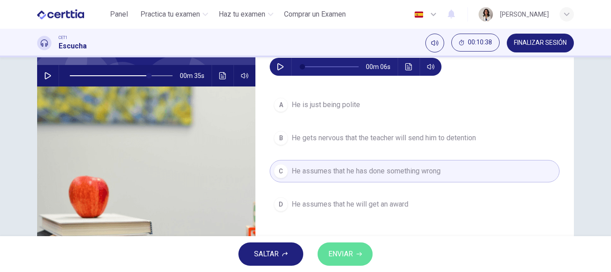
click at [359, 247] on button "ENVIAR" at bounding box center [345, 253] width 55 height 23
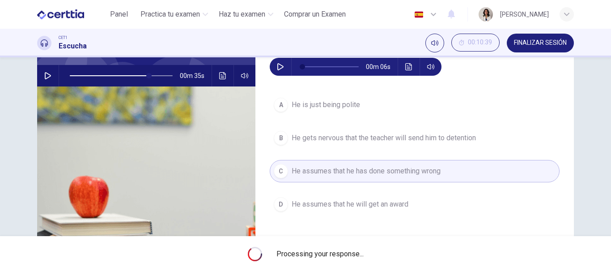
type input "**"
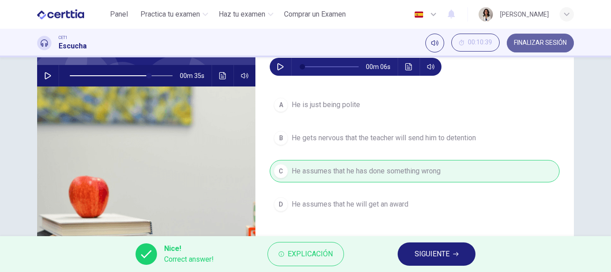
click at [536, 45] on span "FINALIZAR SESIÓN" at bounding box center [540, 42] width 53 height 7
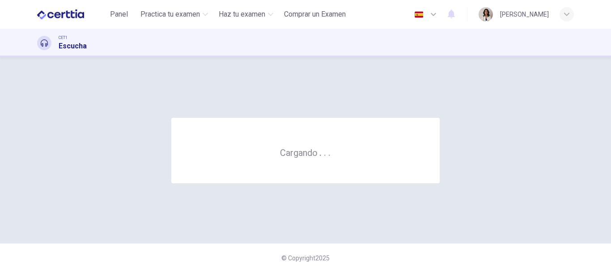
scroll to position [0, 0]
